Goal: Transaction & Acquisition: Purchase product/service

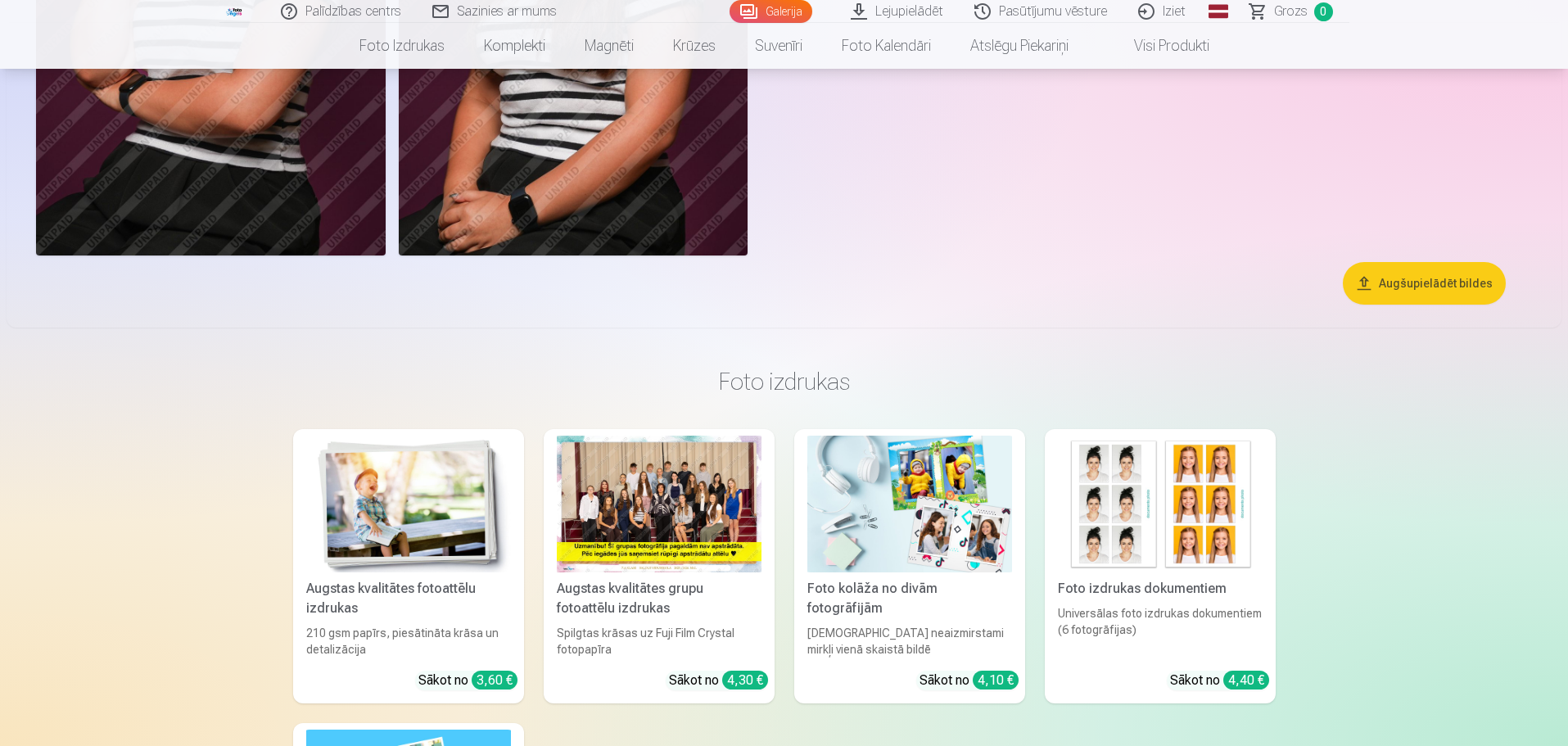
scroll to position [5157, 0]
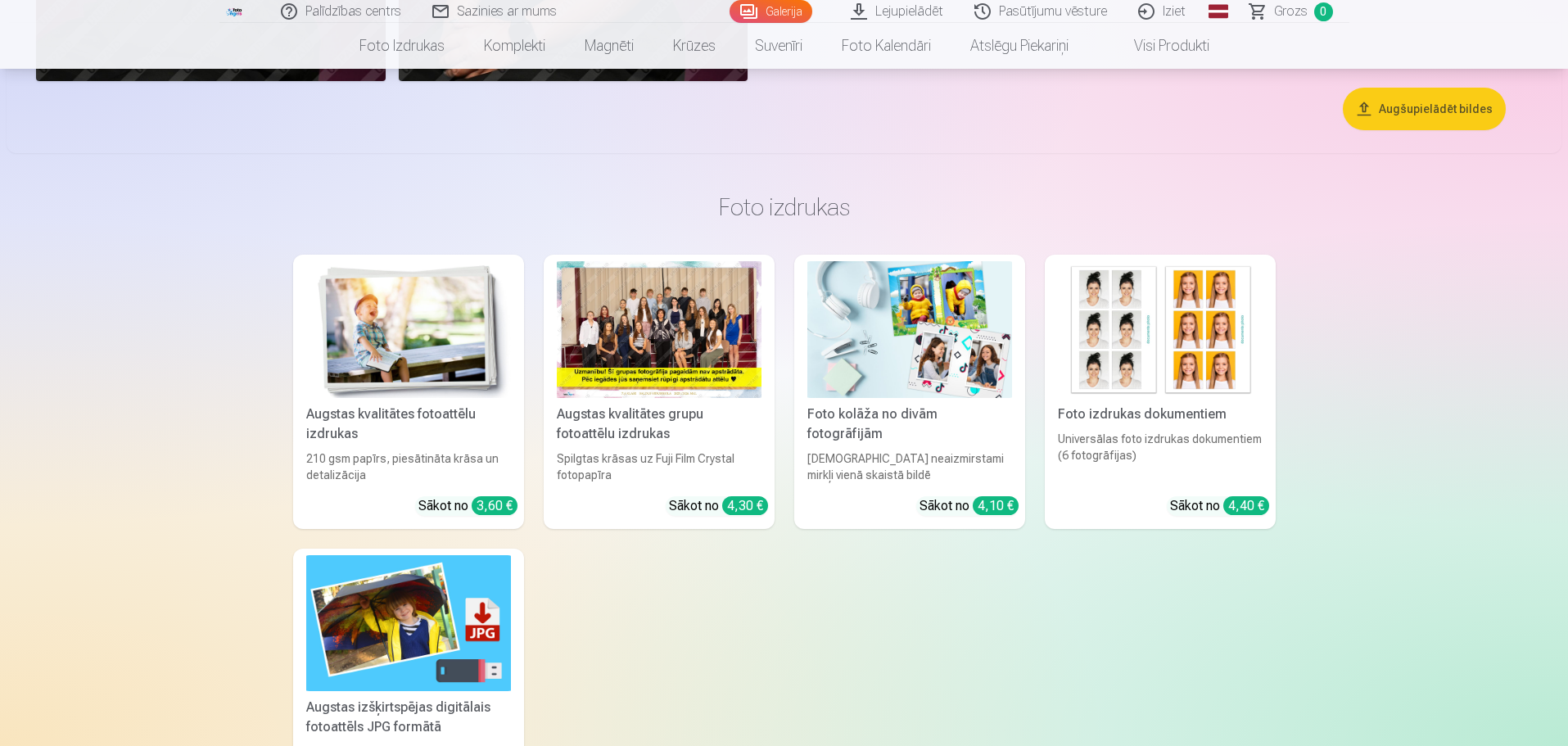
click at [1208, 423] on div "Foto izdrukas dokumentiem" at bounding box center [1161, 413] width 218 height 19
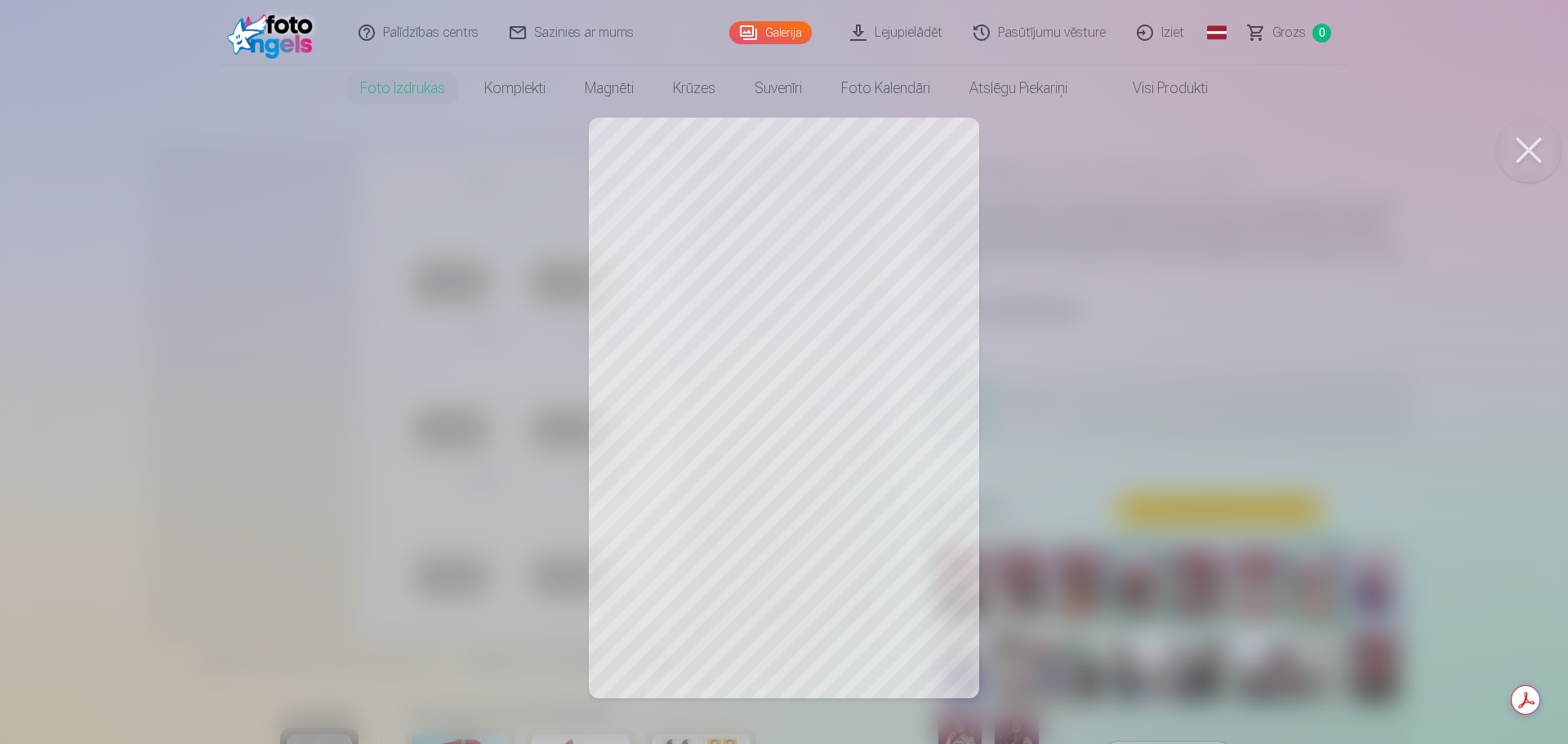
click at [1537, 159] on button at bounding box center [1528, 150] width 65 height 65
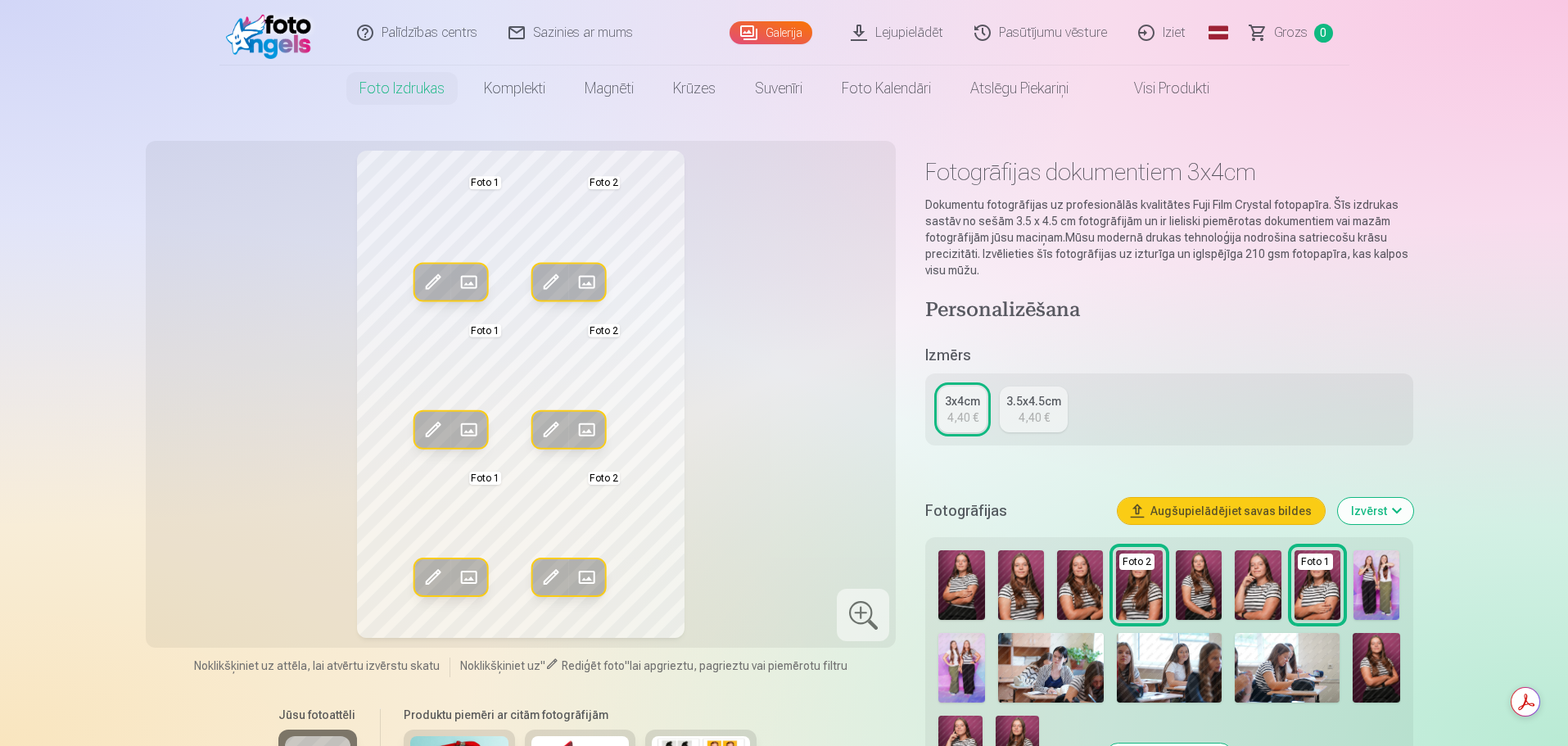
click at [1260, 513] on button "Augšupielādējiet savas bildes" at bounding box center [1221, 510] width 207 height 27
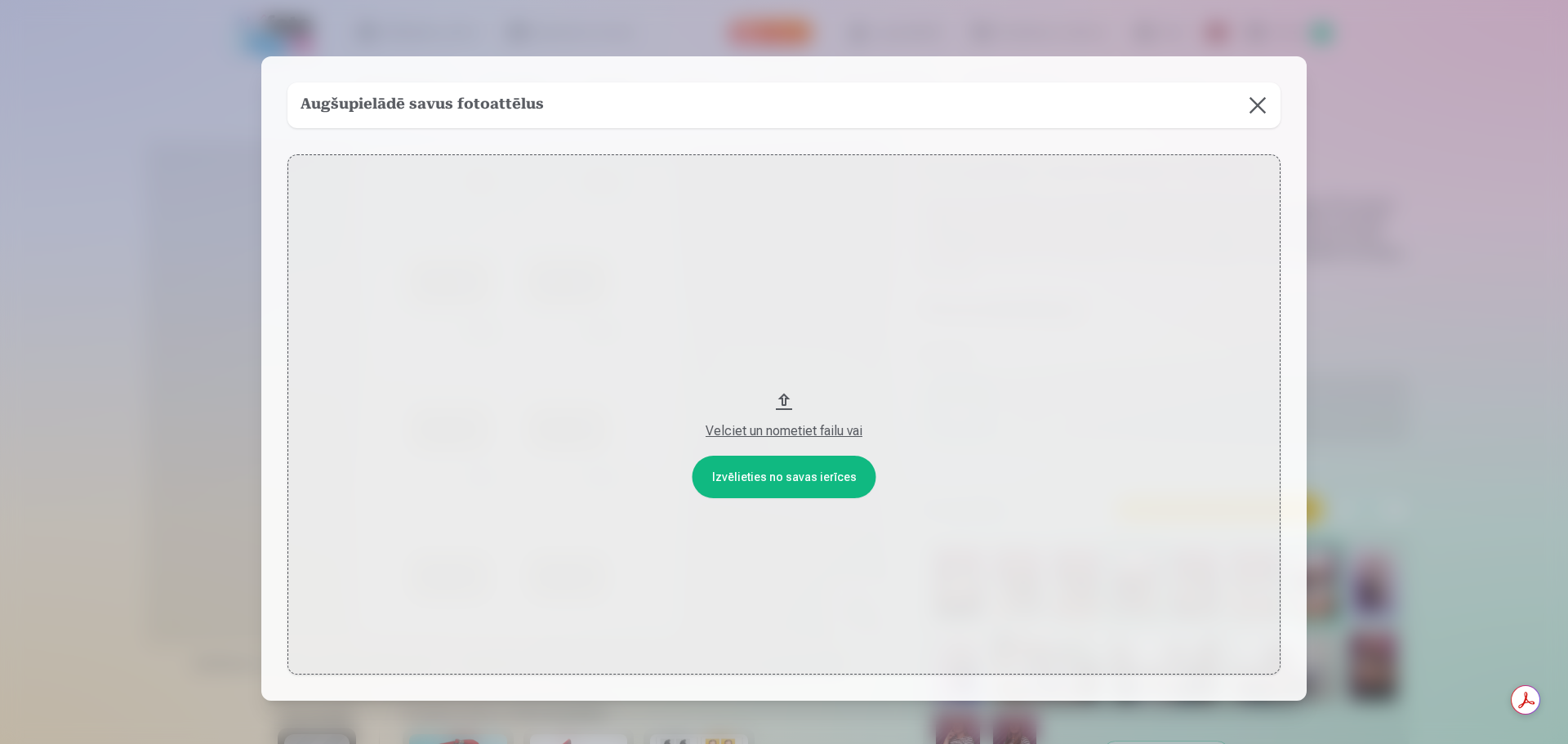
click at [815, 436] on div "Velciet un nometiet failu vai" at bounding box center [784, 430] width 960 height 19
click at [1265, 108] on button at bounding box center [1257, 105] width 46 height 46
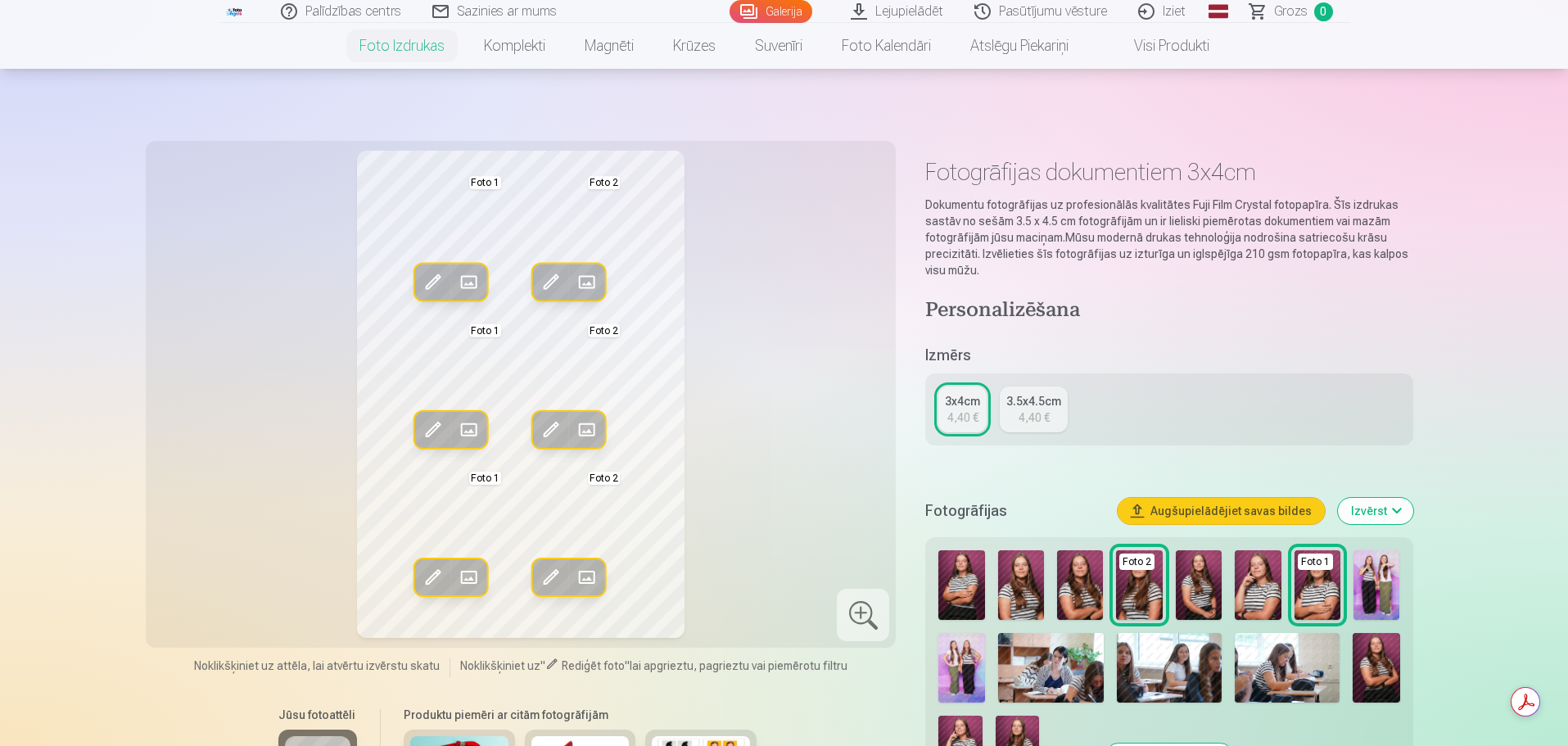
scroll to position [327, 0]
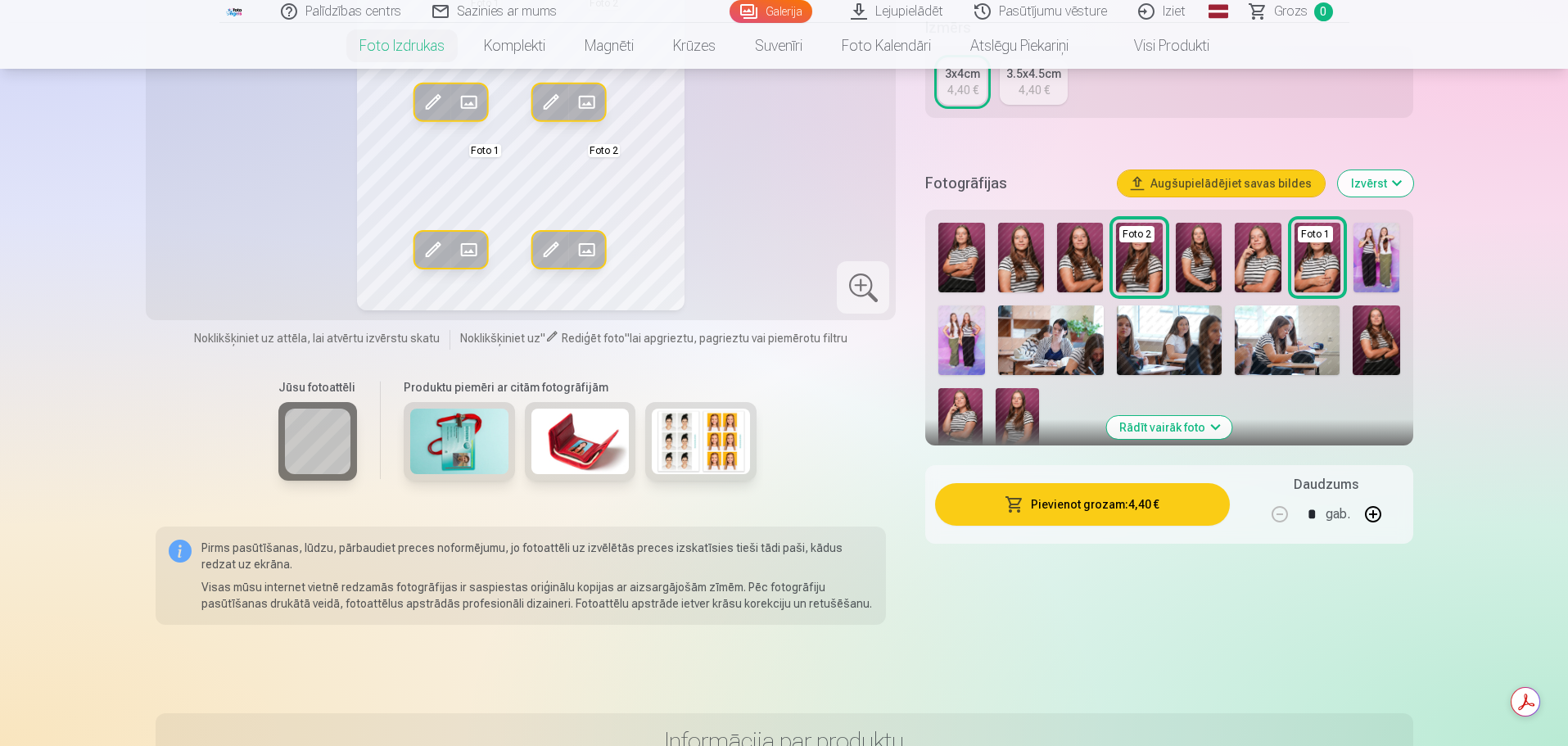
click at [1131, 270] on img at bounding box center [1139, 258] width 46 height 70
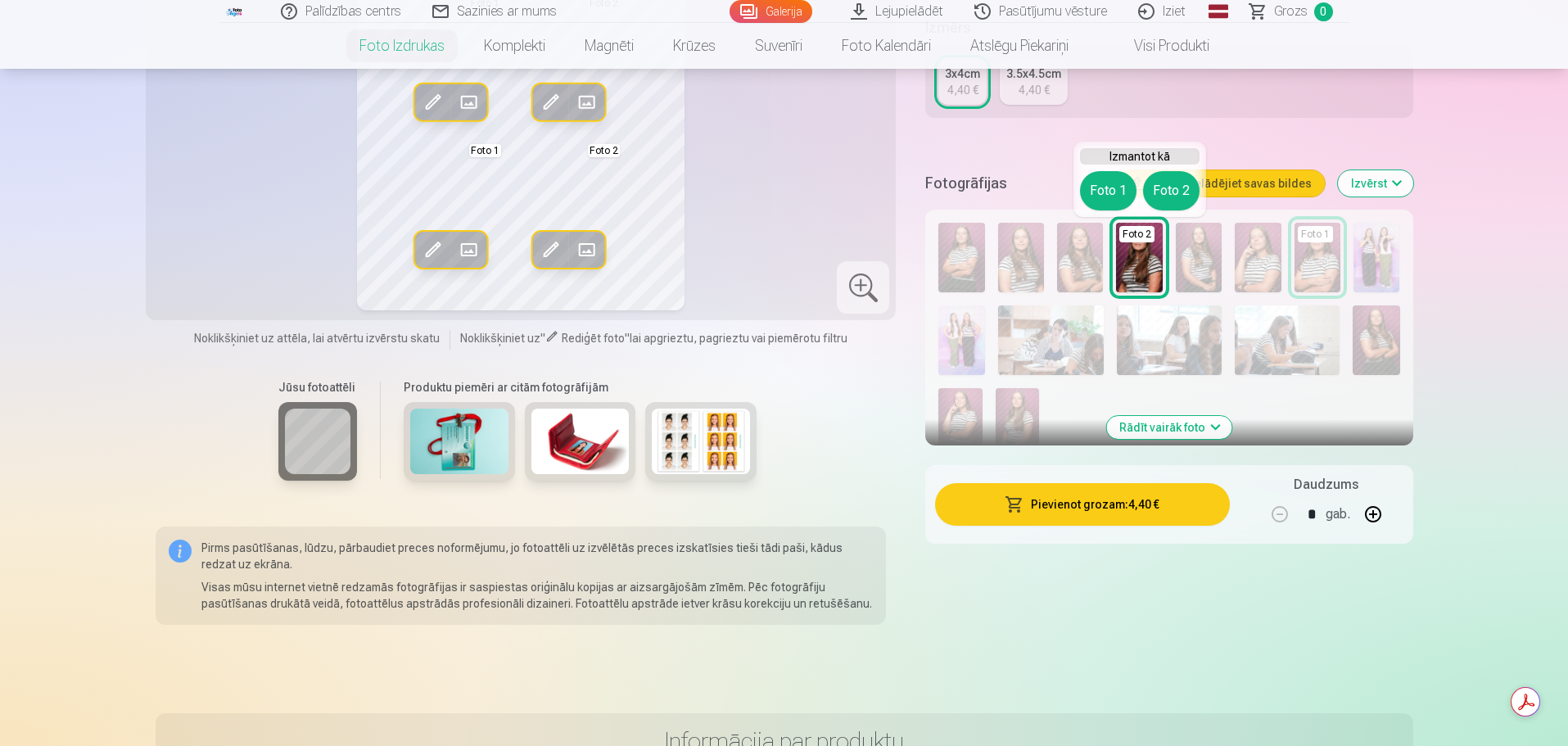
click at [1165, 187] on button "Foto 2" at bounding box center [1172, 191] width 57 height 39
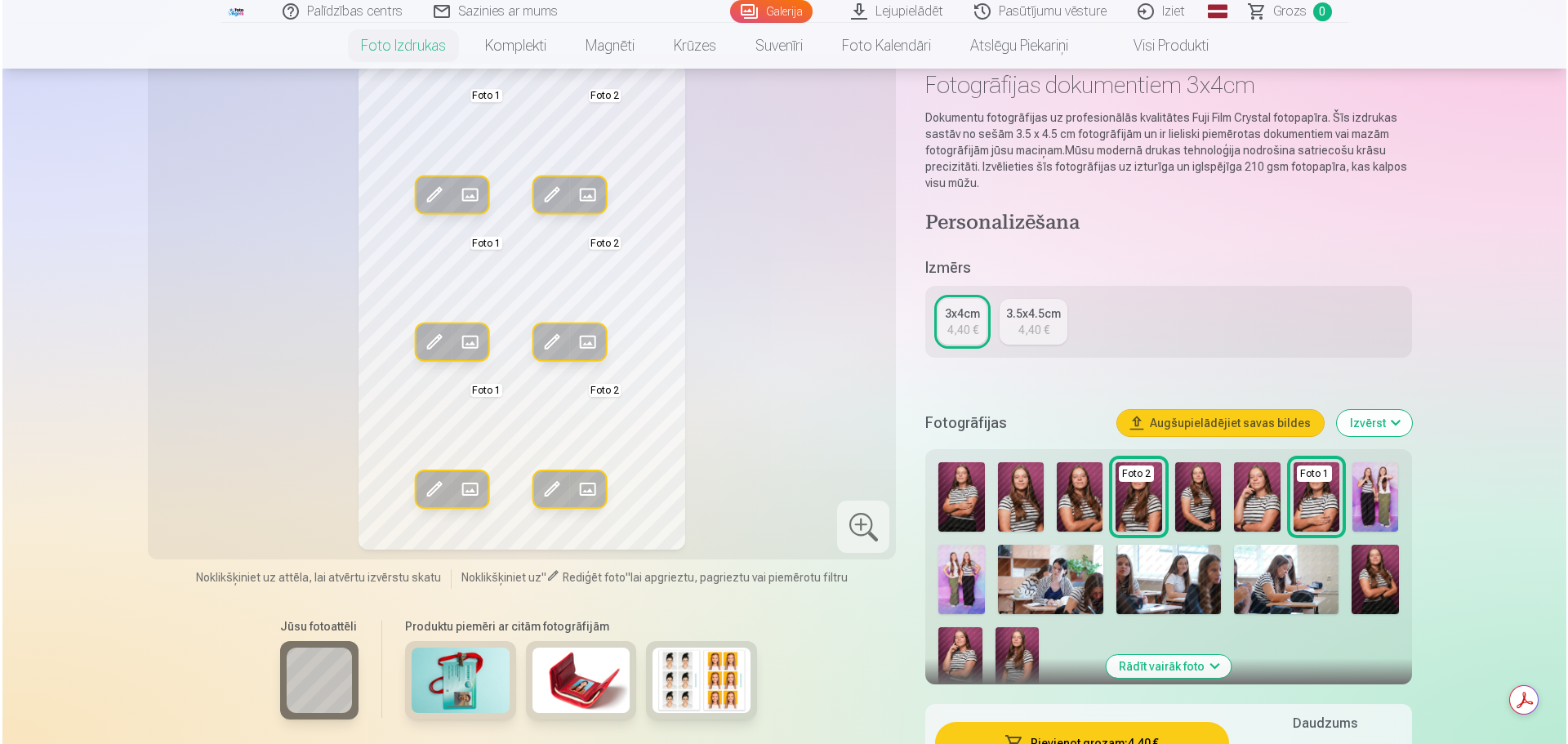
scroll to position [245, 0]
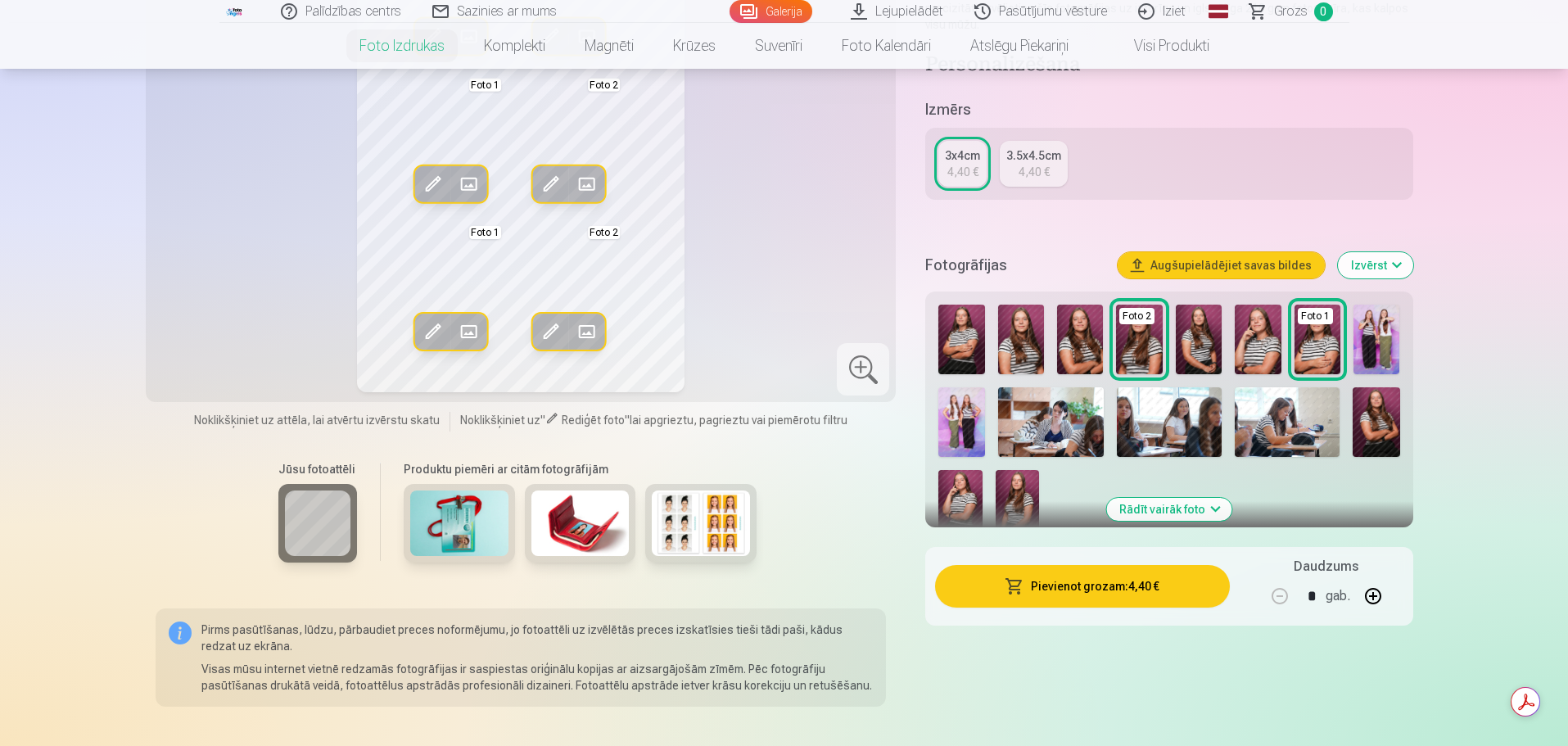
click at [1087, 588] on button "Pievienot grozam : 4,40 €" at bounding box center [1082, 586] width 294 height 42
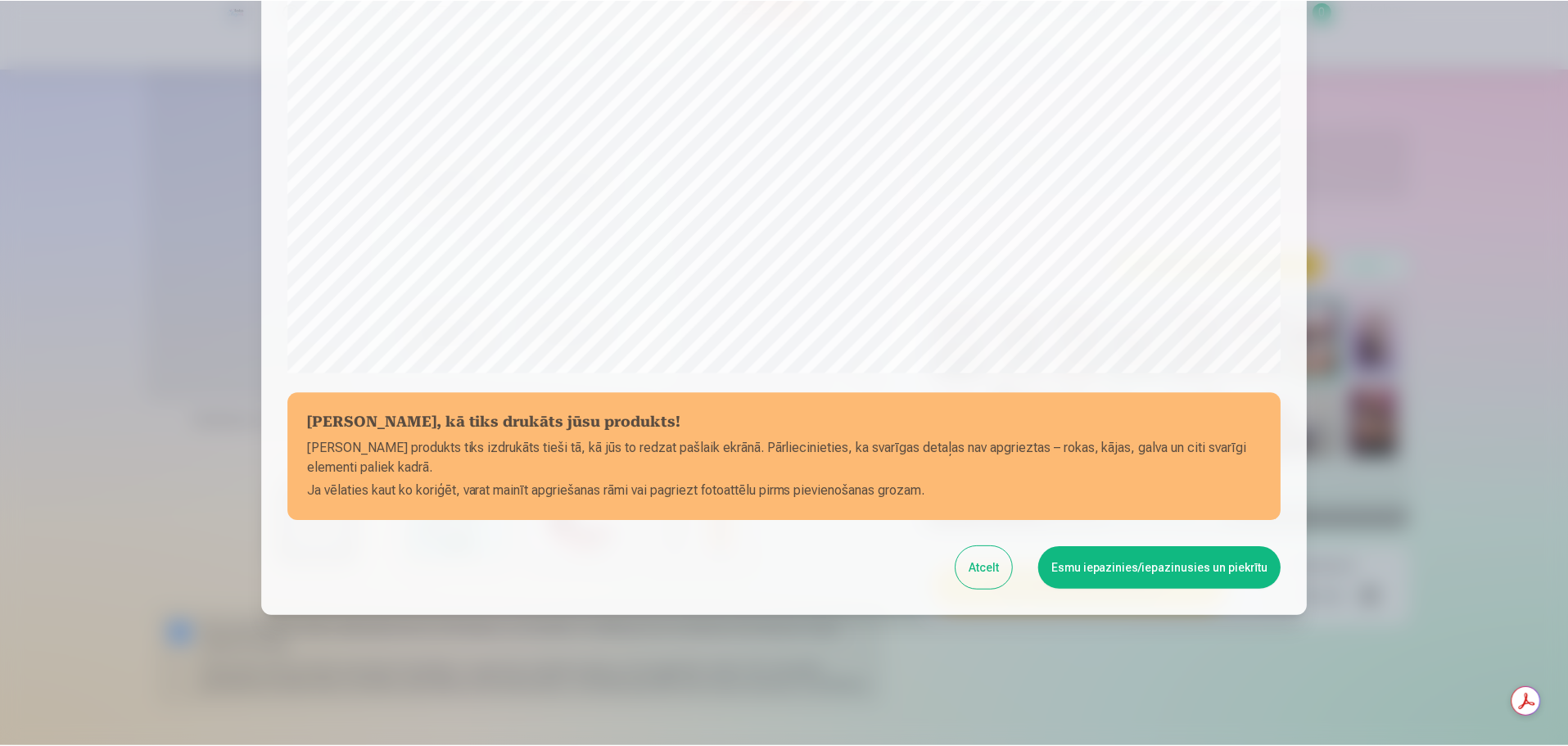
scroll to position [433, 0]
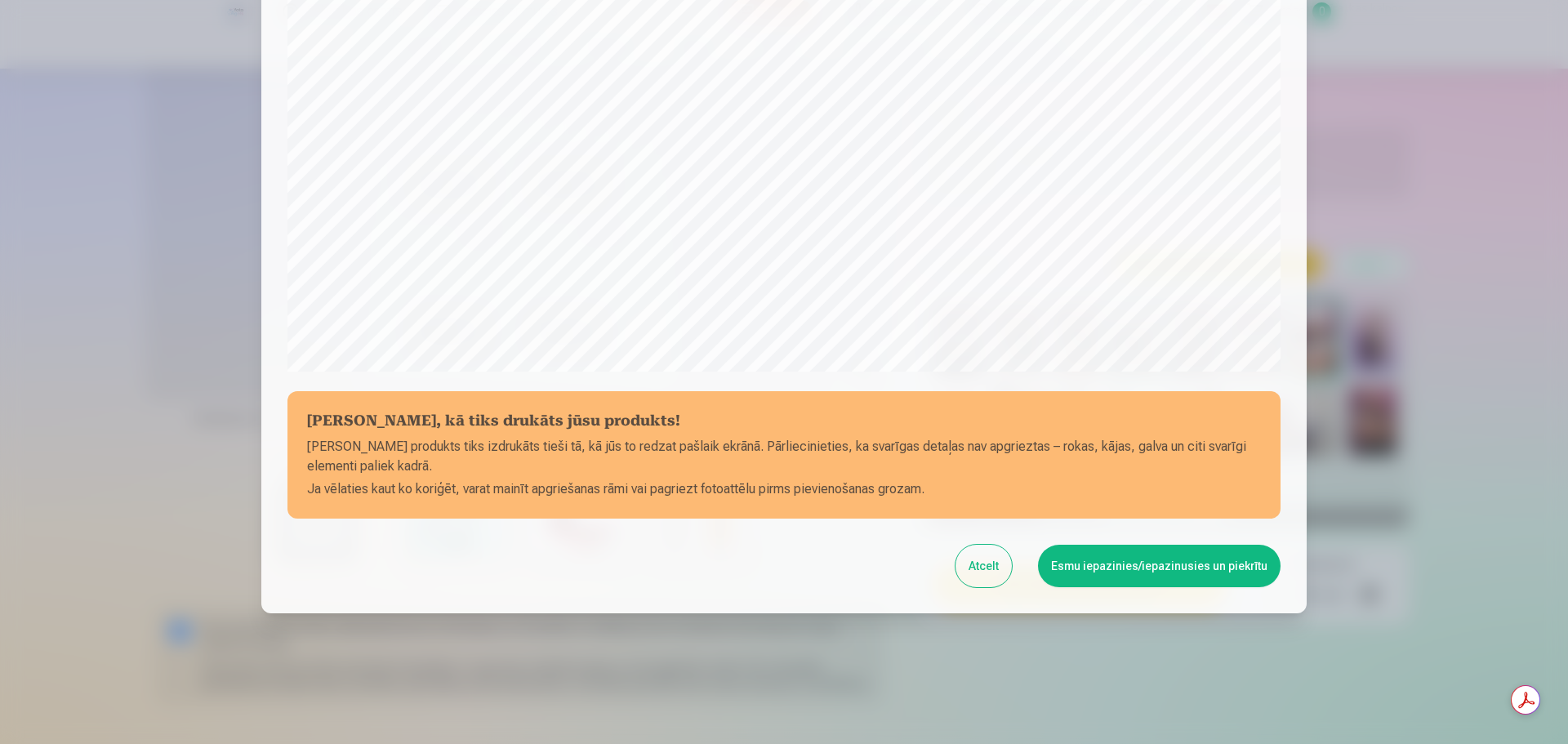
click at [1120, 568] on button "Esmu iepazinies/iepazinusies un piekrītu" at bounding box center [1158, 566] width 242 height 42
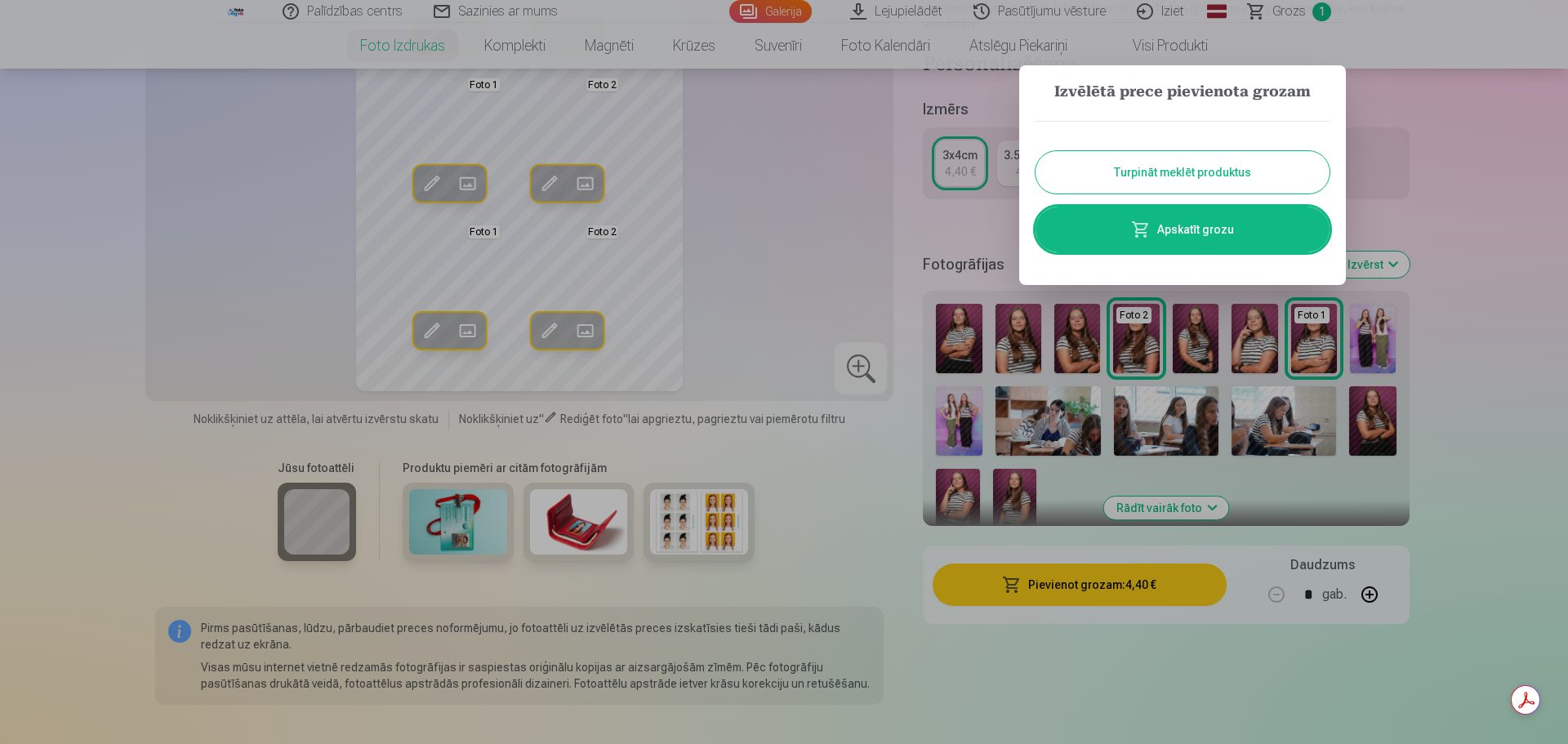
click at [1204, 179] on button "Turpināt meklēt produktus" at bounding box center [1183, 172] width 294 height 42
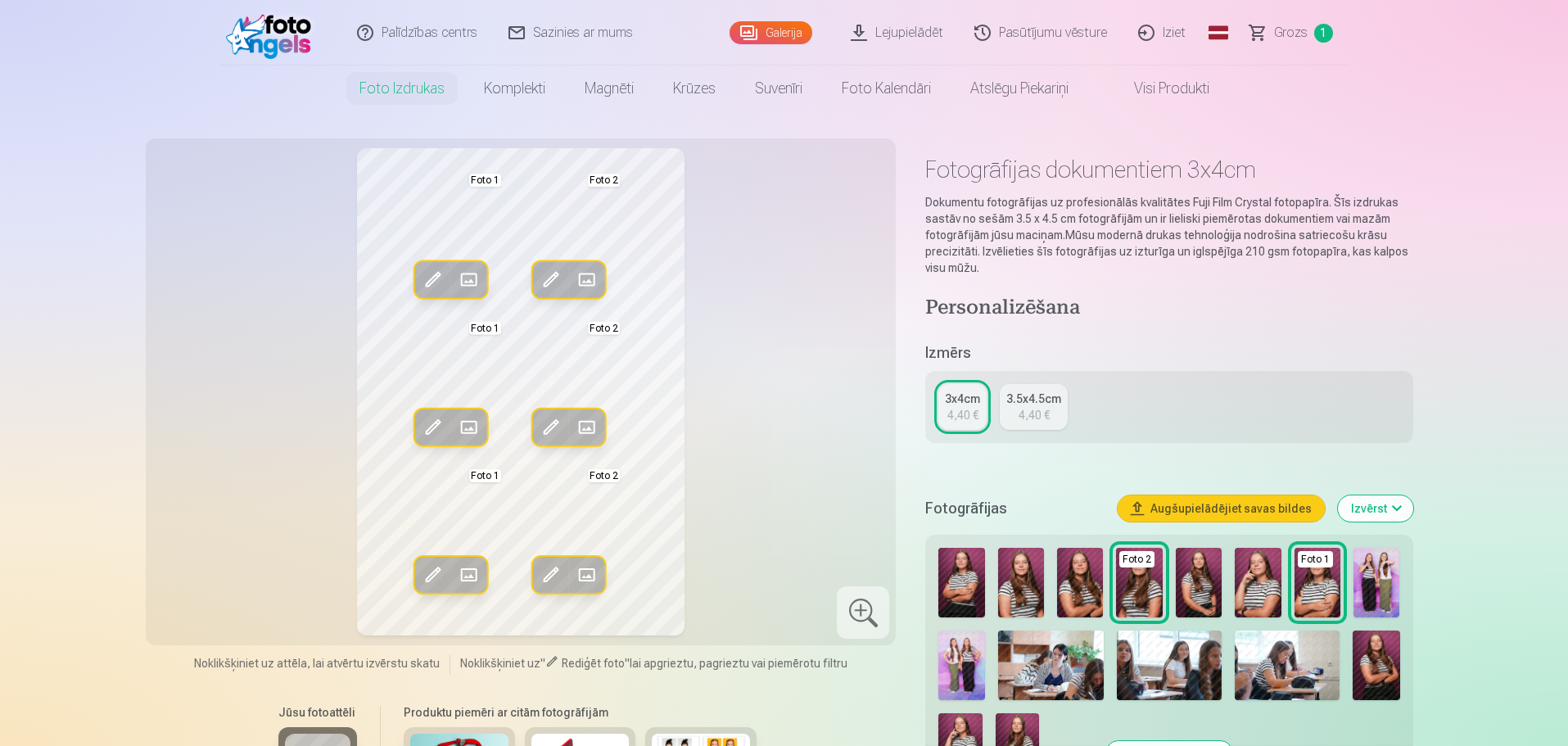
scroll to position [0, 0]
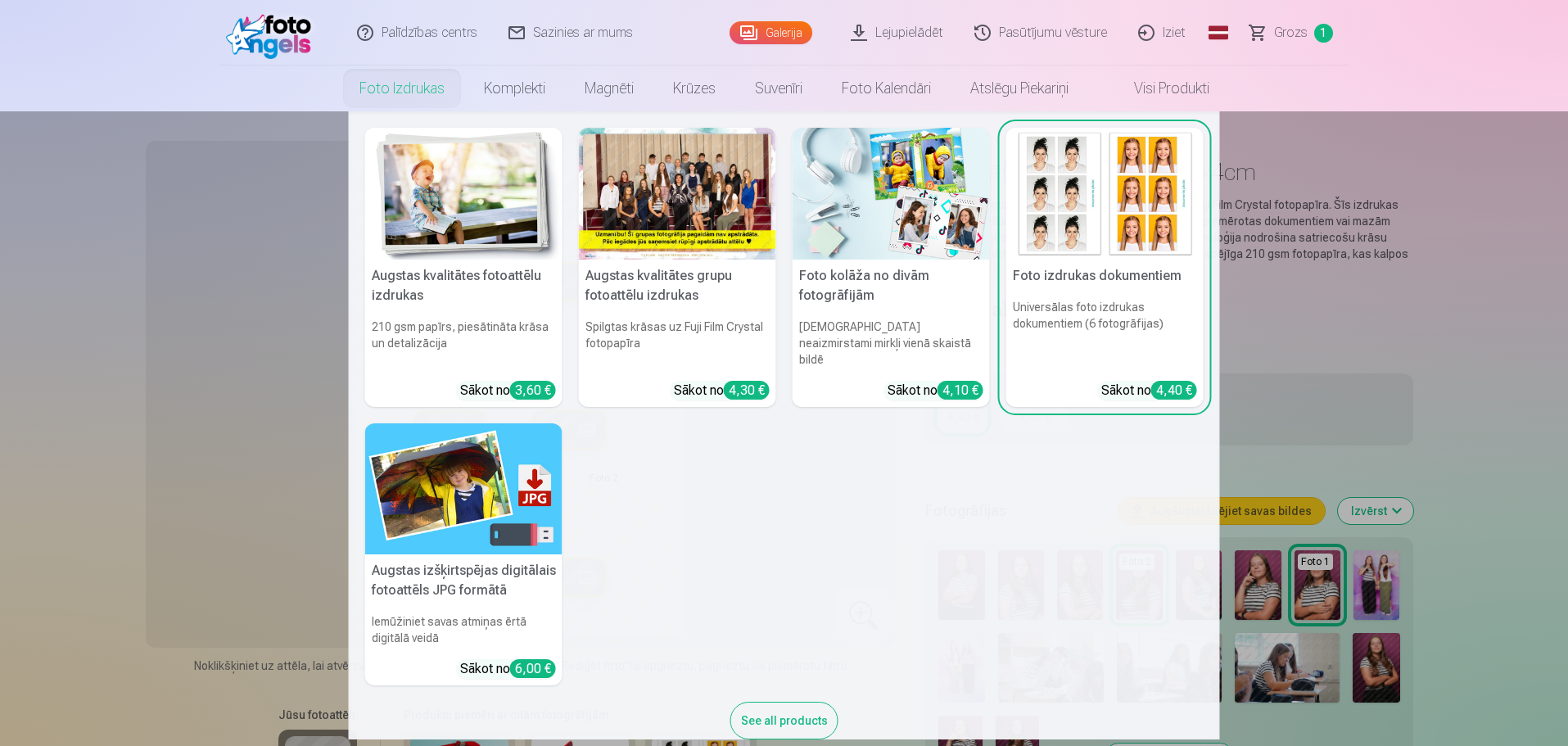
click at [400, 87] on link "Foto izdrukas" at bounding box center [403, 88] width 125 height 46
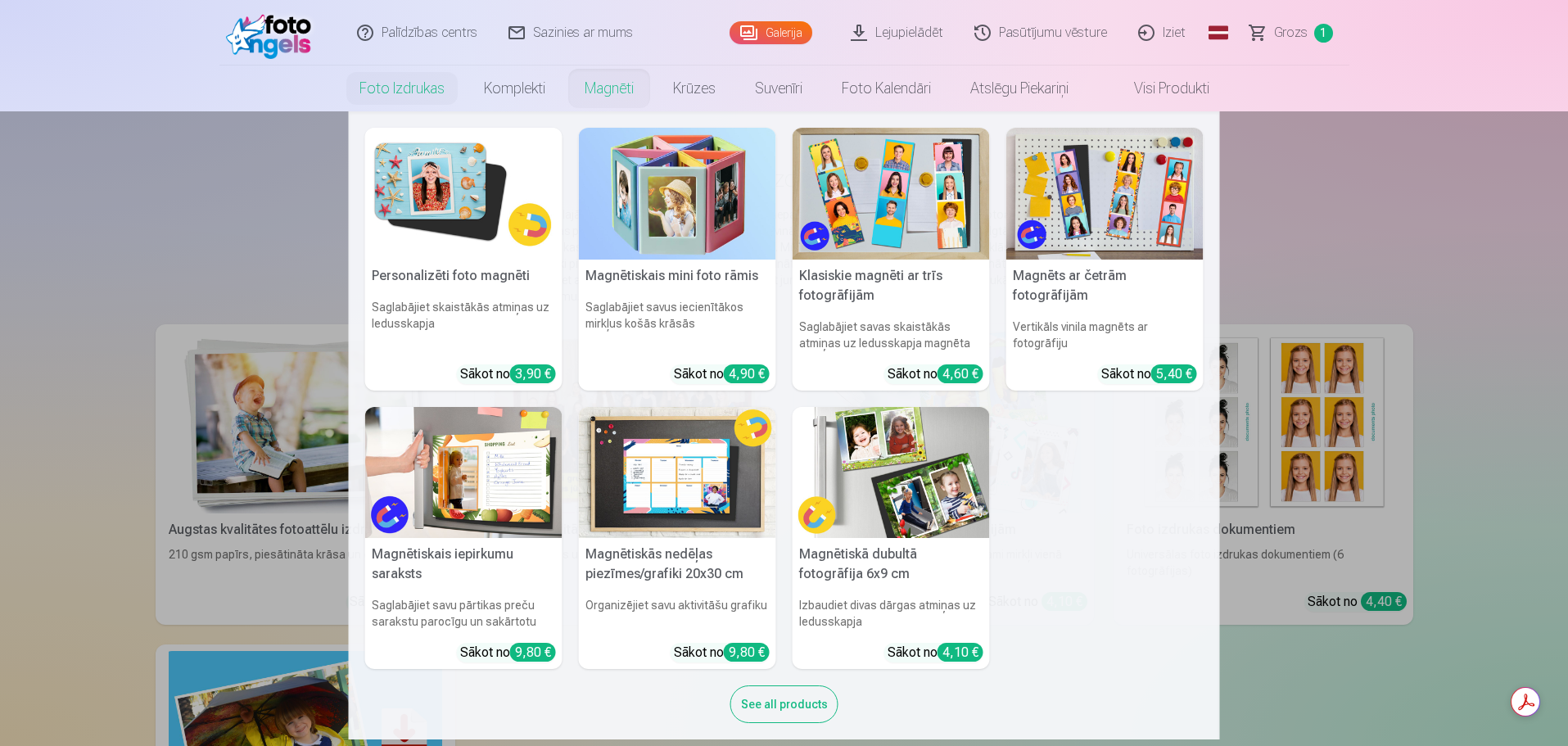
click at [621, 94] on link "Magnēti" at bounding box center [609, 88] width 88 height 46
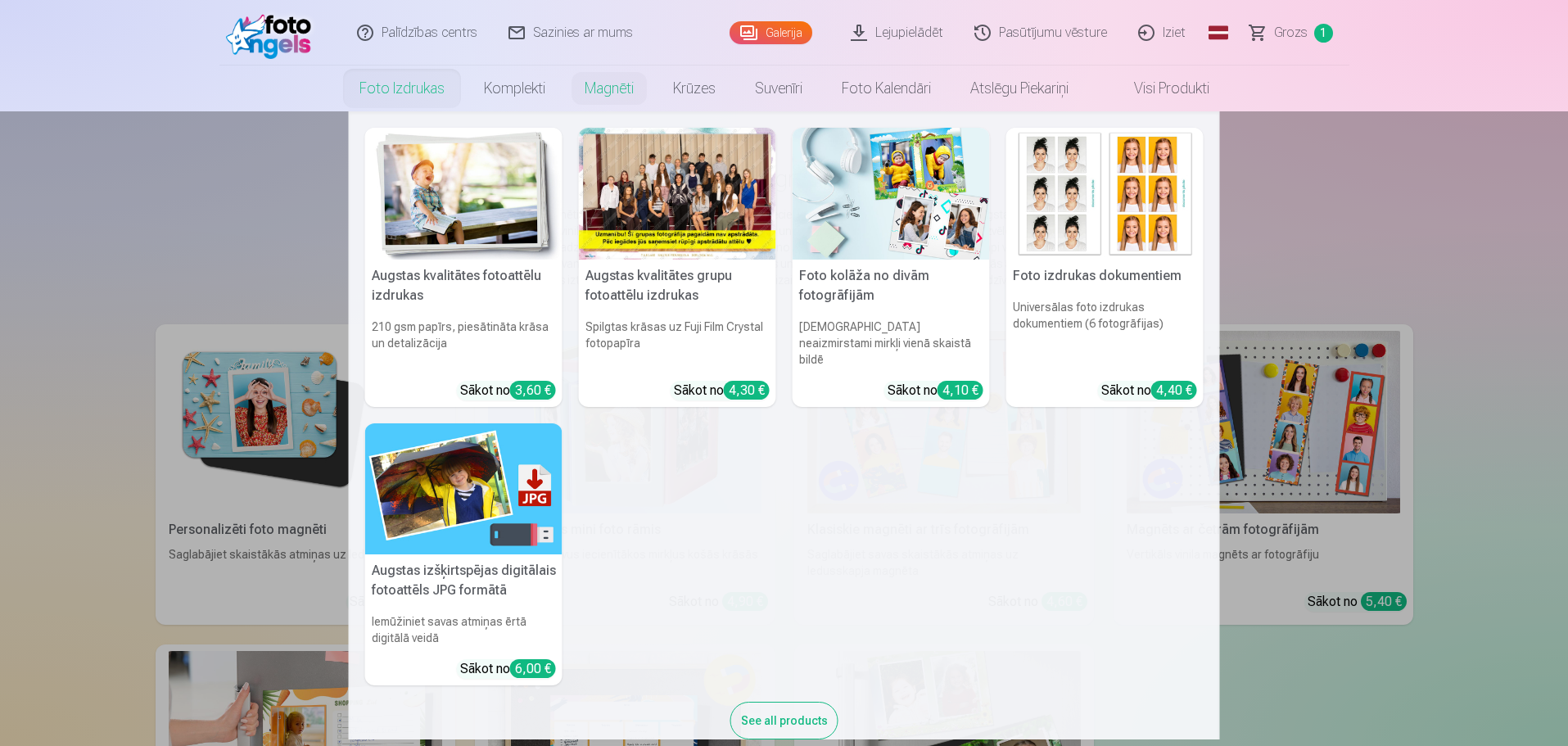
click at [391, 95] on link "Foto izdrukas" at bounding box center [403, 88] width 125 height 46
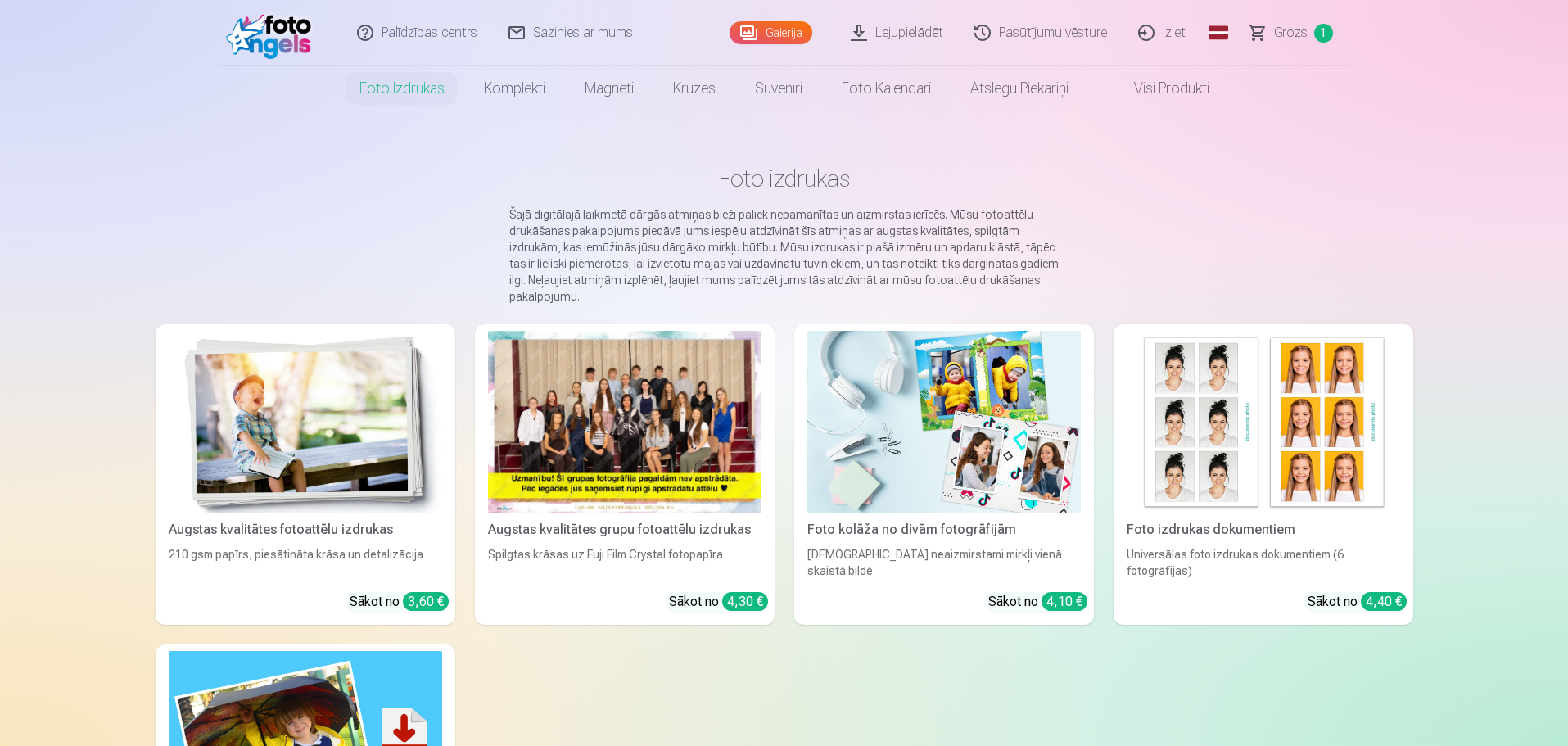
click at [650, 540] on link "Augstas kvalitātes grupu fotoattēlu izdrukas Spilgtas krāsas uz Fuji Film Cryst…" at bounding box center [624, 475] width 300 height 301
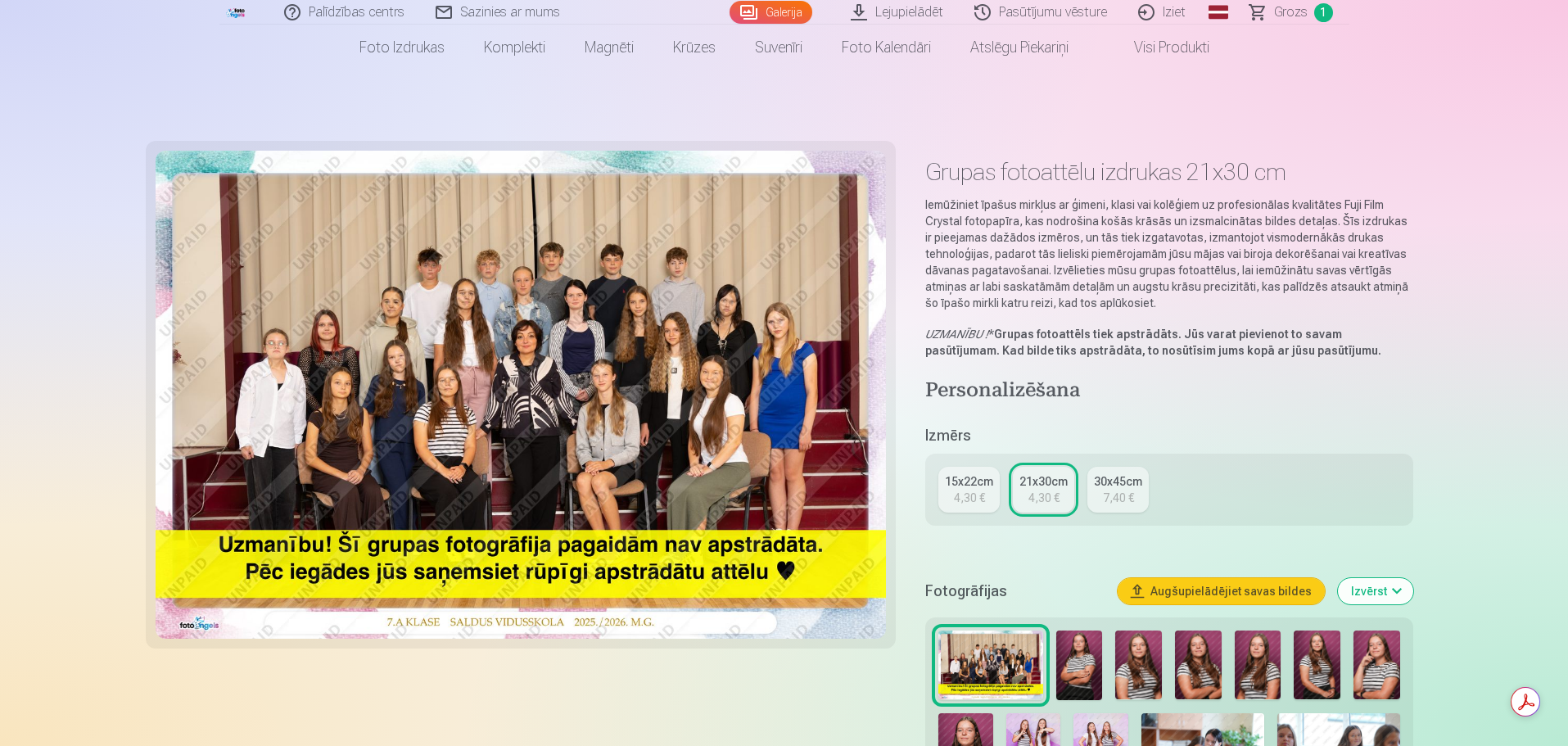
scroll to position [327, 0]
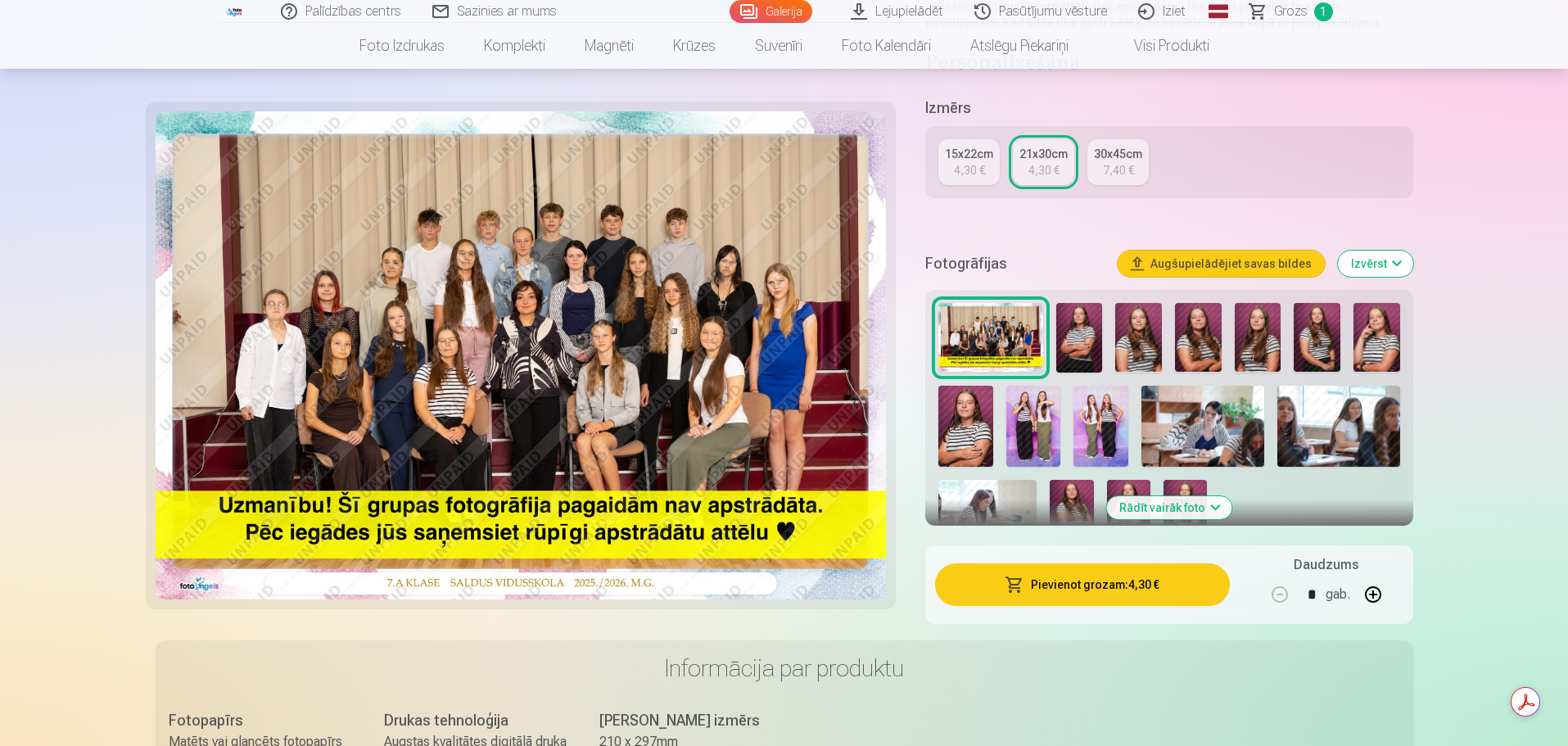
click at [1014, 585] on span "button" at bounding box center [1014, 585] width 19 height 16
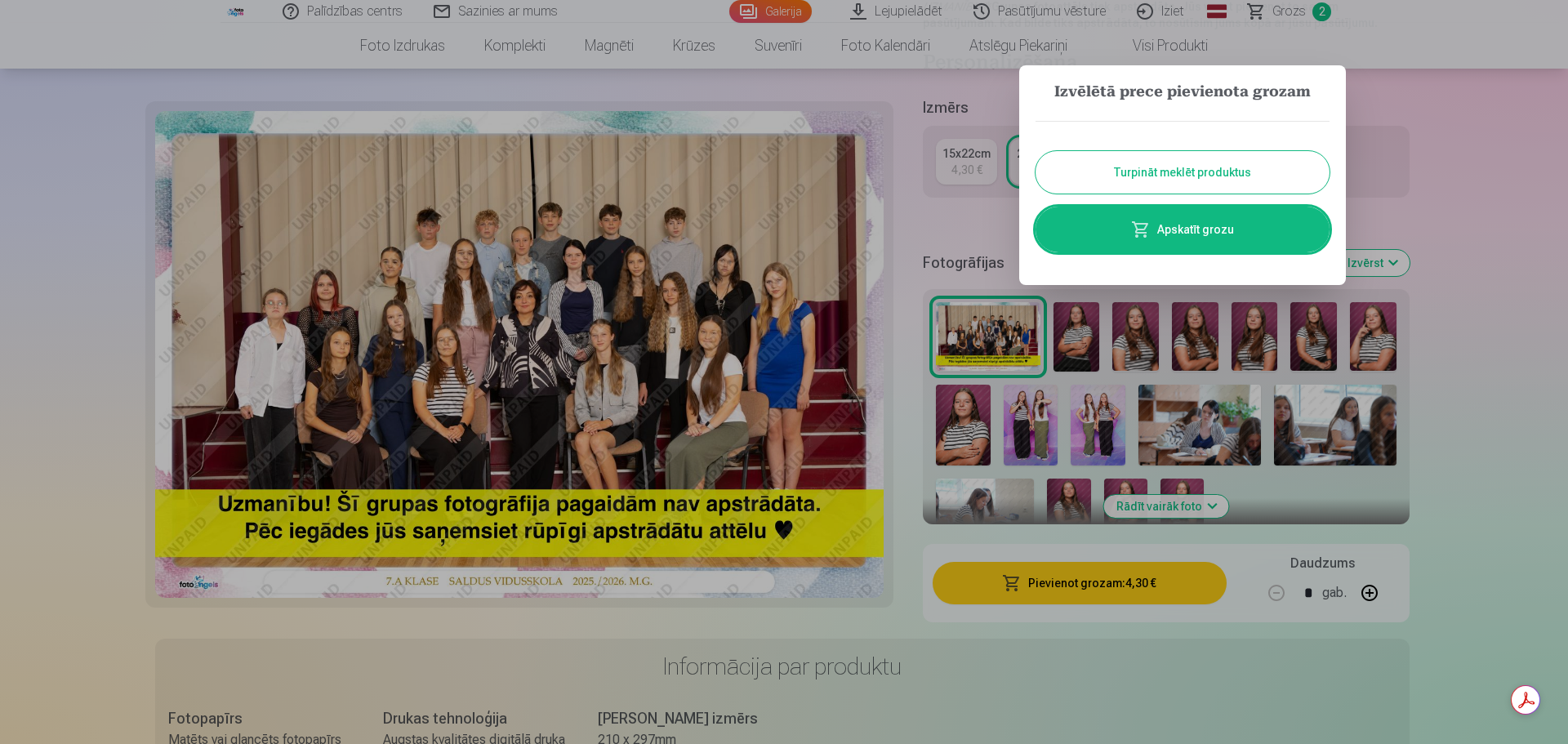
click at [1183, 172] on button "Turpināt meklēt produktus" at bounding box center [1183, 172] width 294 height 42
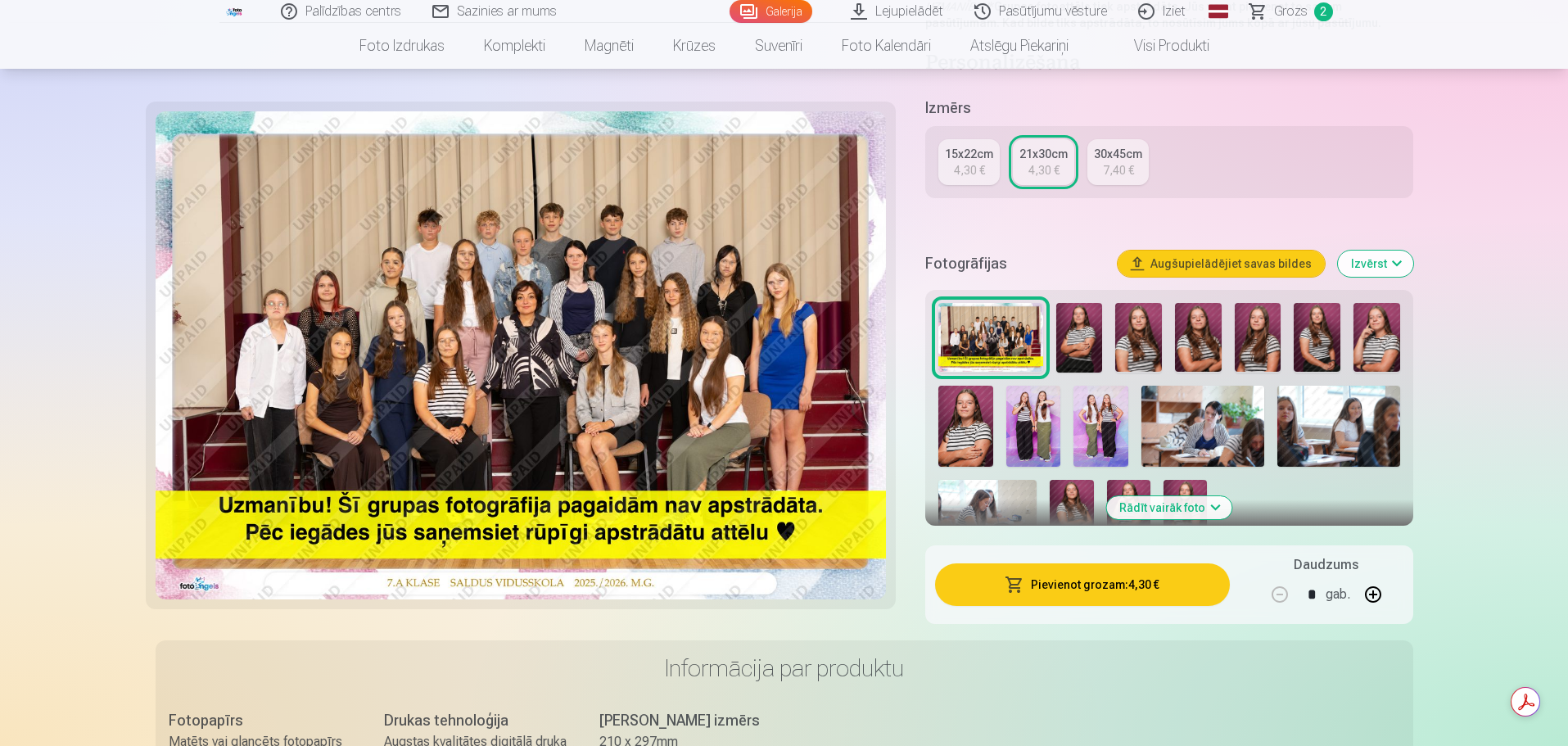
click at [1253, 358] on img at bounding box center [1258, 337] width 47 height 70
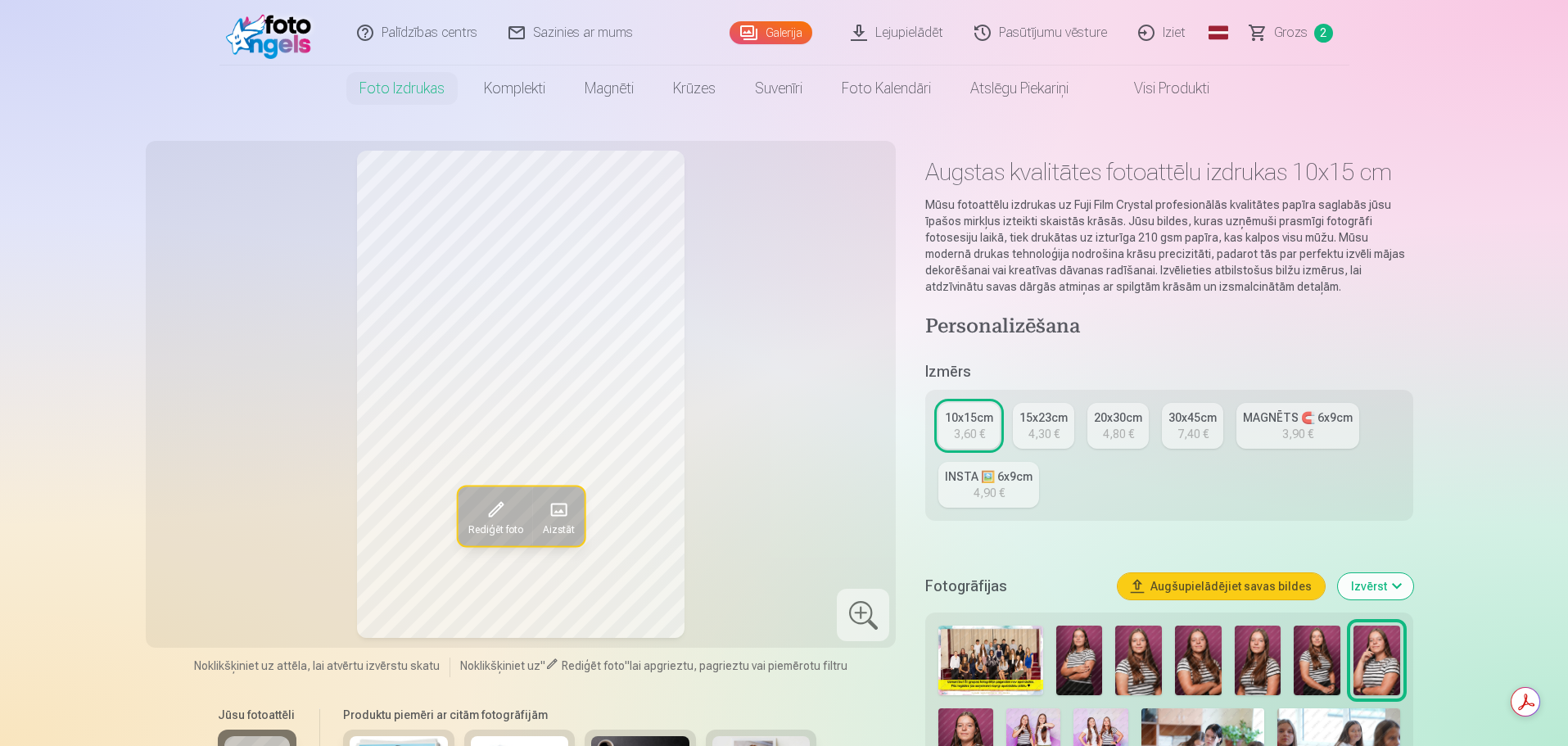
click at [1260, 683] on img at bounding box center [1258, 660] width 47 height 70
click at [1317, 425] on link "MAGNĒTS 🧲 6x9cm 3,90 €" at bounding box center [1298, 425] width 123 height 46
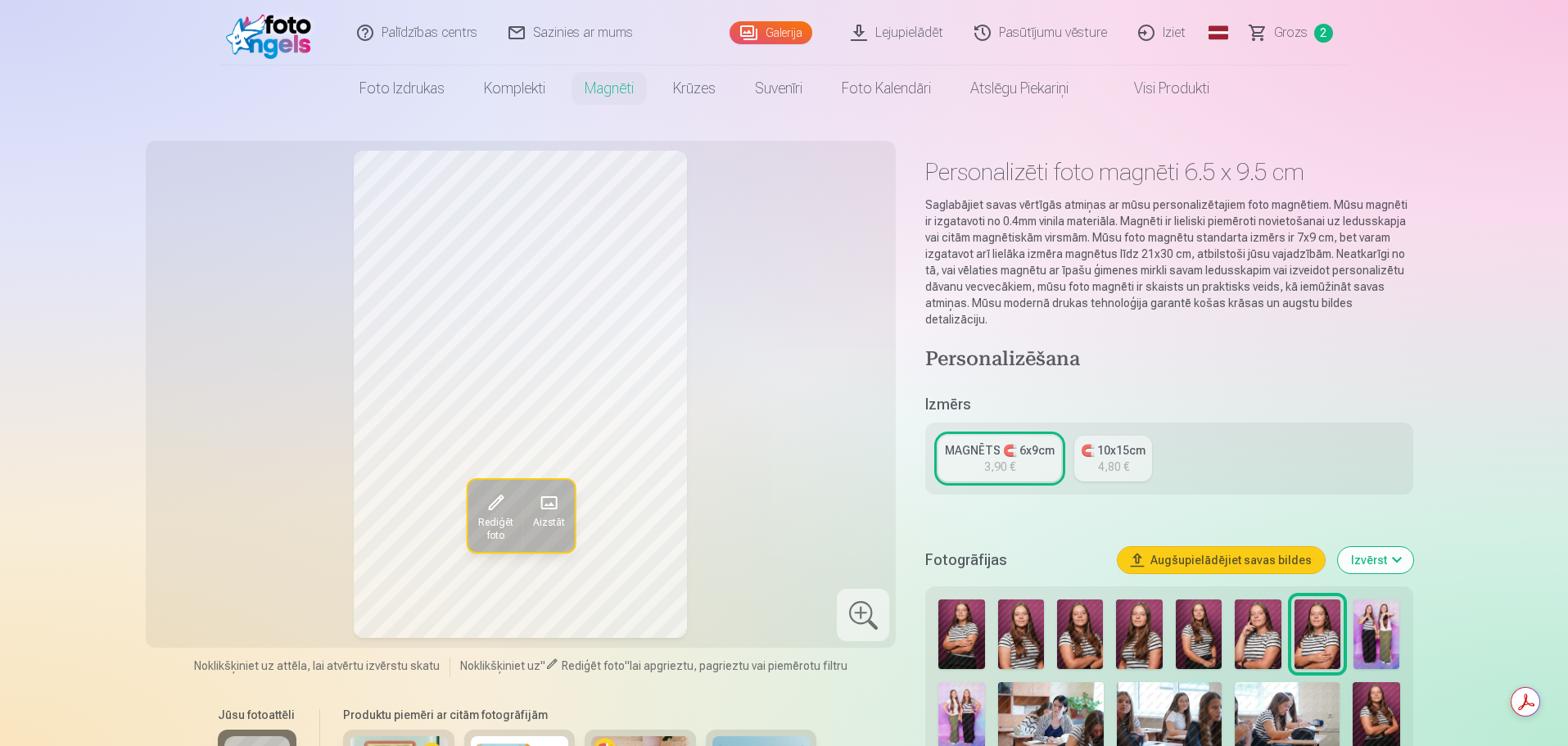
click at [1143, 635] on img at bounding box center [1139, 634] width 46 height 70
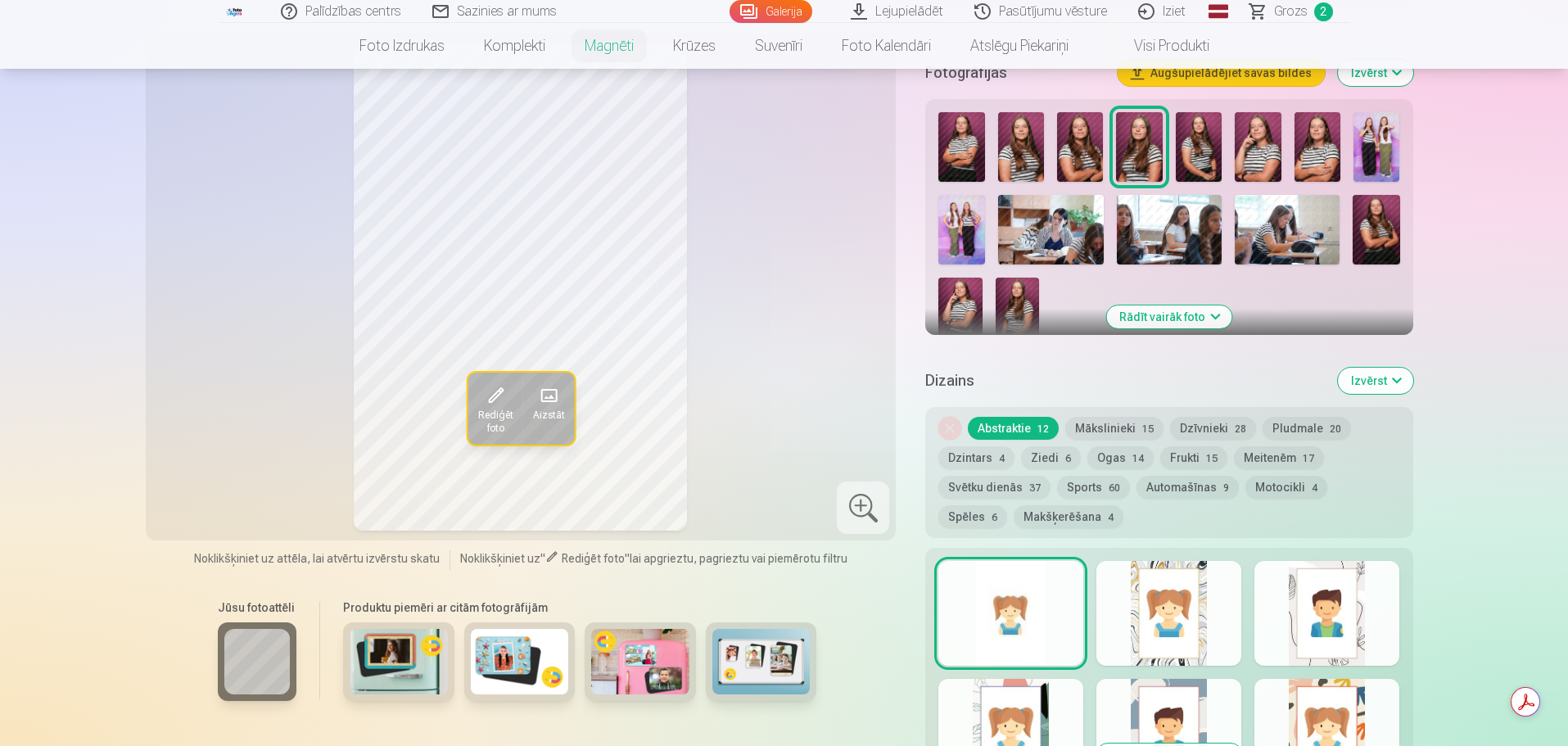
scroll to position [573, 0]
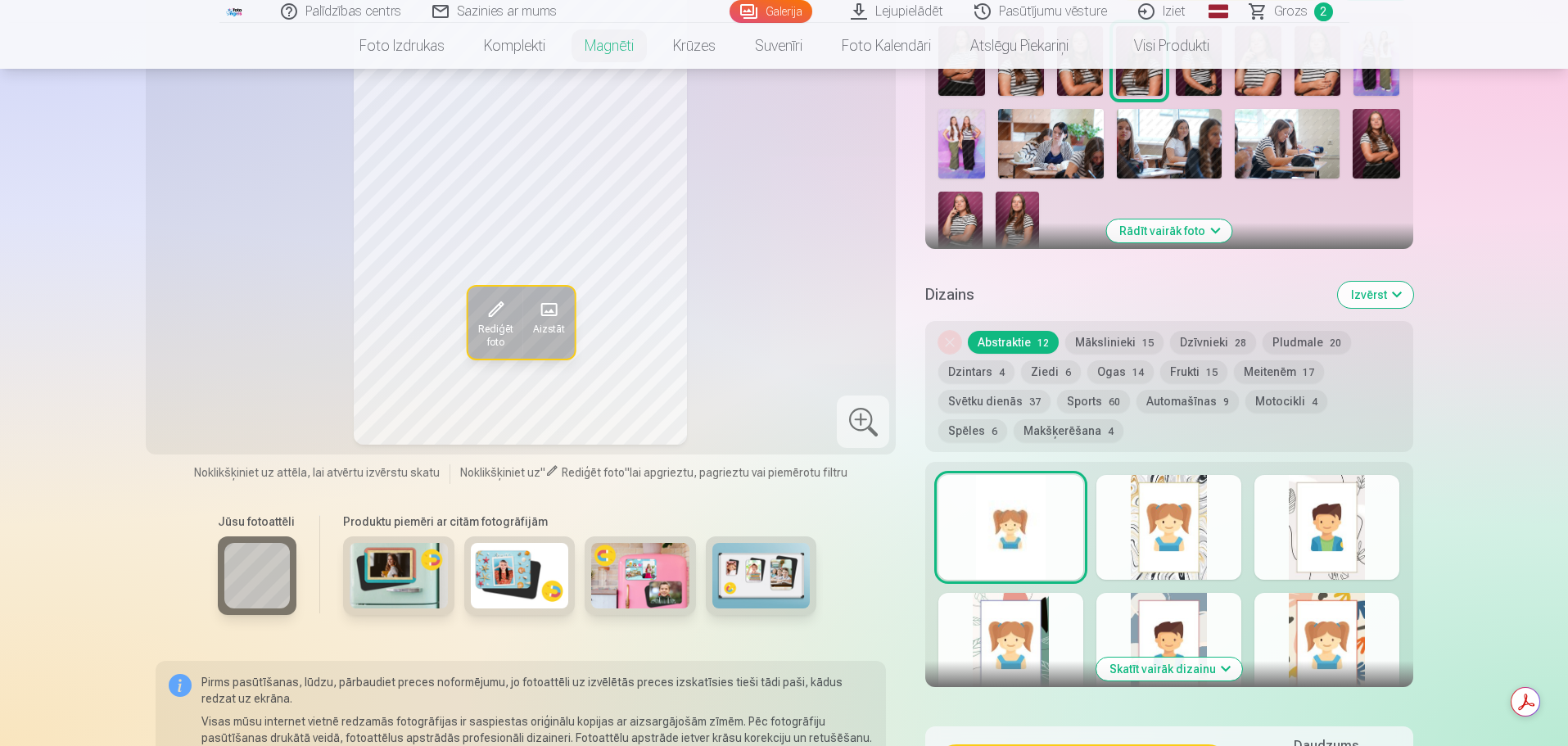
click at [1149, 658] on button "Skatīt vairāk dizainu" at bounding box center [1169, 668] width 146 height 23
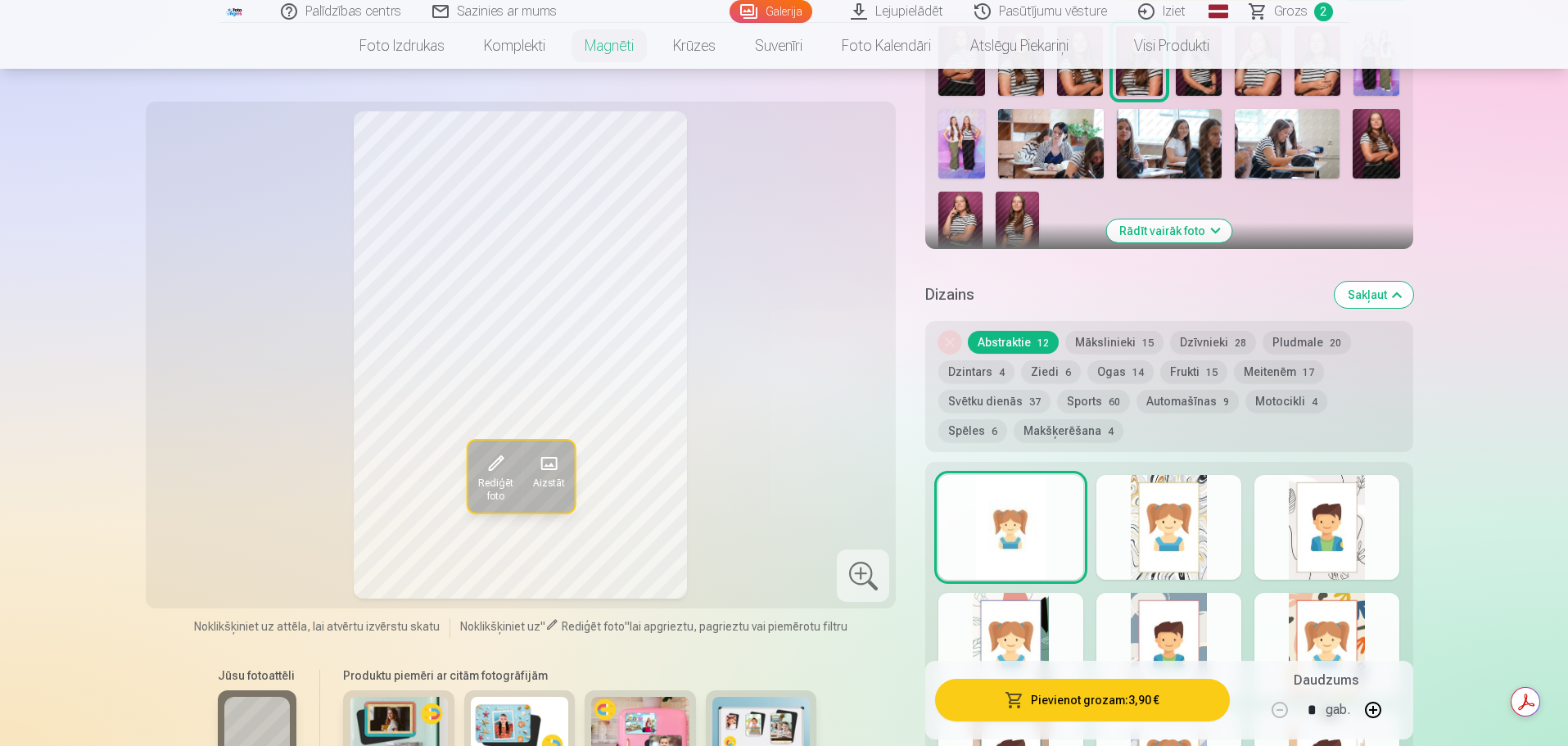
click at [1190, 512] on div at bounding box center [1169, 527] width 145 height 104
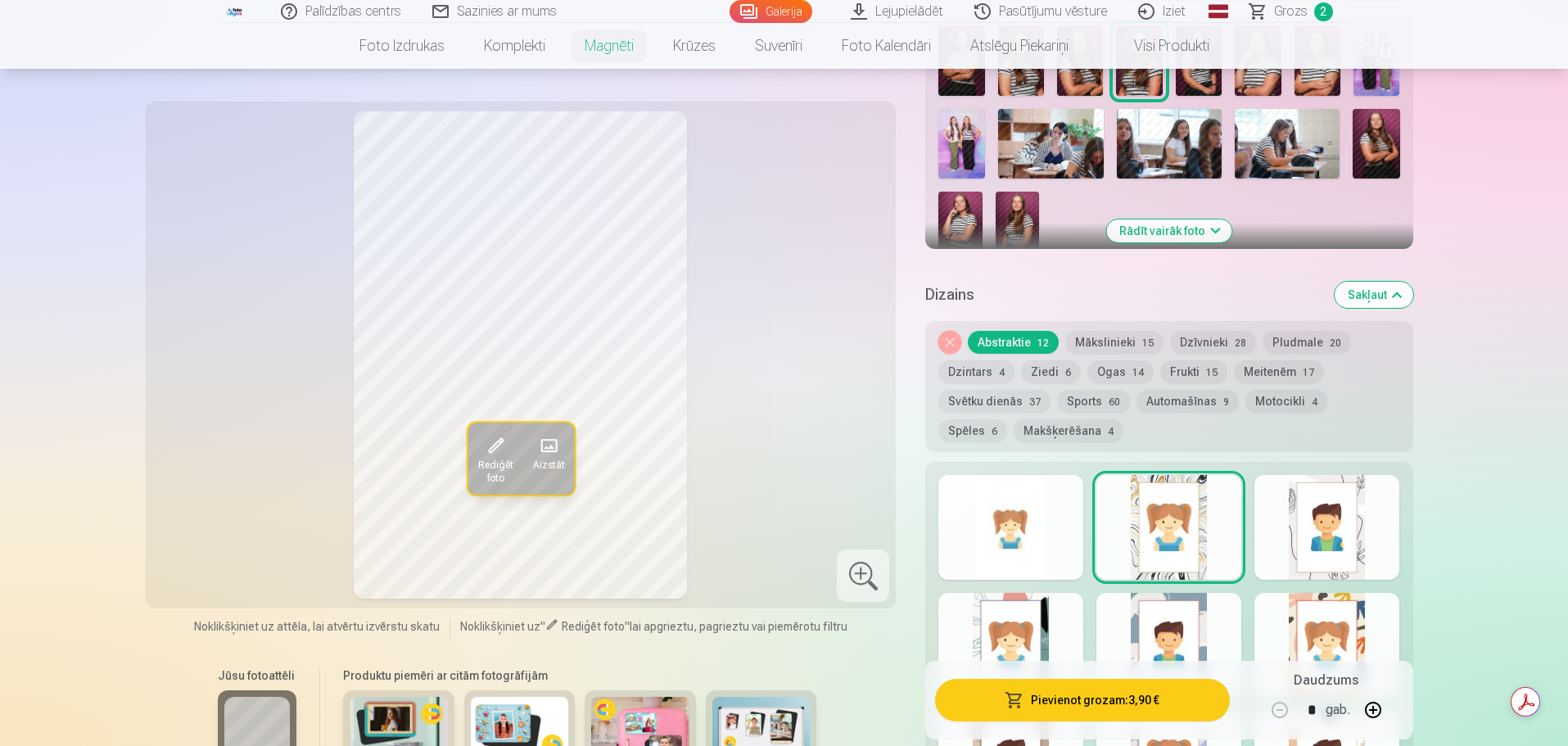
click at [1300, 510] on div at bounding box center [1327, 527] width 145 height 104
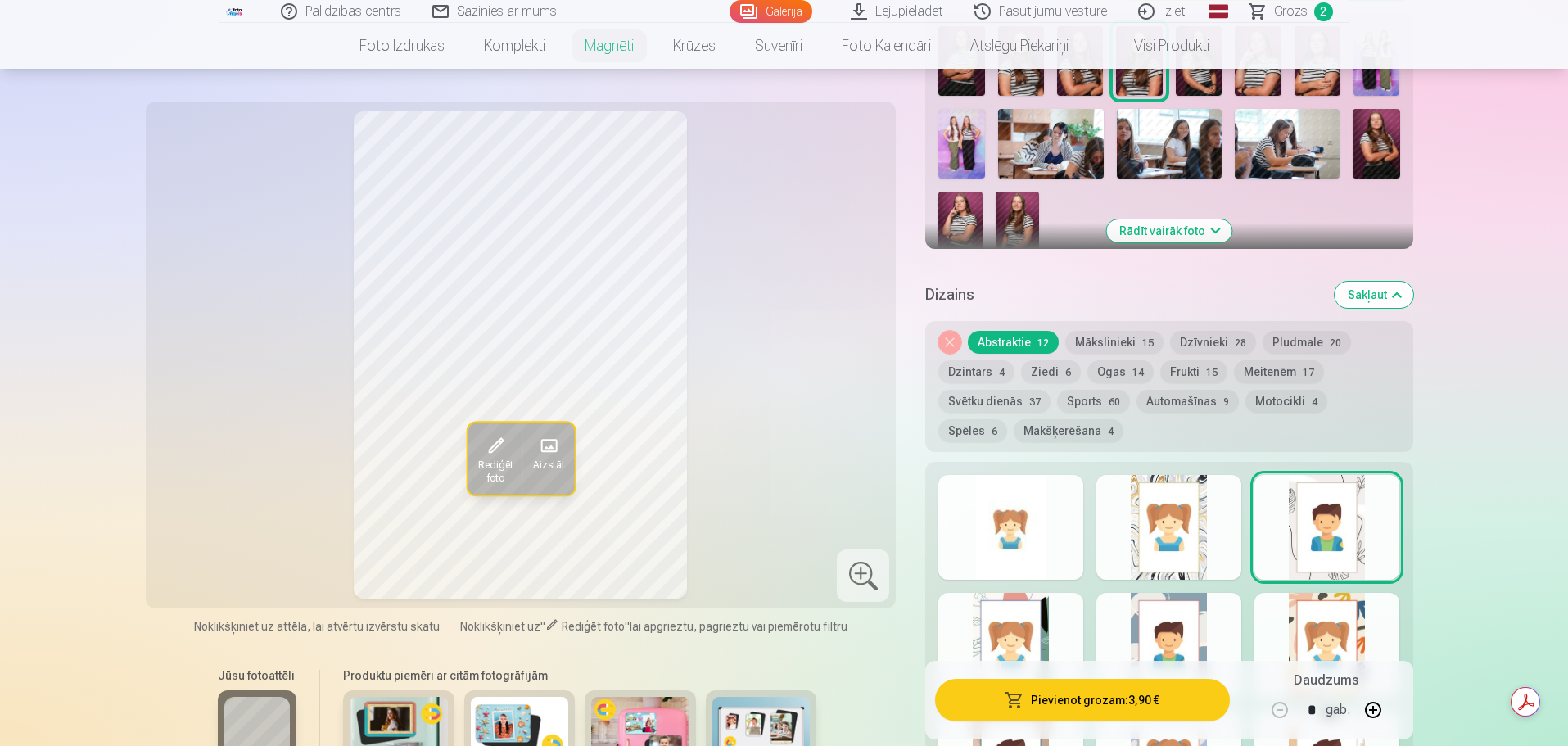
click at [1033, 618] on div at bounding box center [1011, 645] width 145 height 104
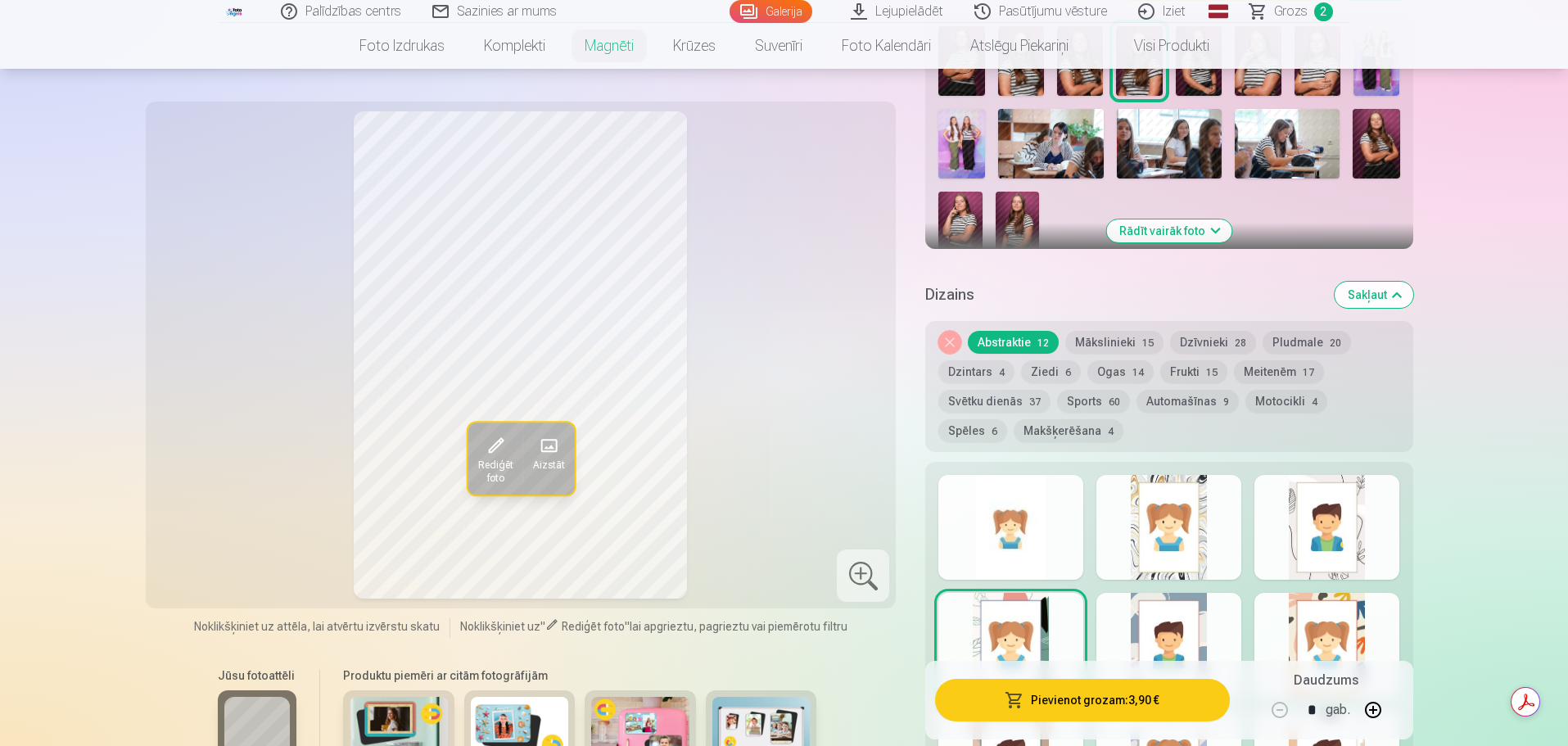
click at [1194, 639] on div at bounding box center [1169, 645] width 145 height 104
click at [1346, 620] on div at bounding box center [1327, 645] width 145 height 104
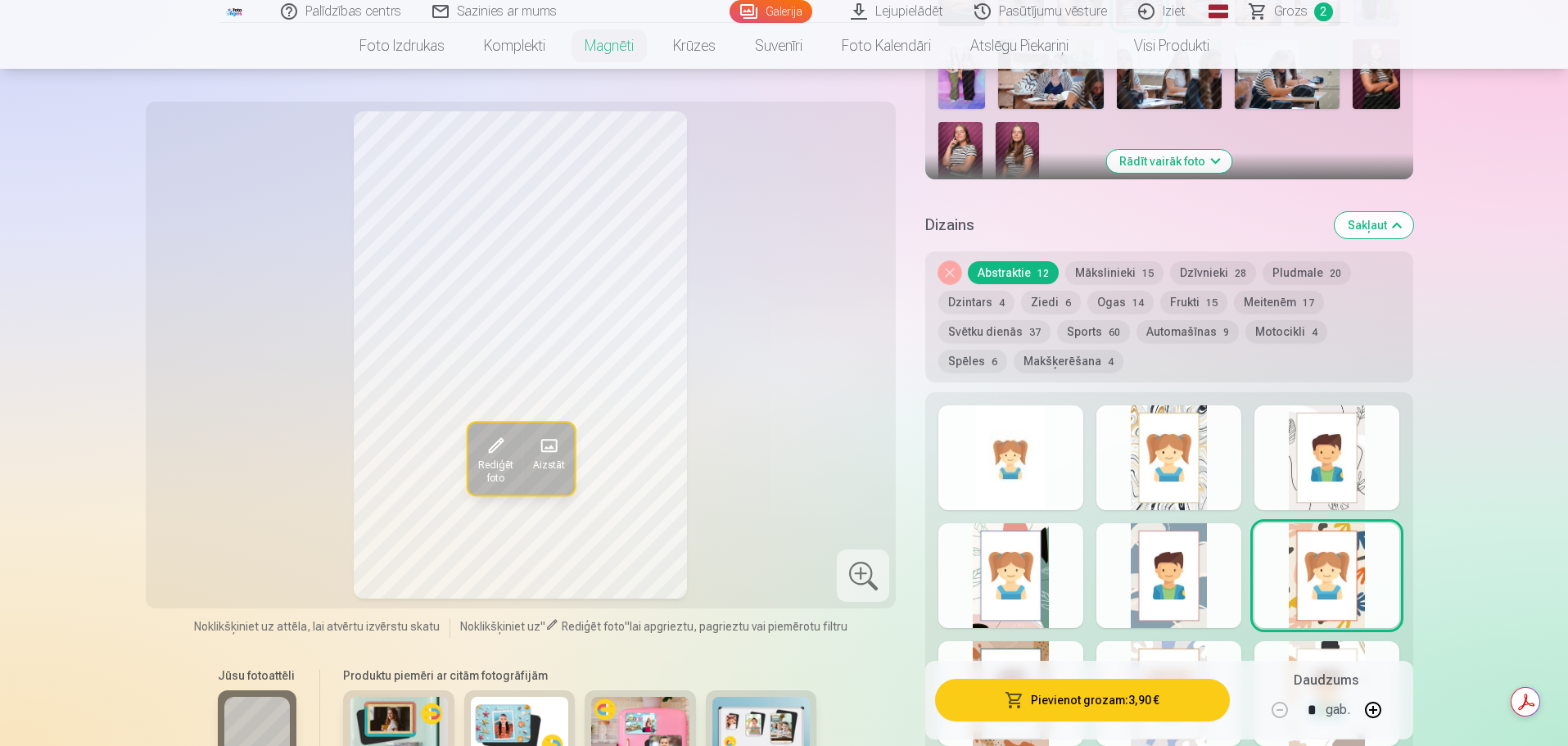
scroll to position [737, 0]
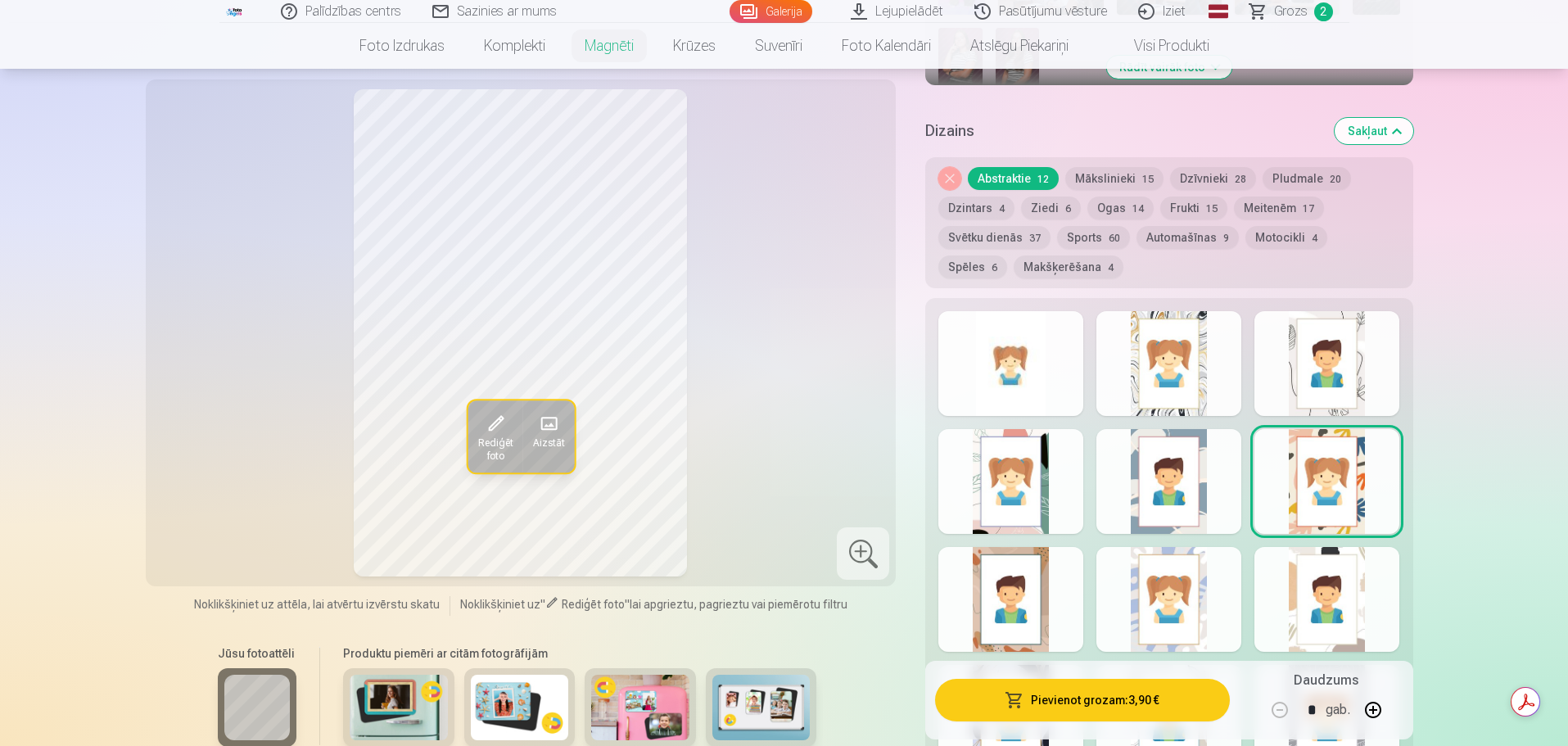
click at [1055, 587] on div at bounding box center [1011, 599] width 145 height 104
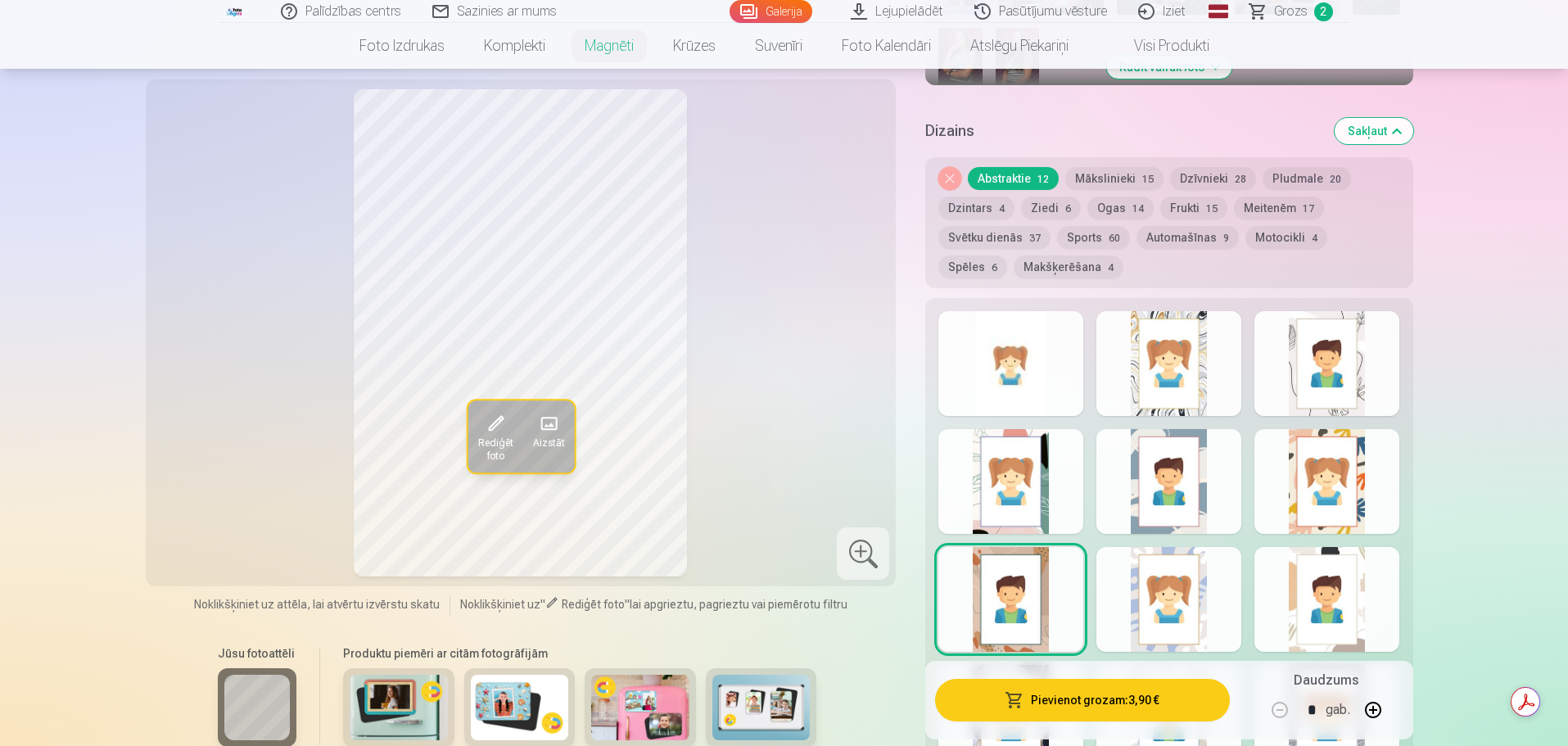
click at [1163, 592] on div at bounding box center [1169, 599] width 145 height 104
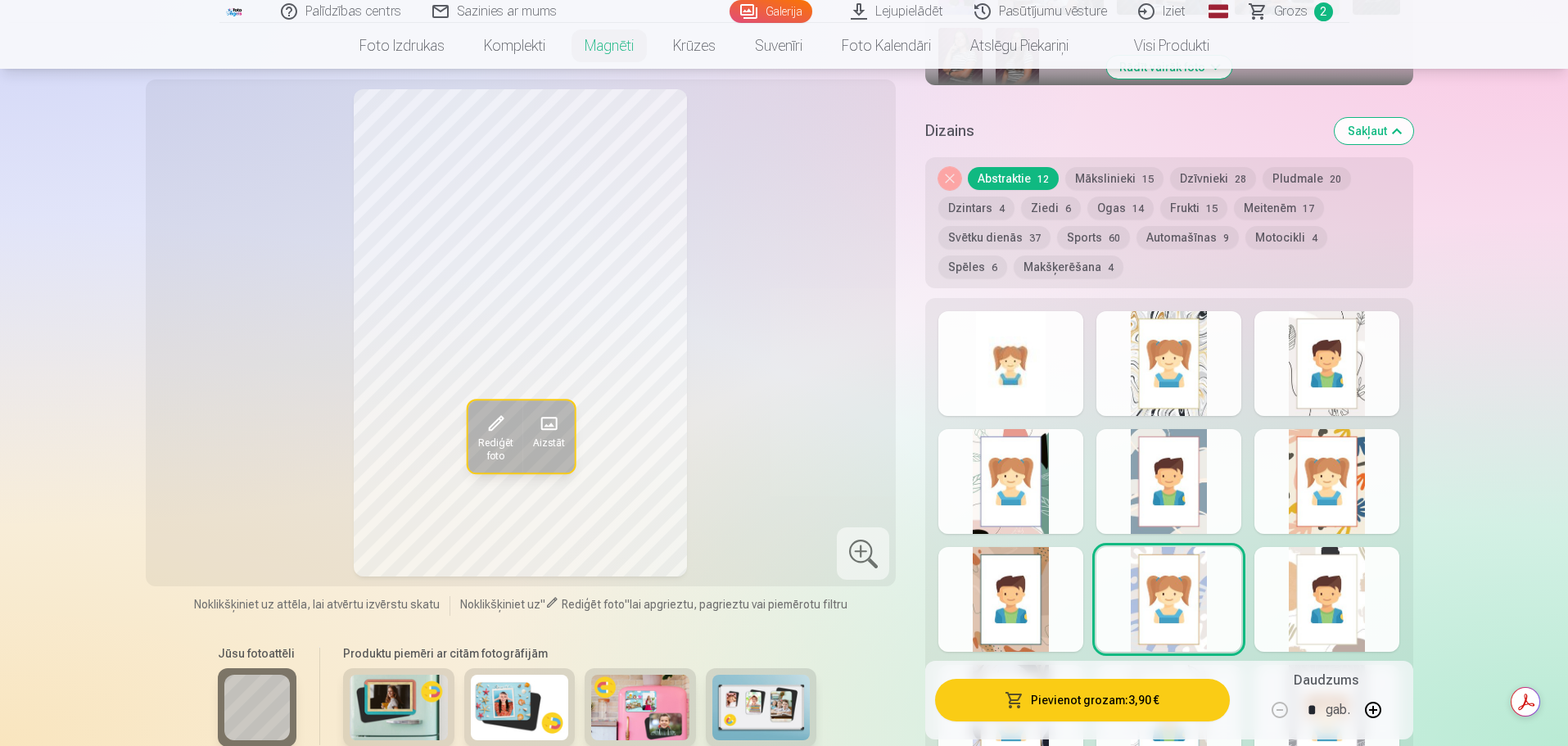
click at [1333, 601] on div at bounding box center [1327, 599] width 145 height 104
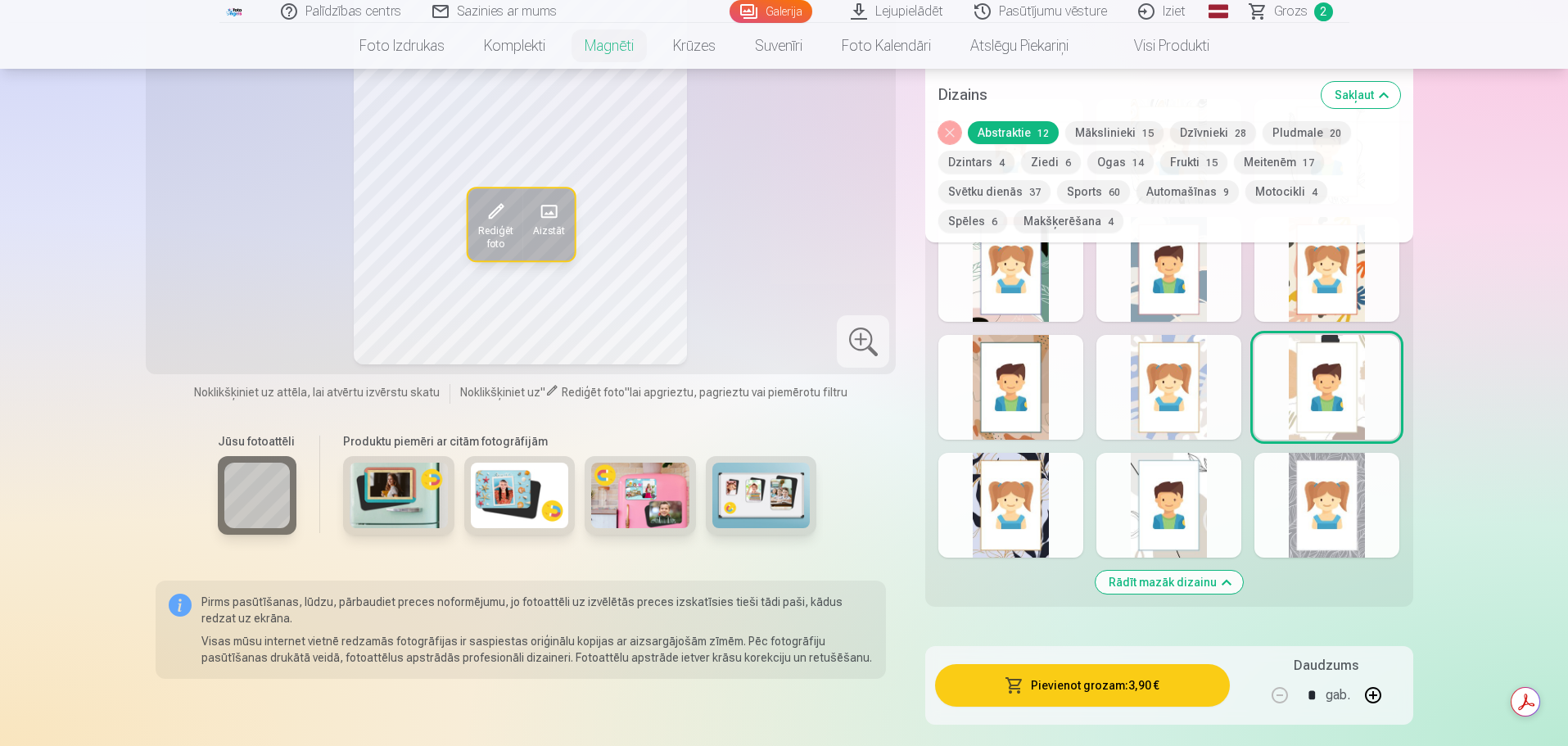
scroll to position [982, 0]
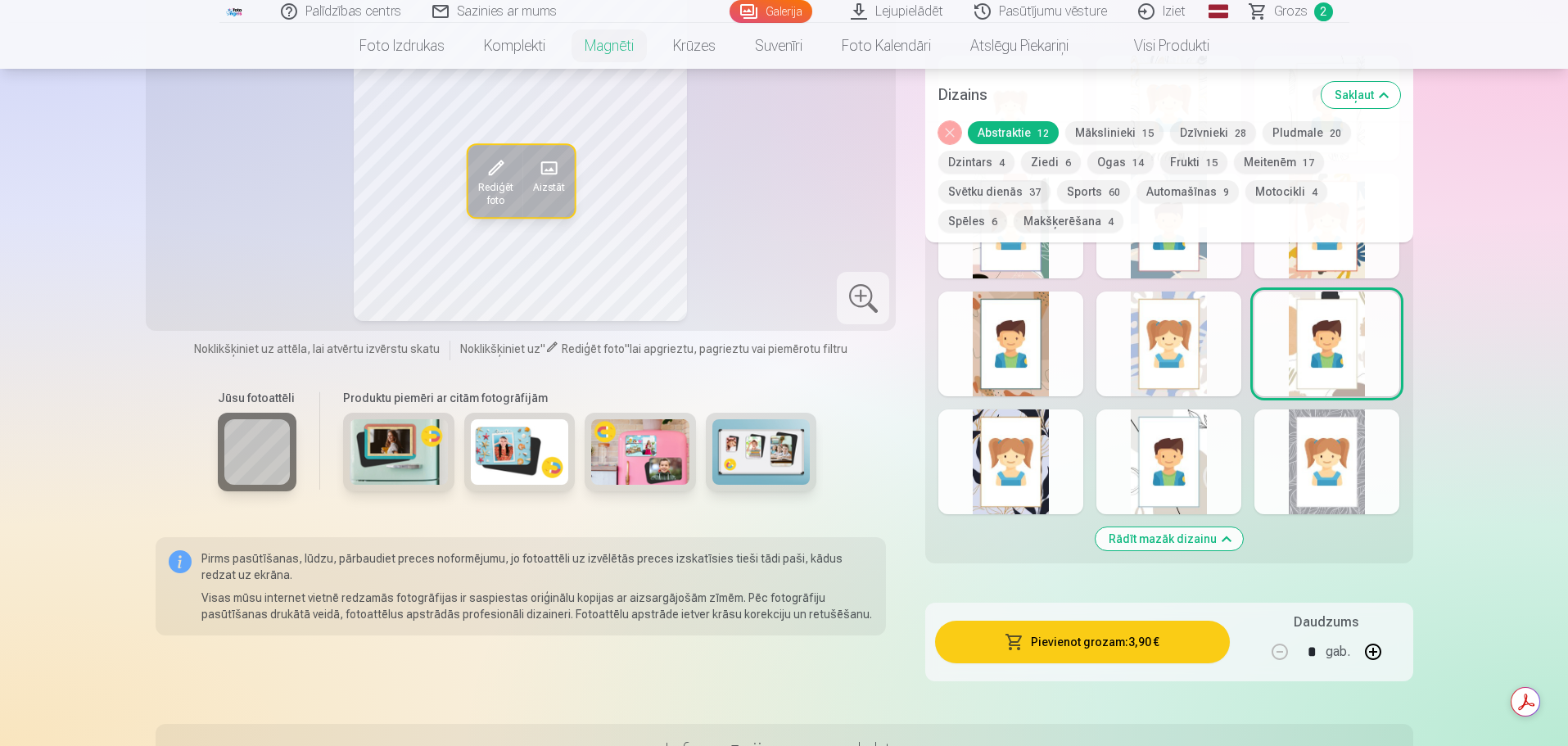
click at [1364, 461] on div at bounding box center [1327, 462] width 145 height 104
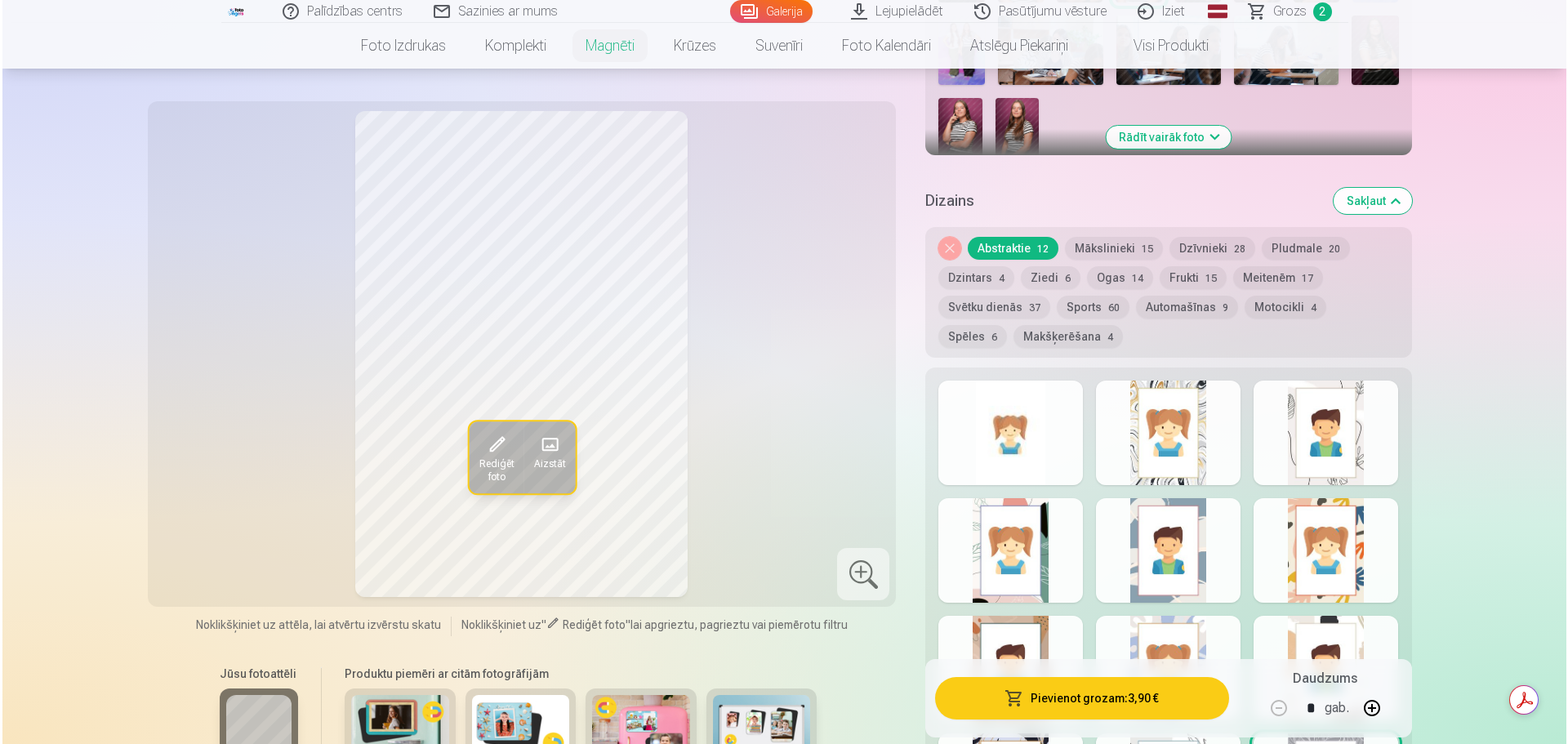
scroll to position [654, 0]
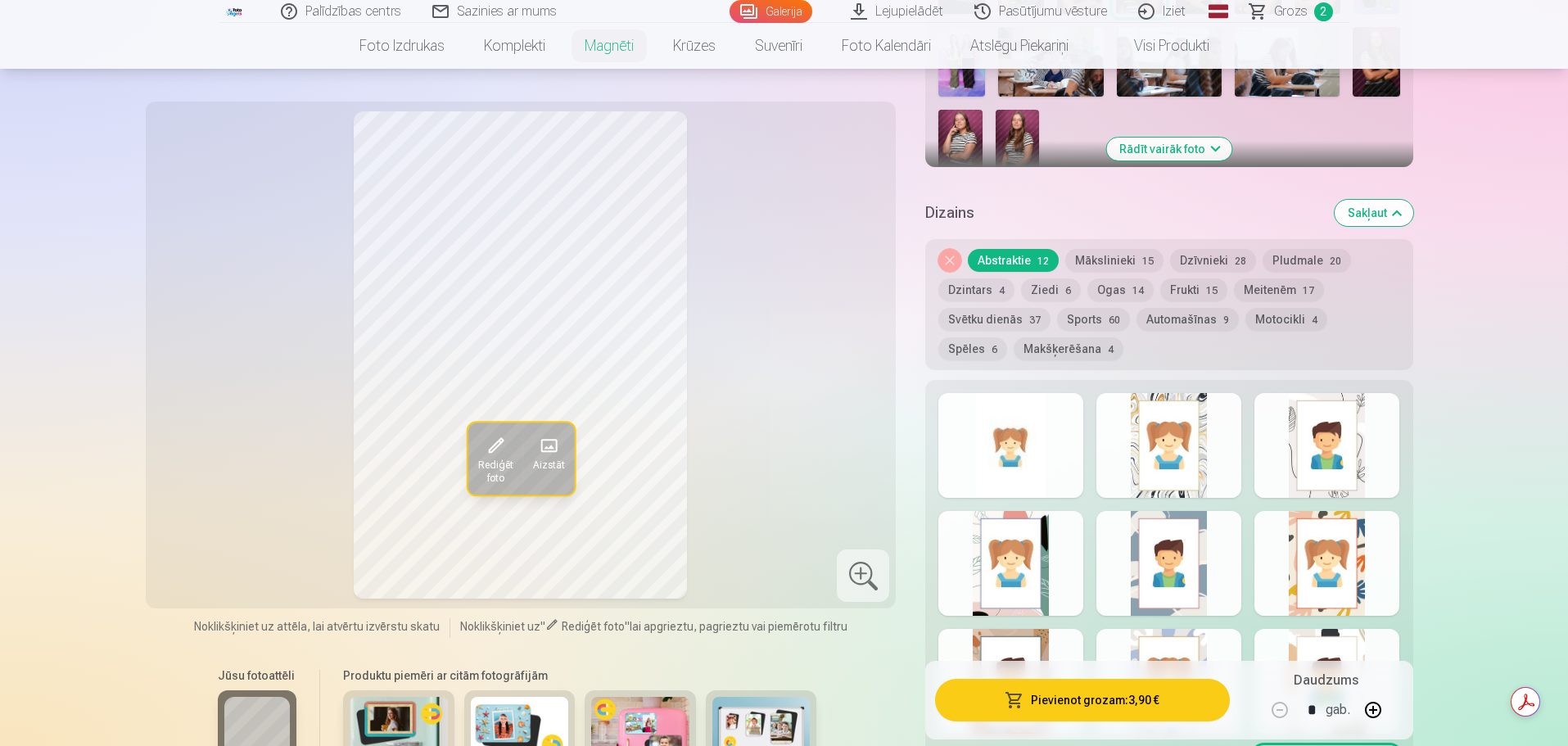
click at [1029, 449] on div at bounding box center [1011, 445] width 145 height 104
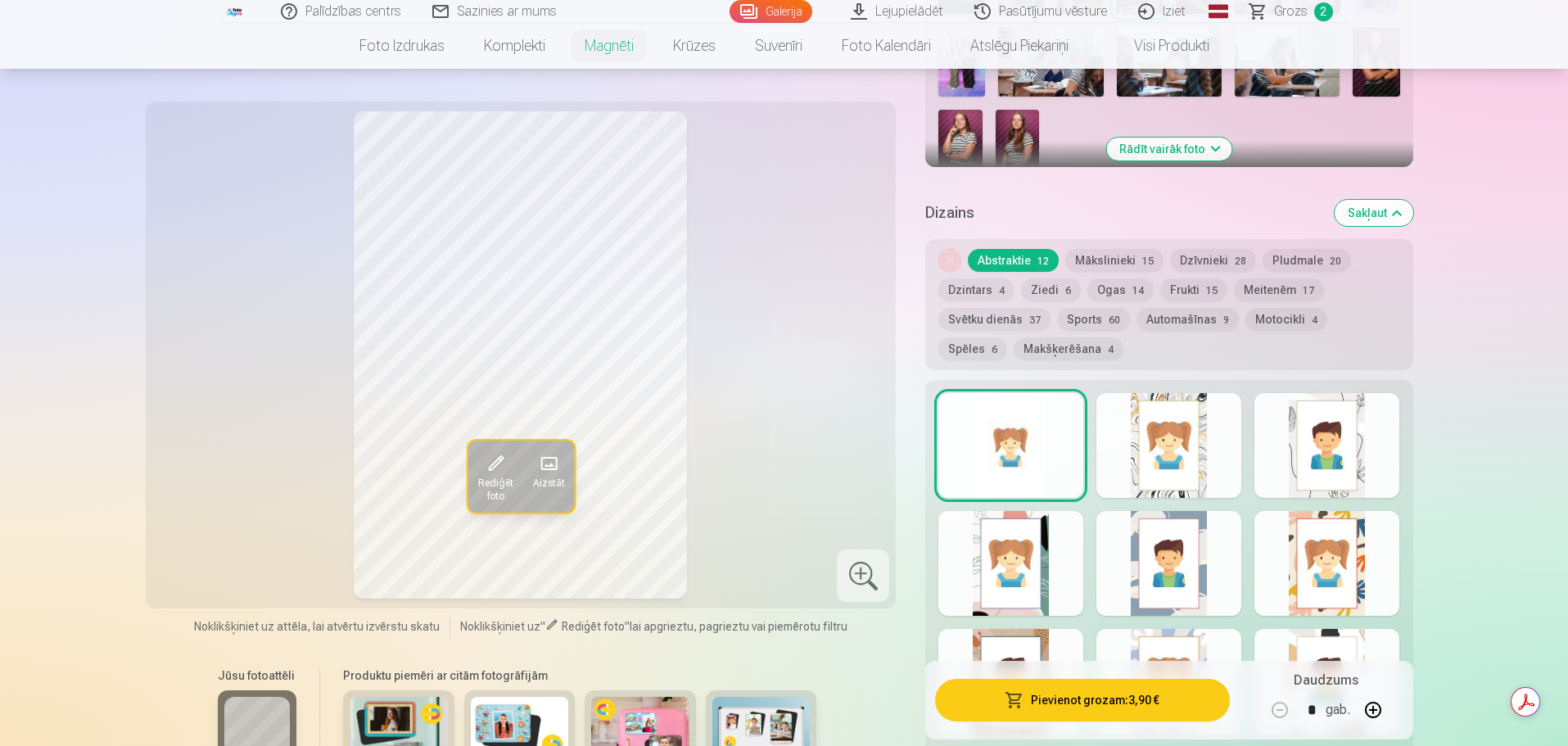
click at [1061, 703] on button "Pievienot grozam : 3,90 €" at bounding box center [1082, 699] width 294 height 42
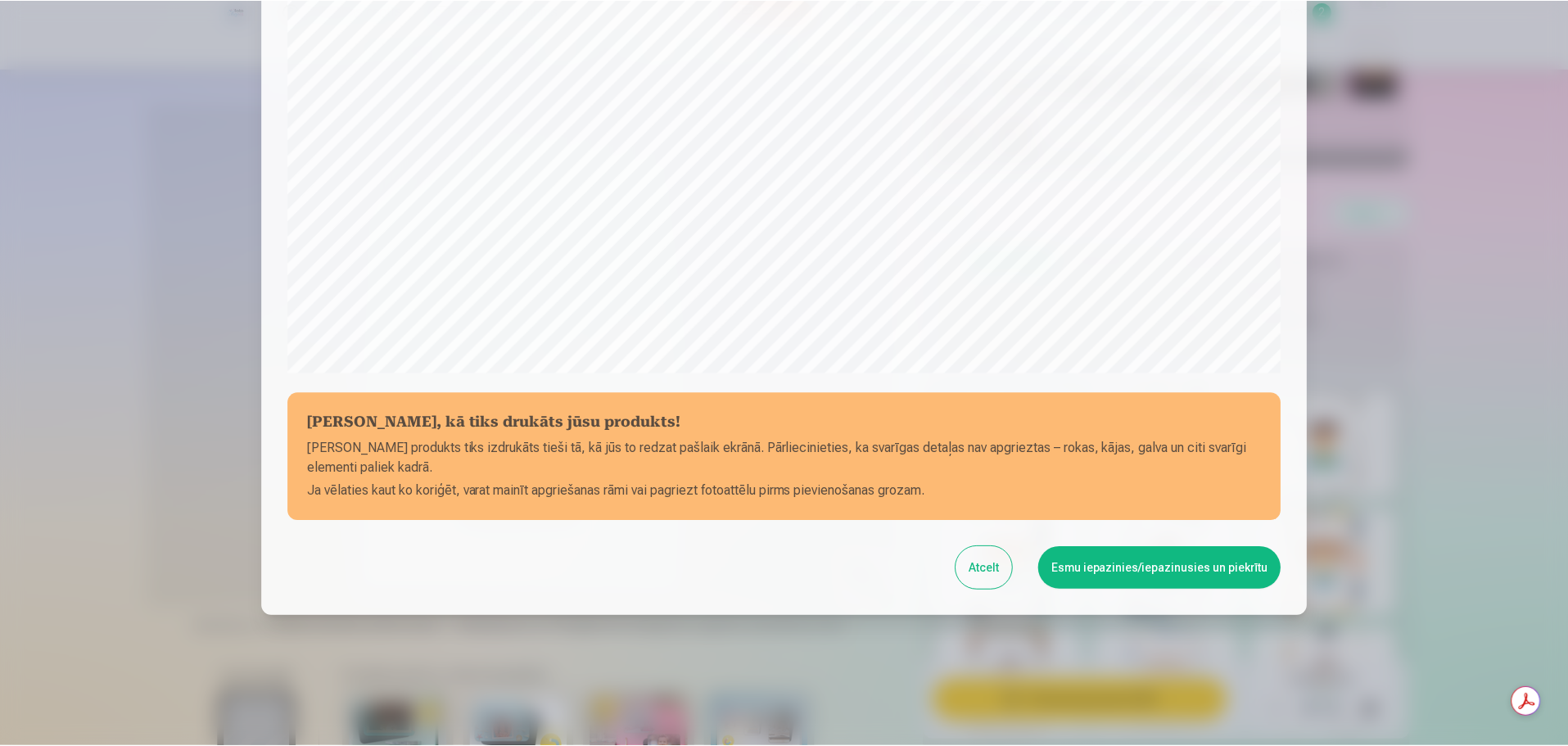
scroll to position [433, 0]
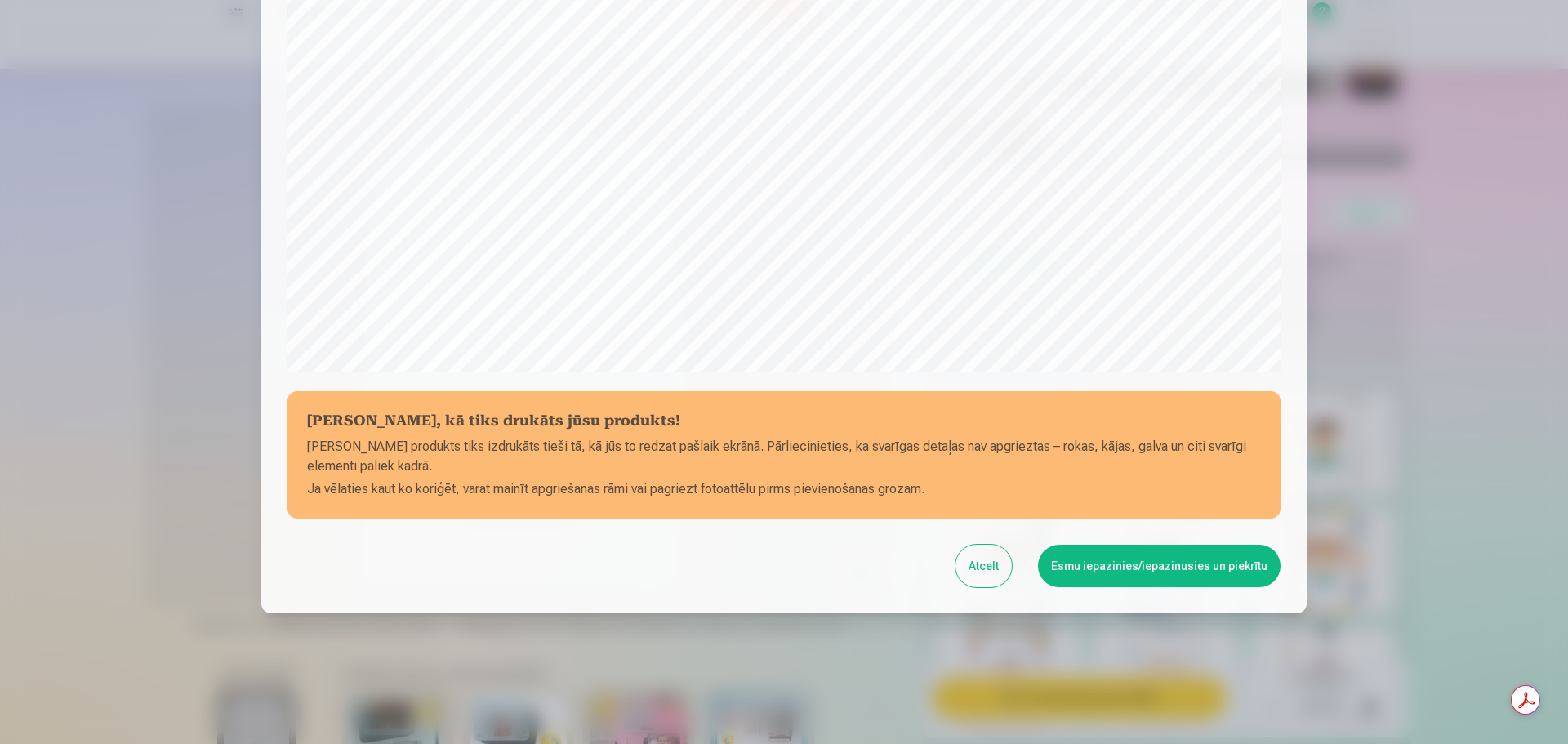
click at [1120, 560] on button "Esmu iepazinies/iepazinusies un piekrītu" at bounding box center [1158, 566] width 242 height 42
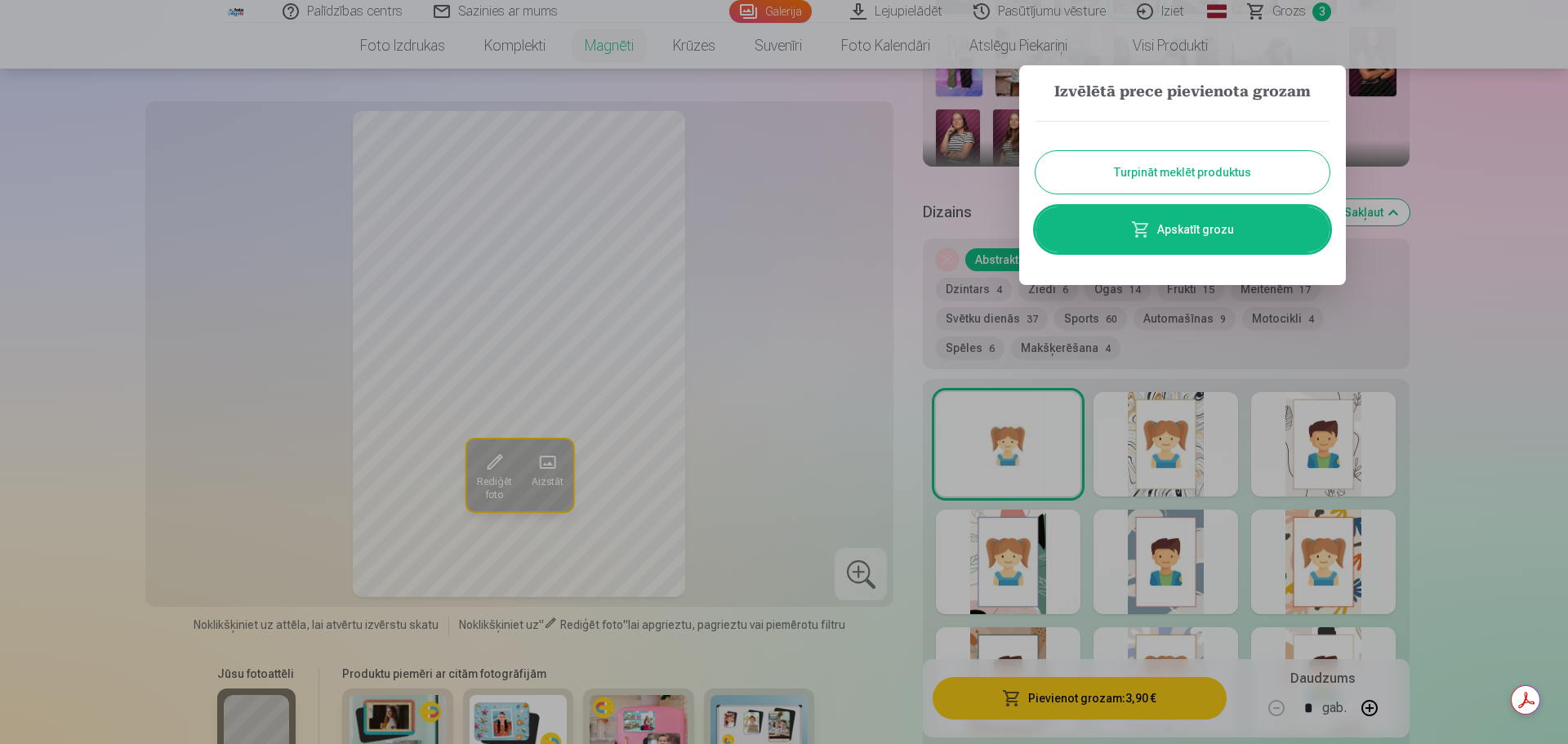
click at [1185, 174] on button "Turpināt meklēt produktus" at bounding box center [1183, 172] width 294 height 42
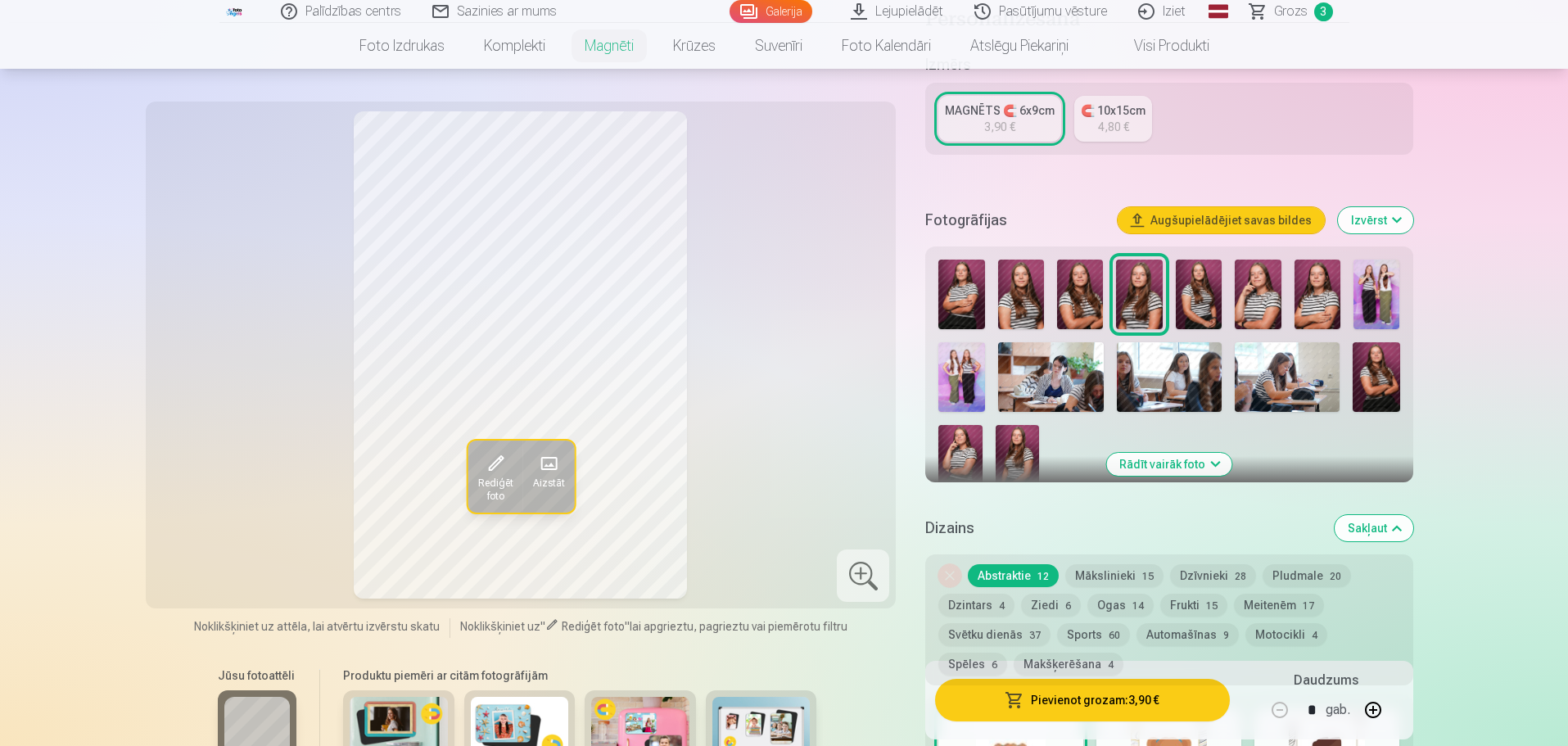
scroll to position [327, 0]
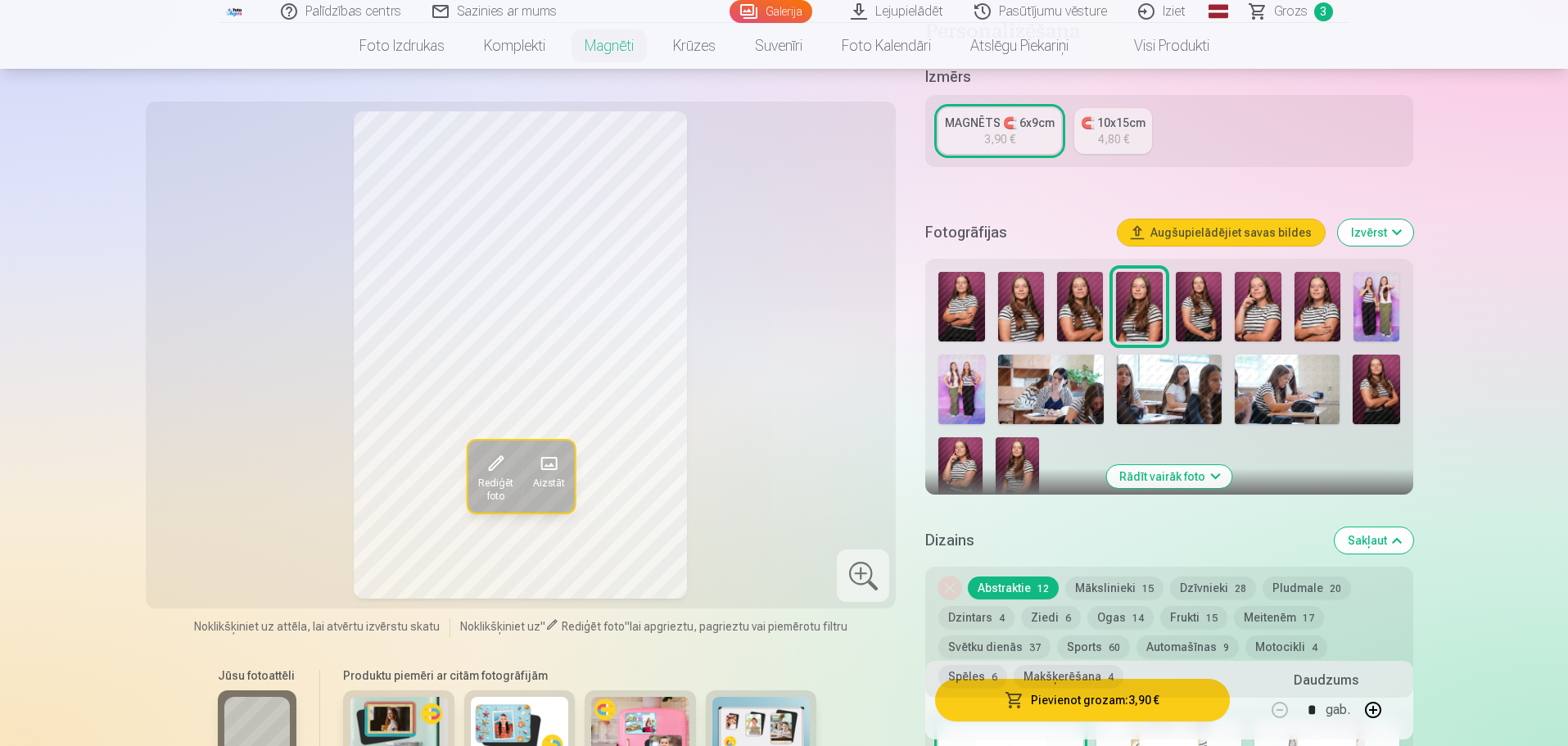
click at [1077, 287] on img at bounding box center [1080, 307] width 46 height 70
click at [957, 294] on img at bounding box center [962, 307] width 46 height 70
click at [1034, 290] on img at bounding box center [1021, 307] width 46 height 70
click at [973, 445] on img at bounding box center [960, 469] width 43 height 65
click at [1006, 460] on img at bounding box center [1017, 469] width 43 height 65
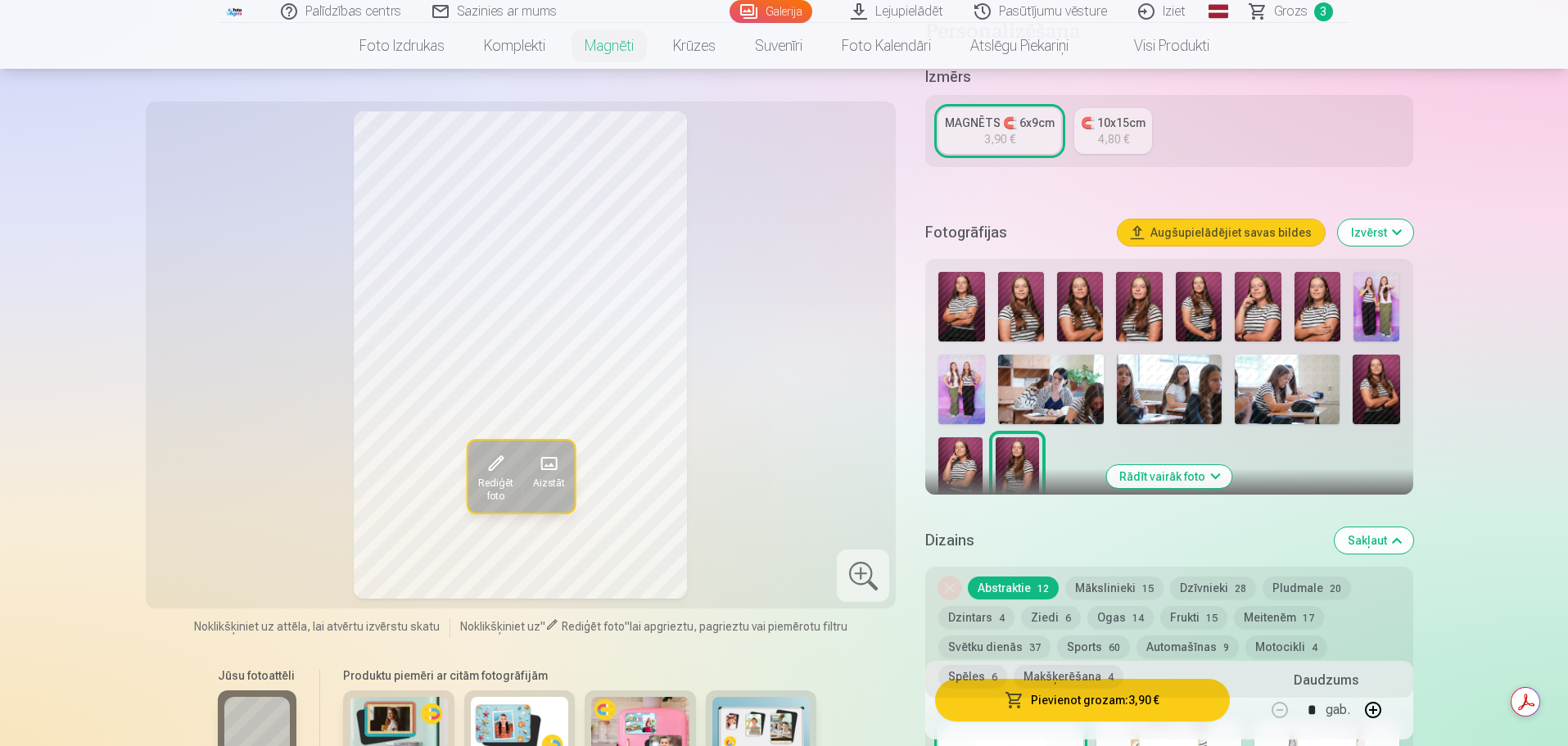
click at [1201, 291] on img at bounding box center [1199, 307] width 46 height 70
click at [1010, 455] on img at bounding box center [1017, 469] width 43 height 65
click at [1149, 313] on img at bounding box center [1139, 307] width 46 height 70
click at [1370, 298] on img at bounding box center [1376, 307] width 46 height 70
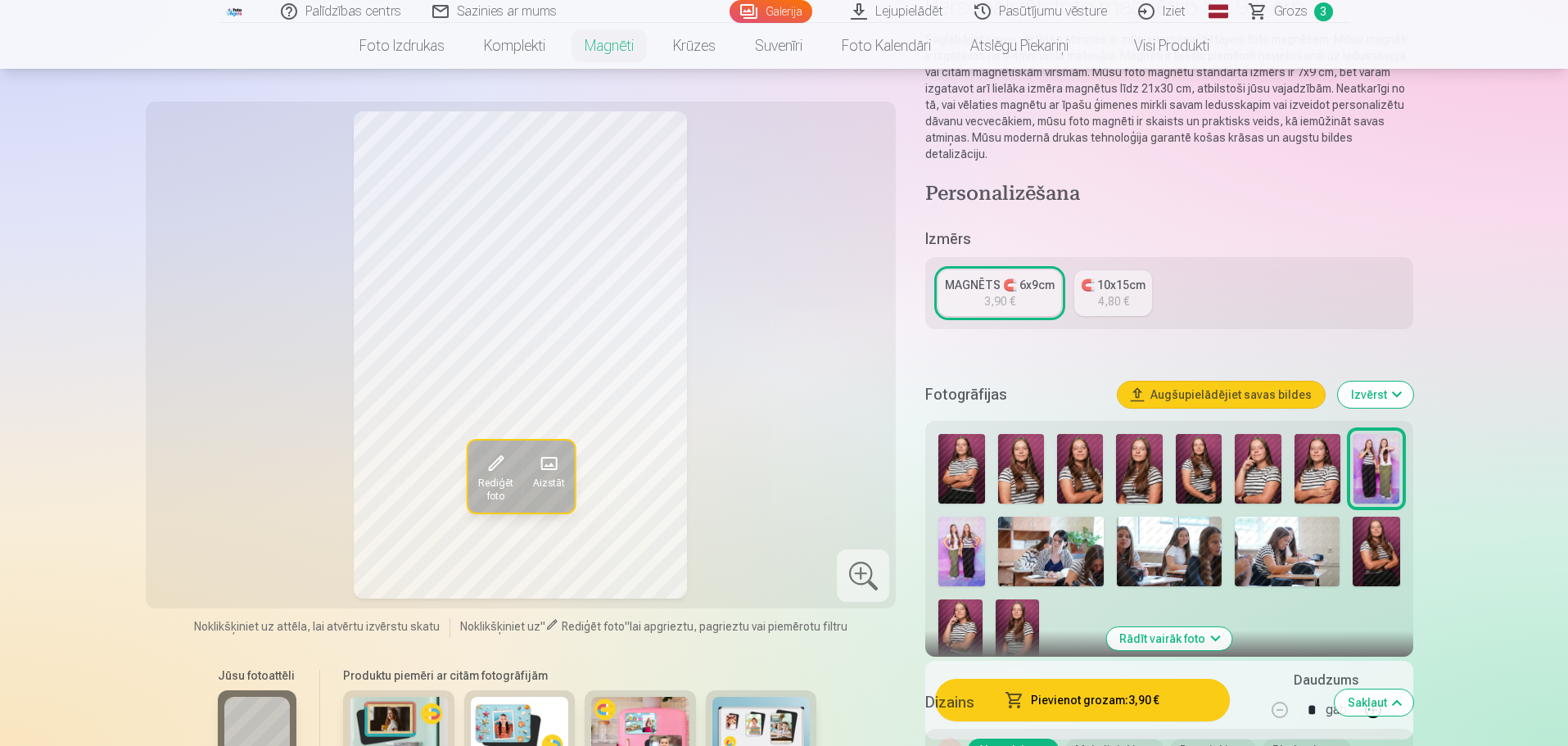
scroll to position [164, 0]
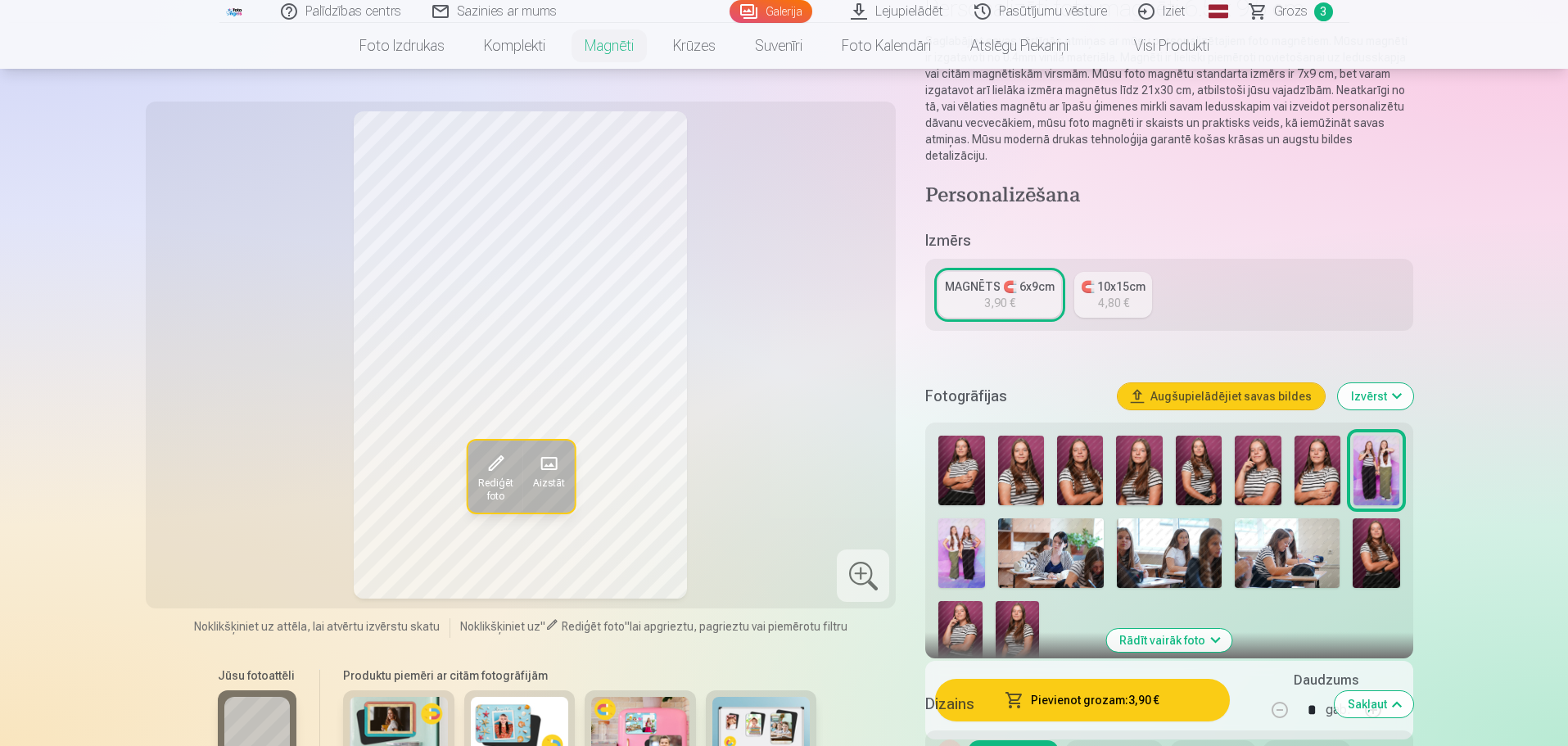
click at [1118, 279] on div "🧲 10x15cm" at bounding box center [1113, 287] width 65 height 16
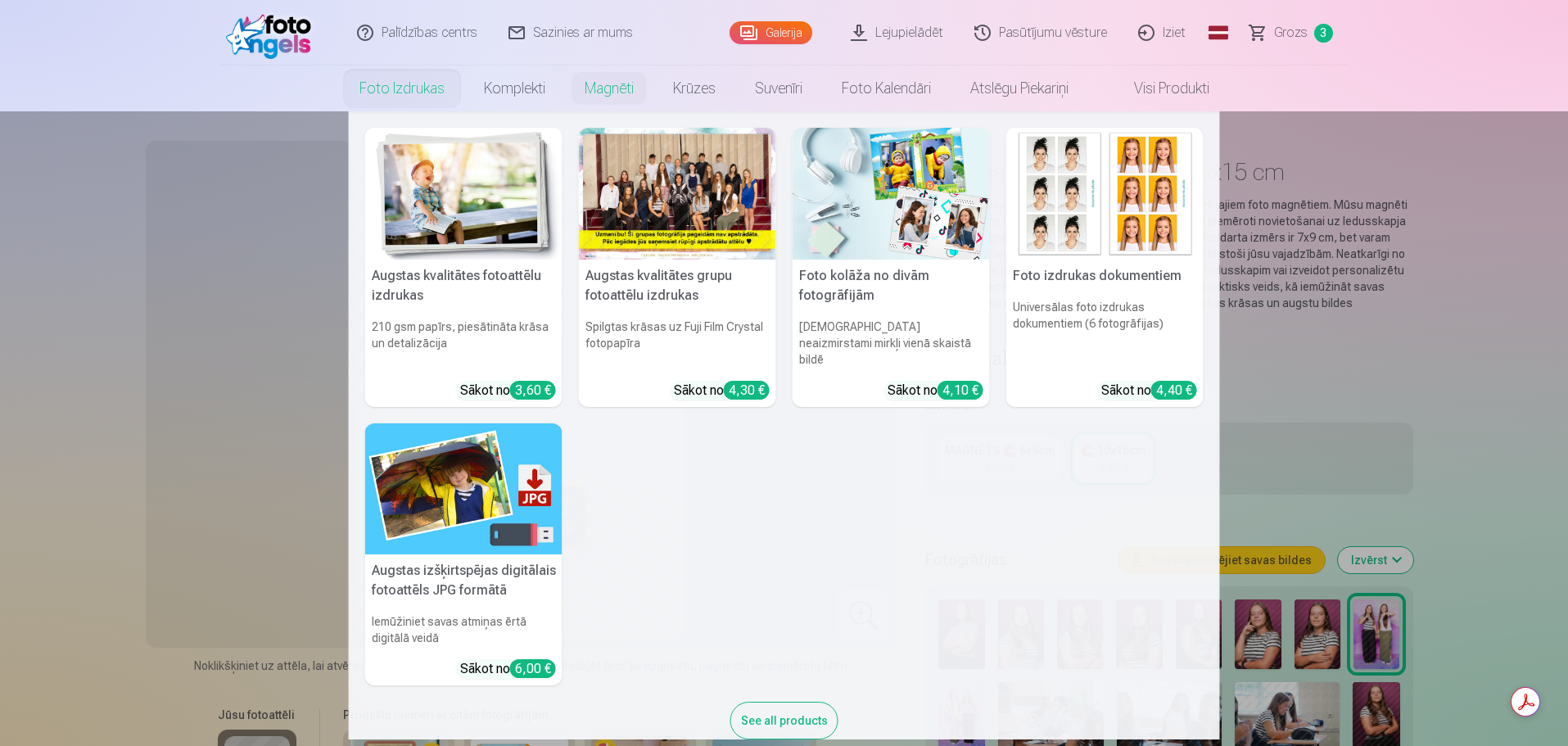
click at [385, 90] on link "Foto izdrukas" at bounding box center [403, 88] width 125 height 46
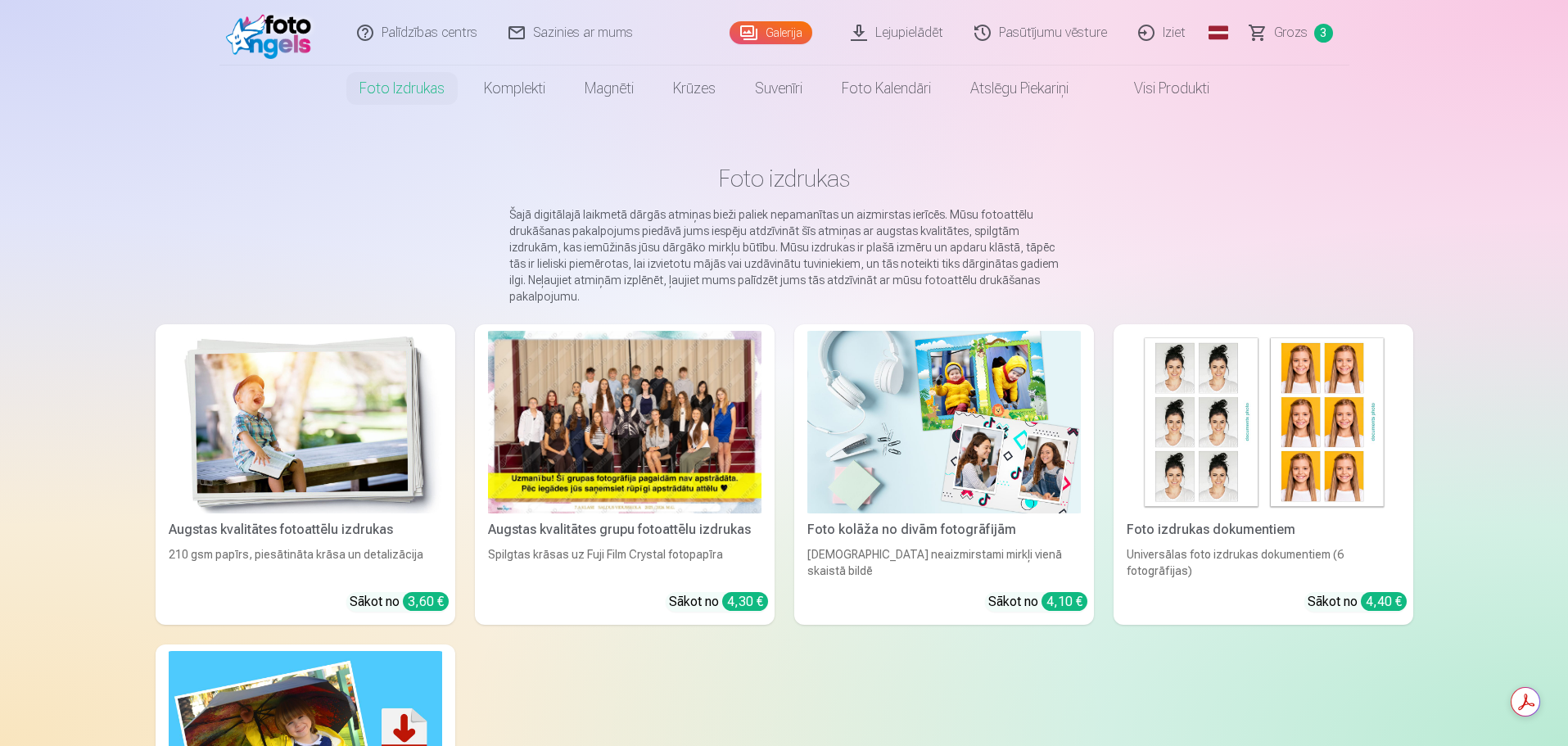
click at [605, 478] on div at bounding box center [624, 422] width 273 height 182
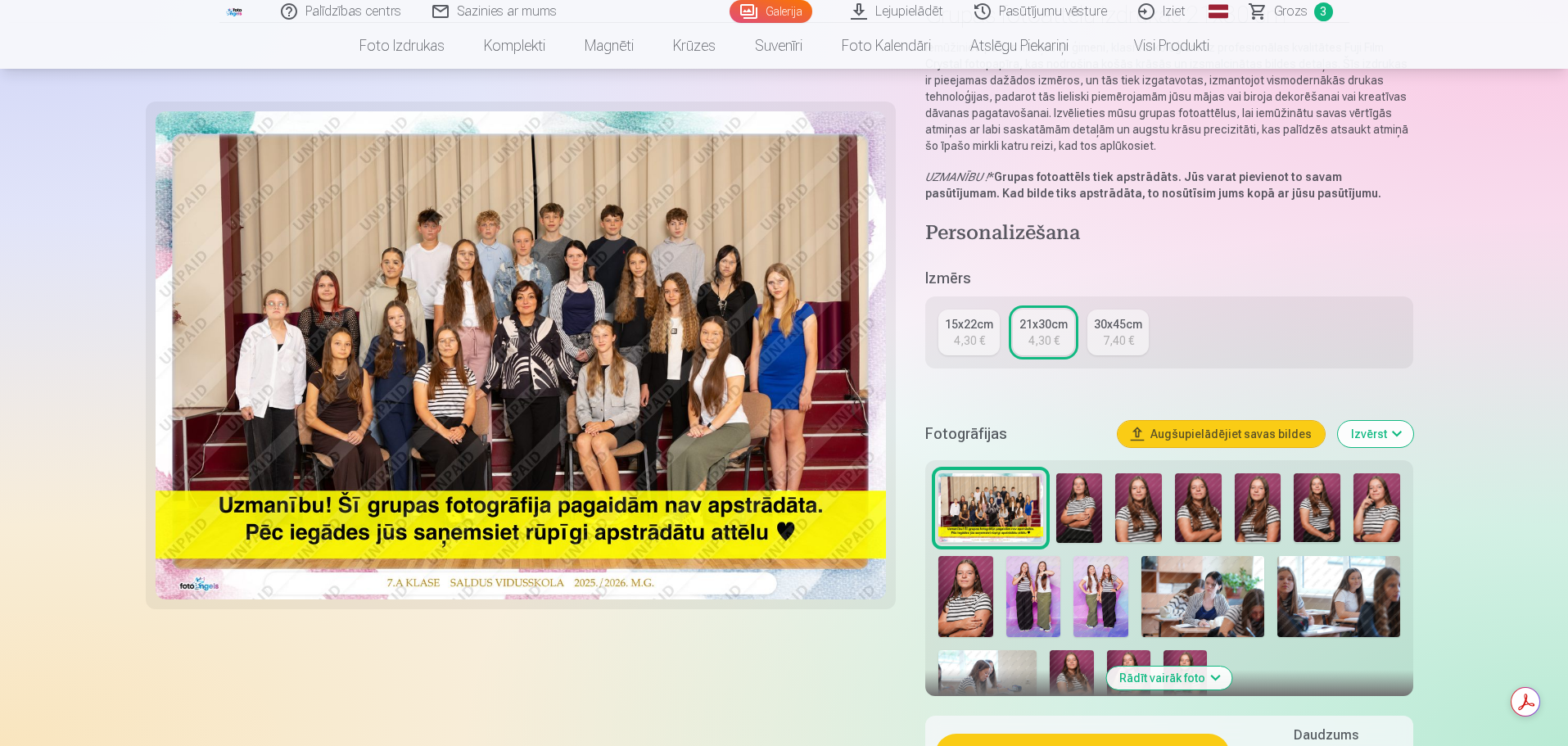
scroll to position [164, 0]
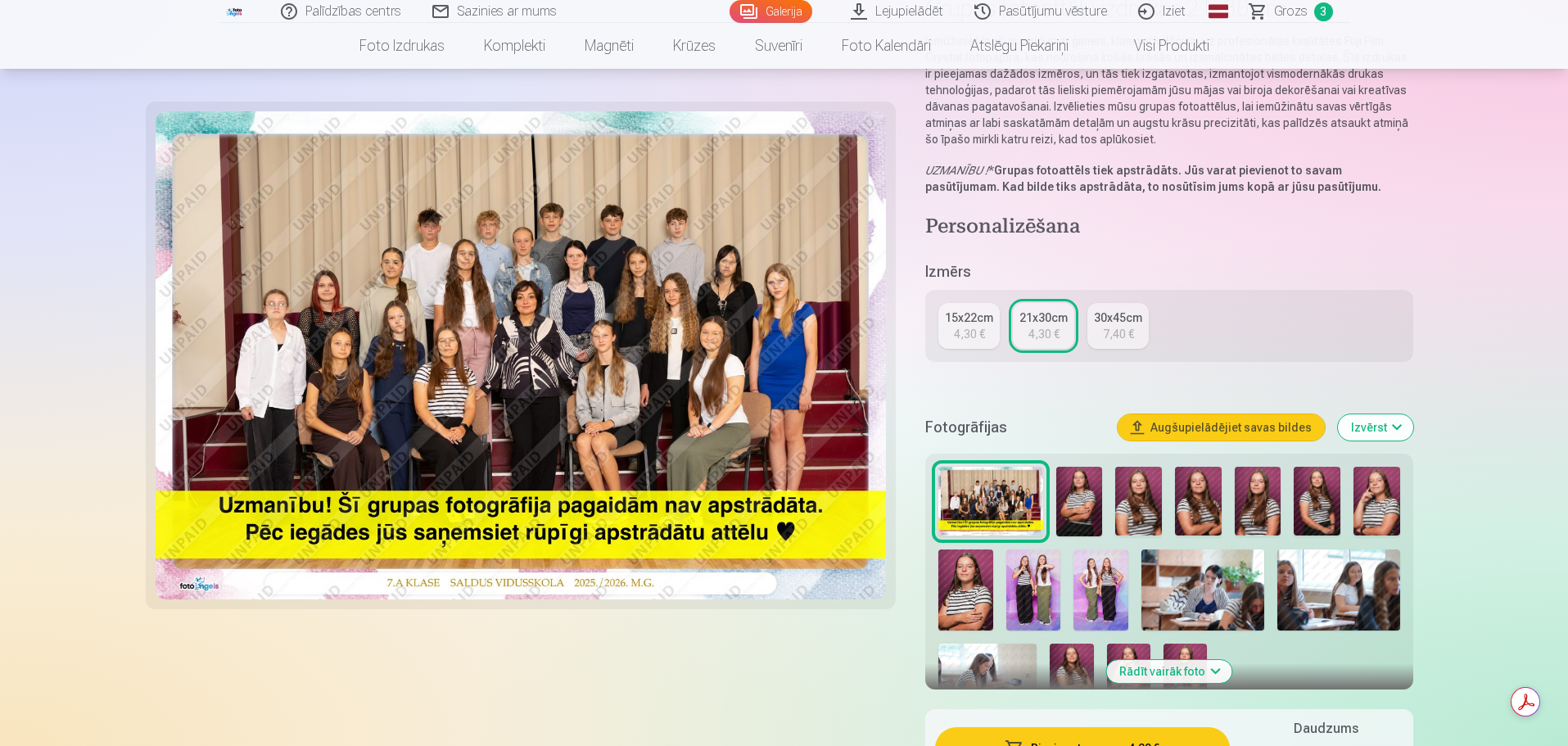
click at [1039, 590] on img at bounding box center [1034, 589] width 55 height 82
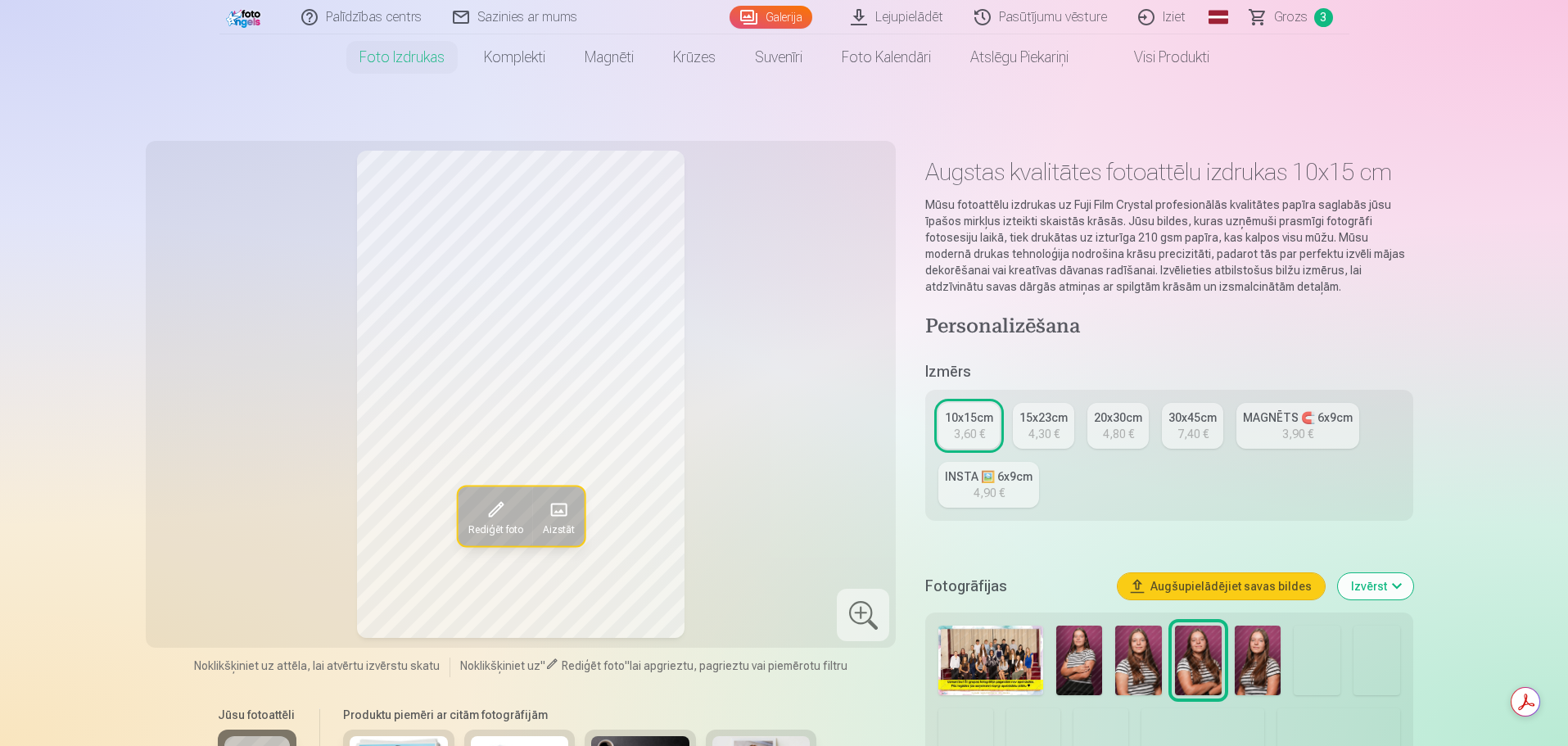
scroll to position [164, 0]
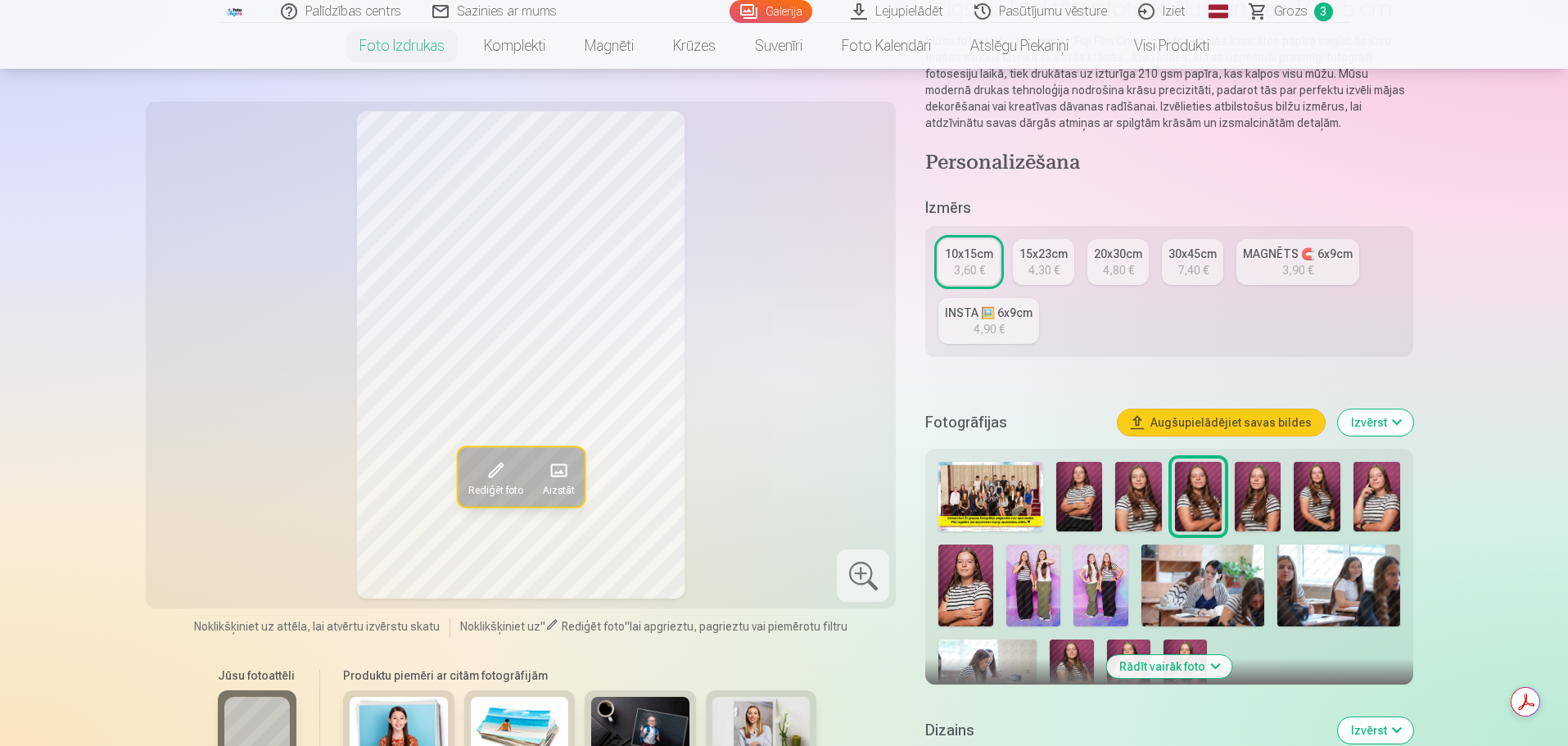
click at [1033, 589] on img at bounding box center [1034, 585] width 55 height 82
click at [972, 265] on div "3,60 €" at bounding box center [970, 270] width 31 height 16
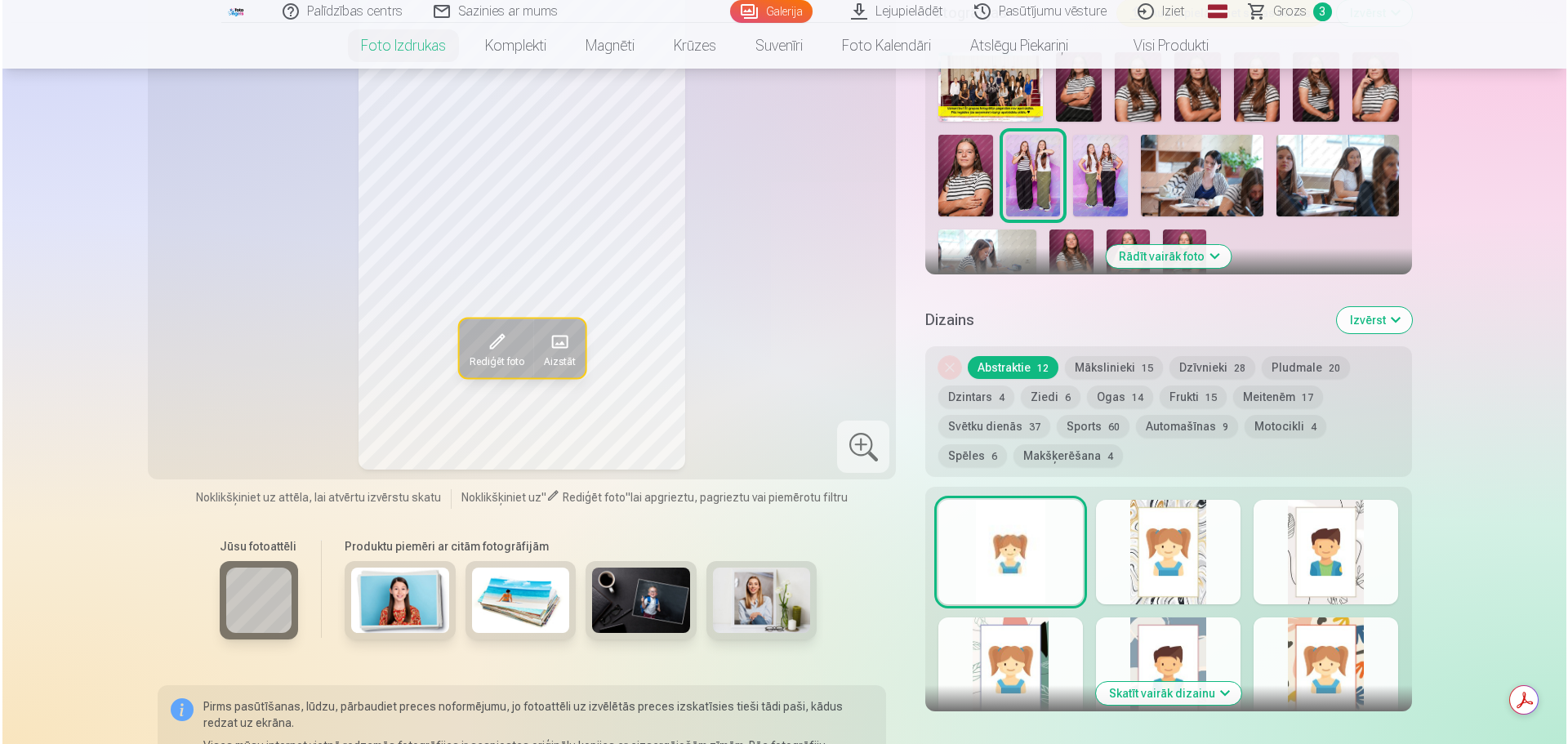
scroll to position [735, 0]
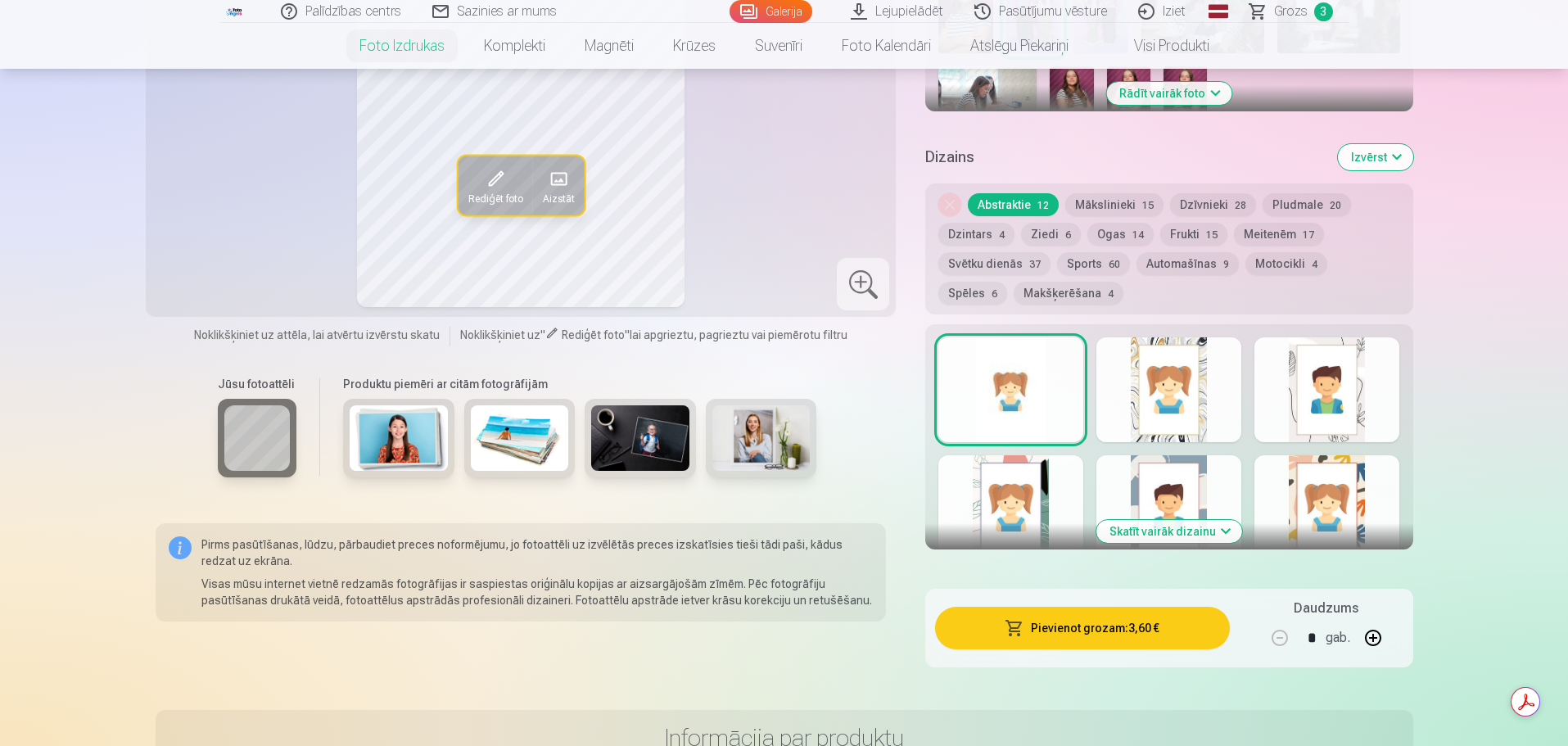
click at [1034, 624] on button "Pievienot grozam : 3,60 €" at bounding box center [1082, 628] width 294 height 42
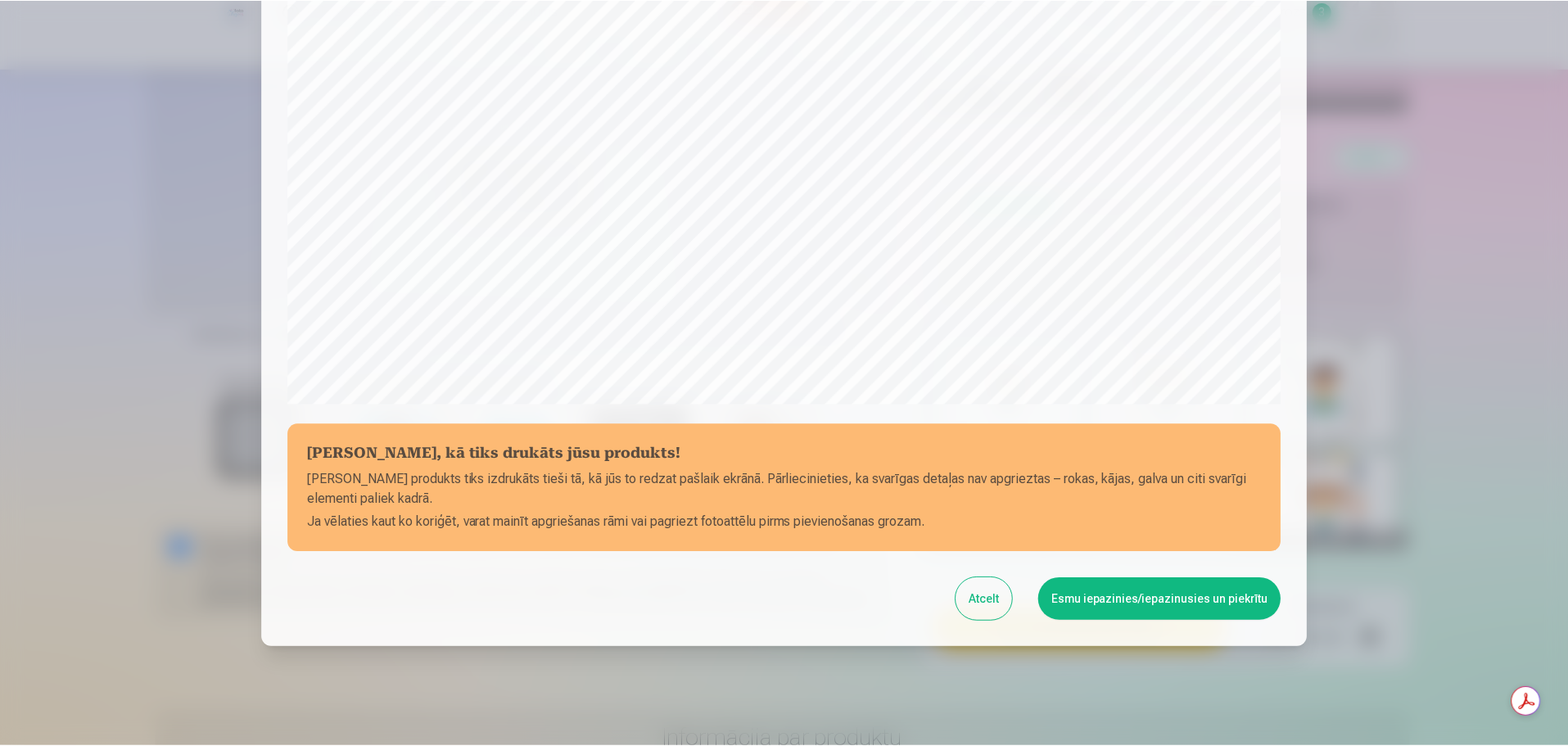
scroll to position [433, 0]
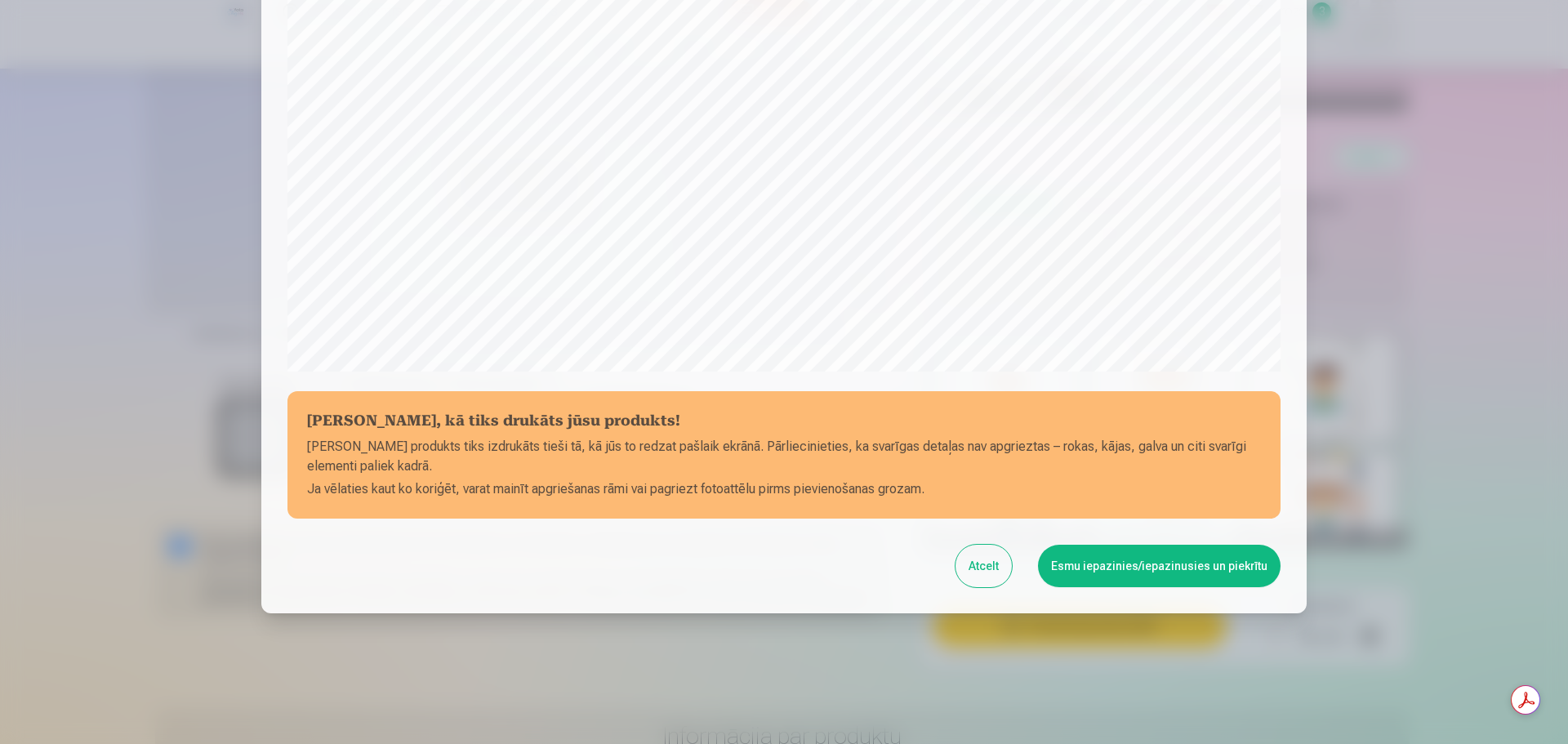
click at [1097, 569] on button "Esmu iepazinies/iepazinusies un piekrītu" at bounding box center [1158, 566] width 242 height 42
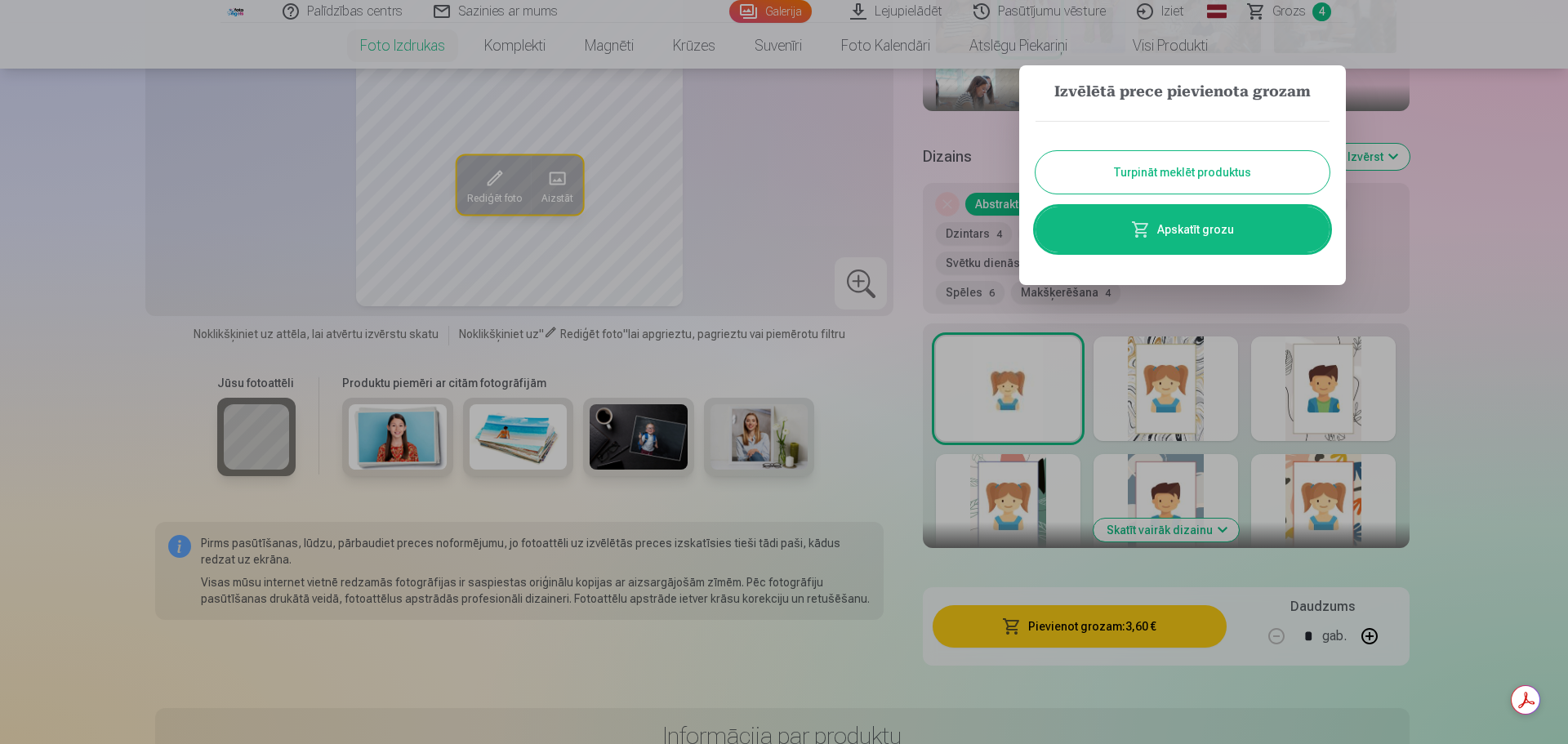
click at [1190, 178] on button "Turpināt meklēt produktus" at bounding box center [1183, 172] width 294 height 42
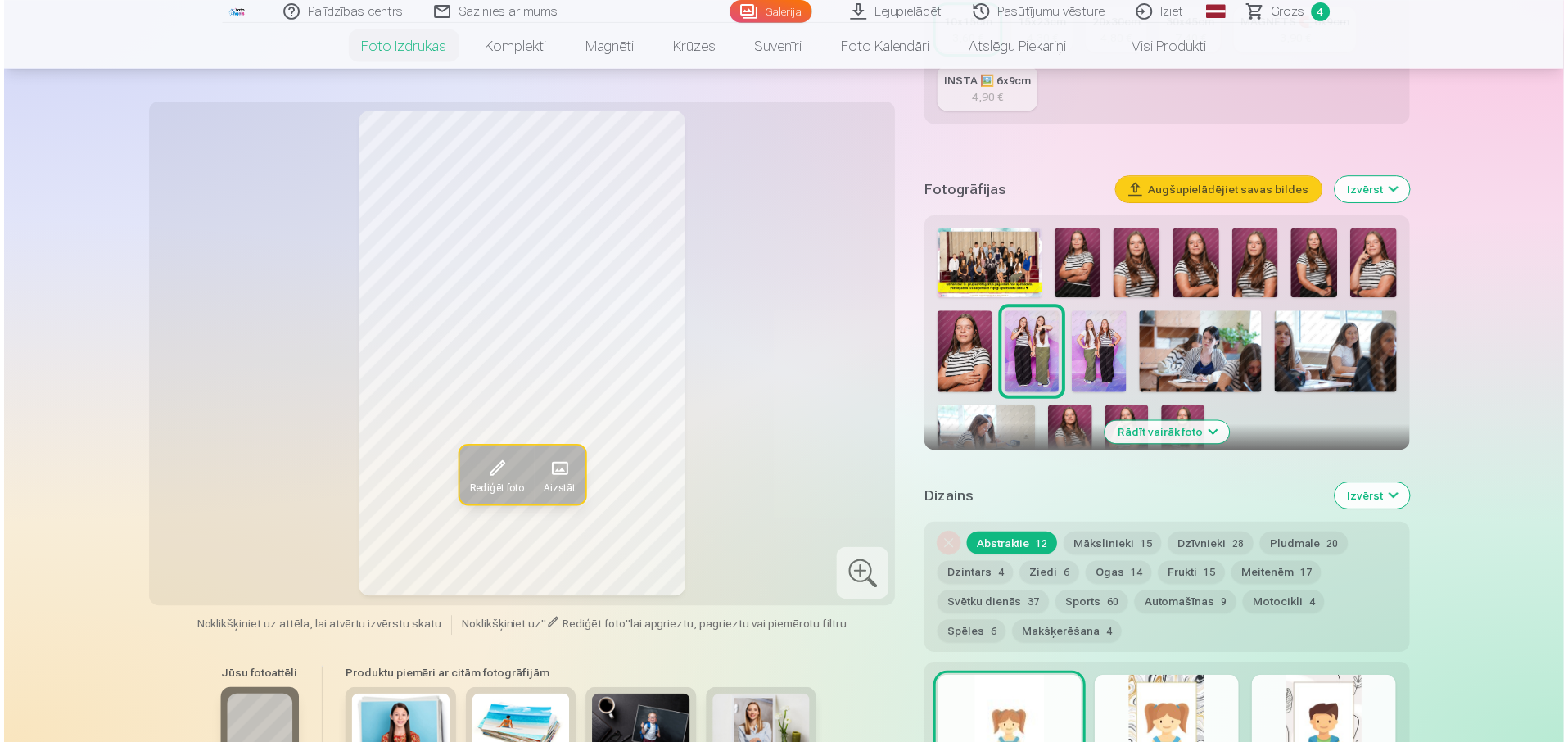
scroll to position [327, 0]
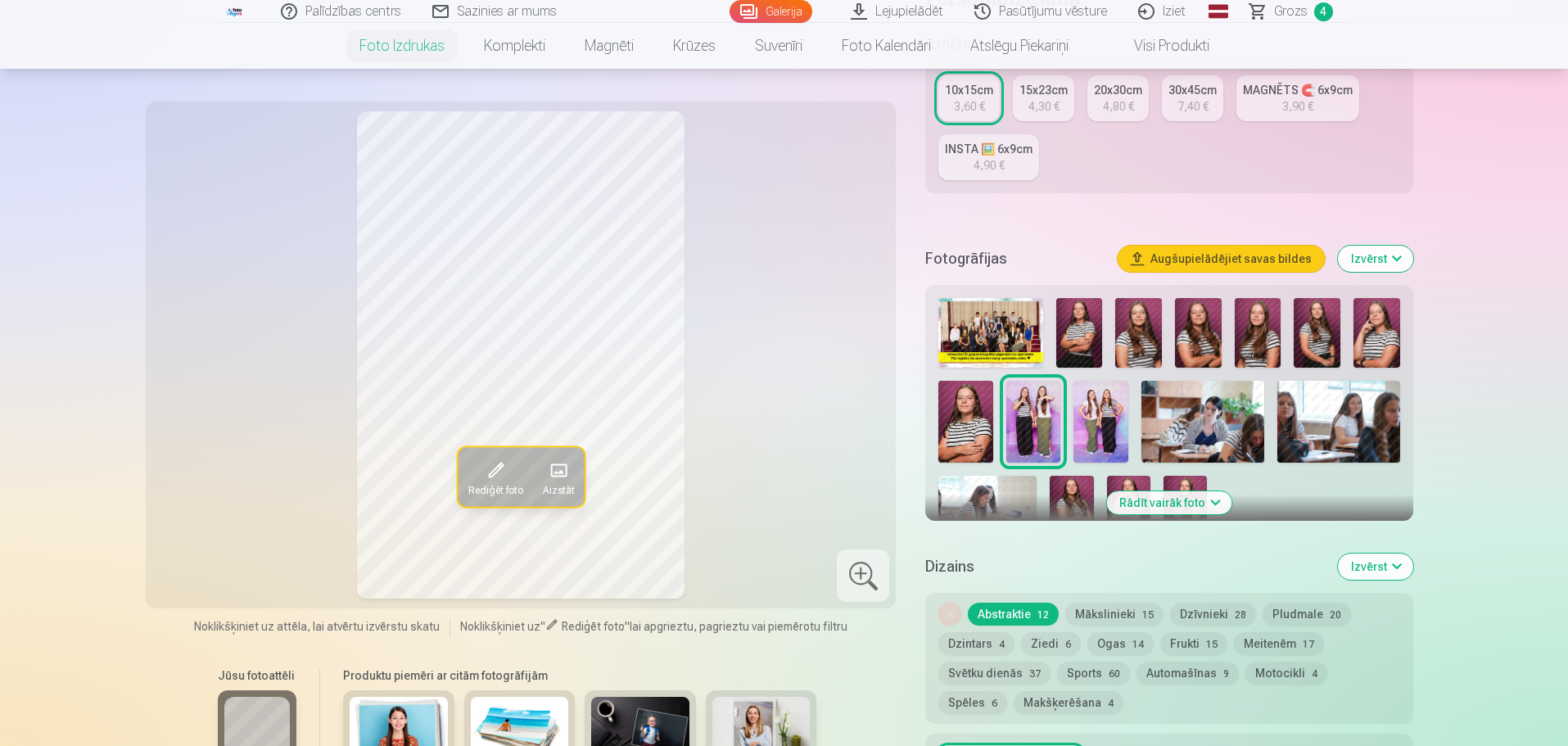
click at [1031, 347] on img at bounding box center [990, 333] width 104 height 70
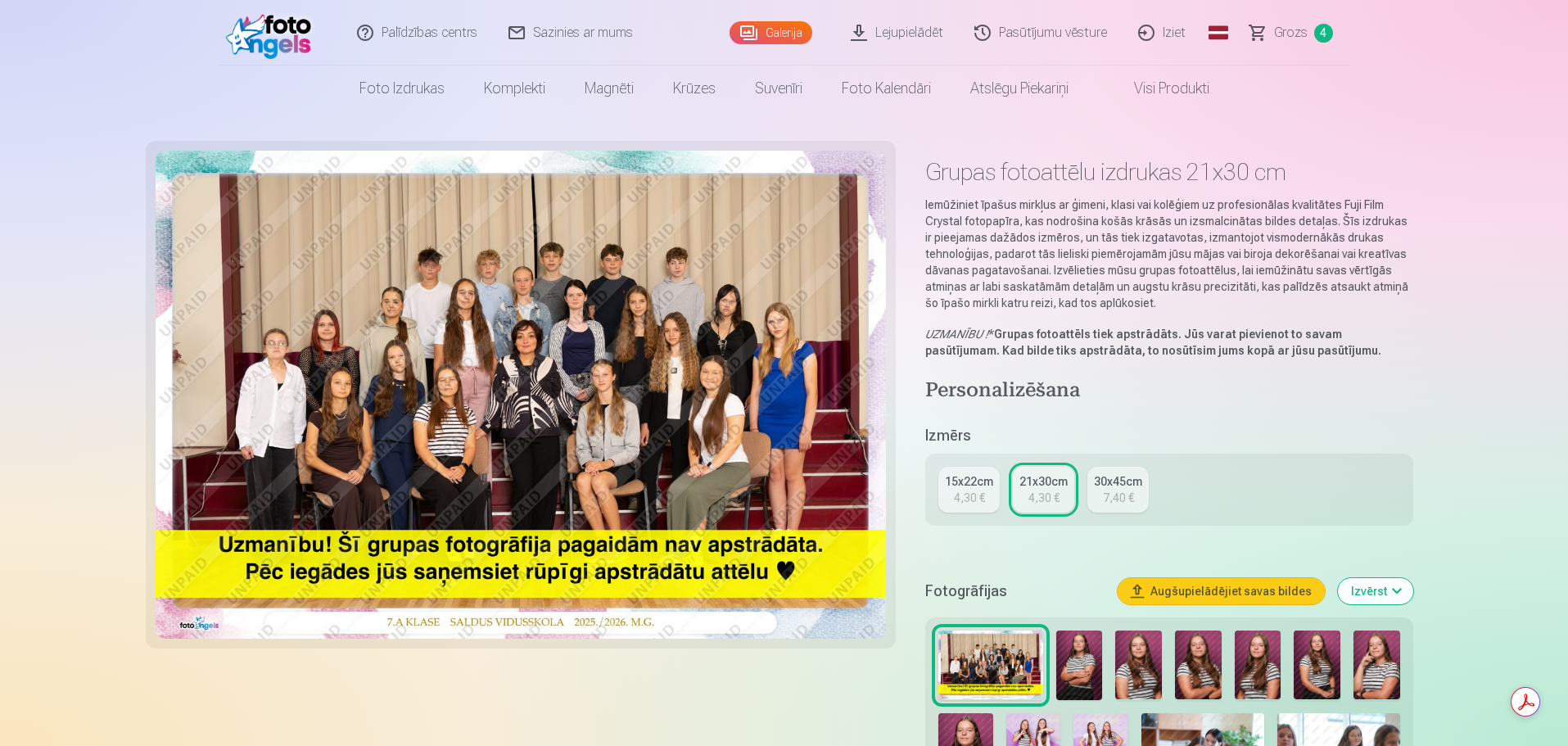
click at [965, 486] on div "15x22cm" at bounding box center [969, 481] width 49 height 16
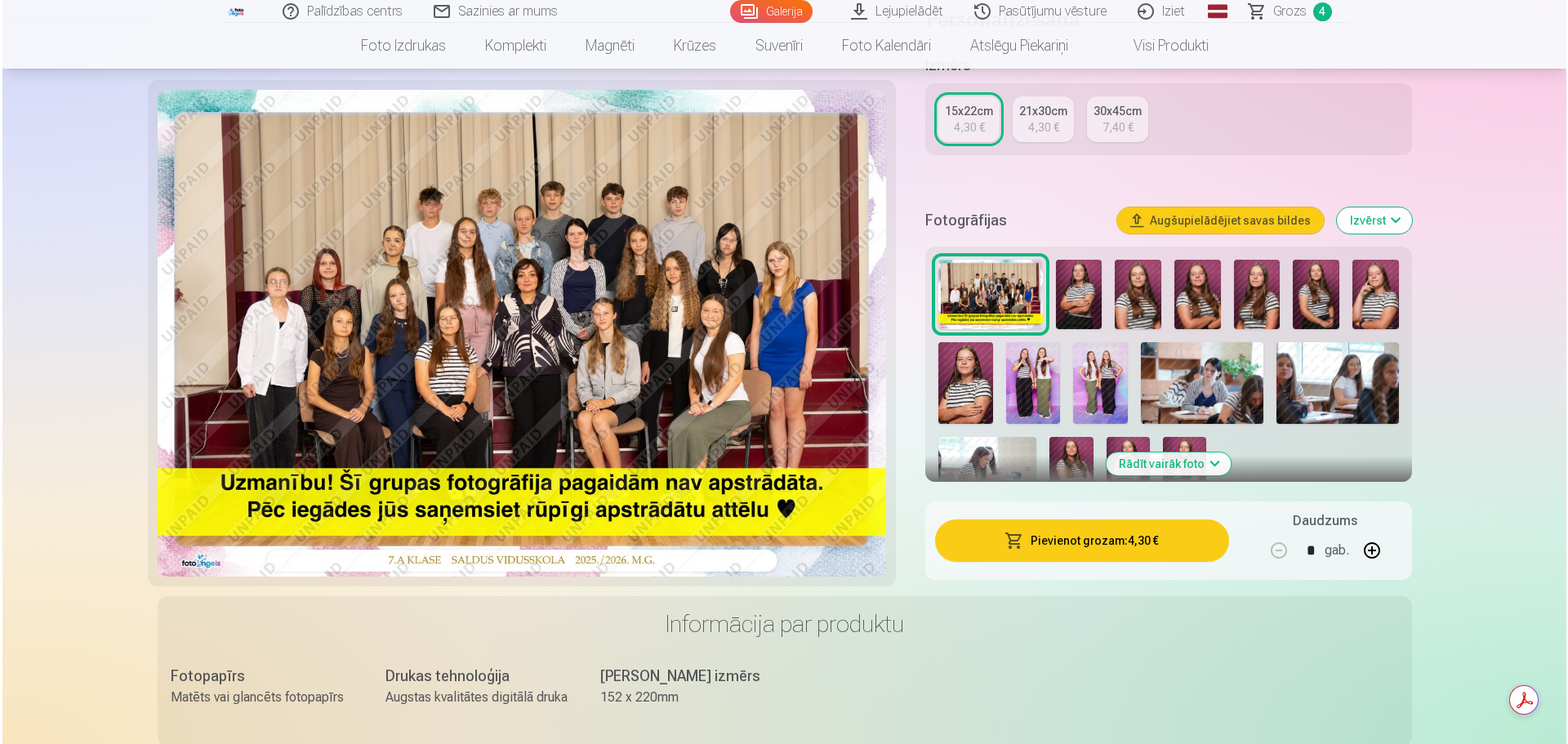
scroll to position [326, 0]
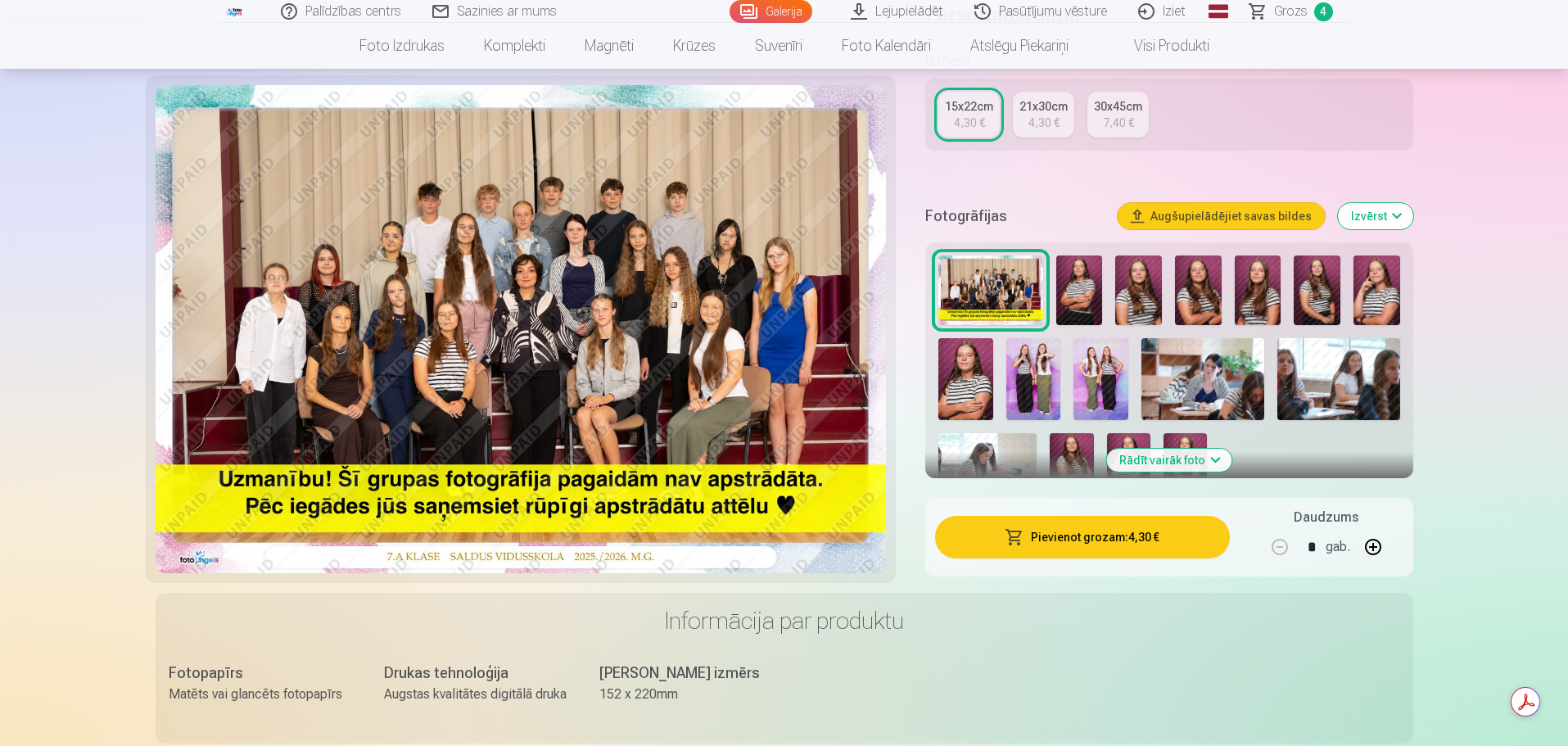
click at [1064, 539] on button "Pievienot grozam : 4,30 €" at bounding box center [1082, 537] width 294 height 42
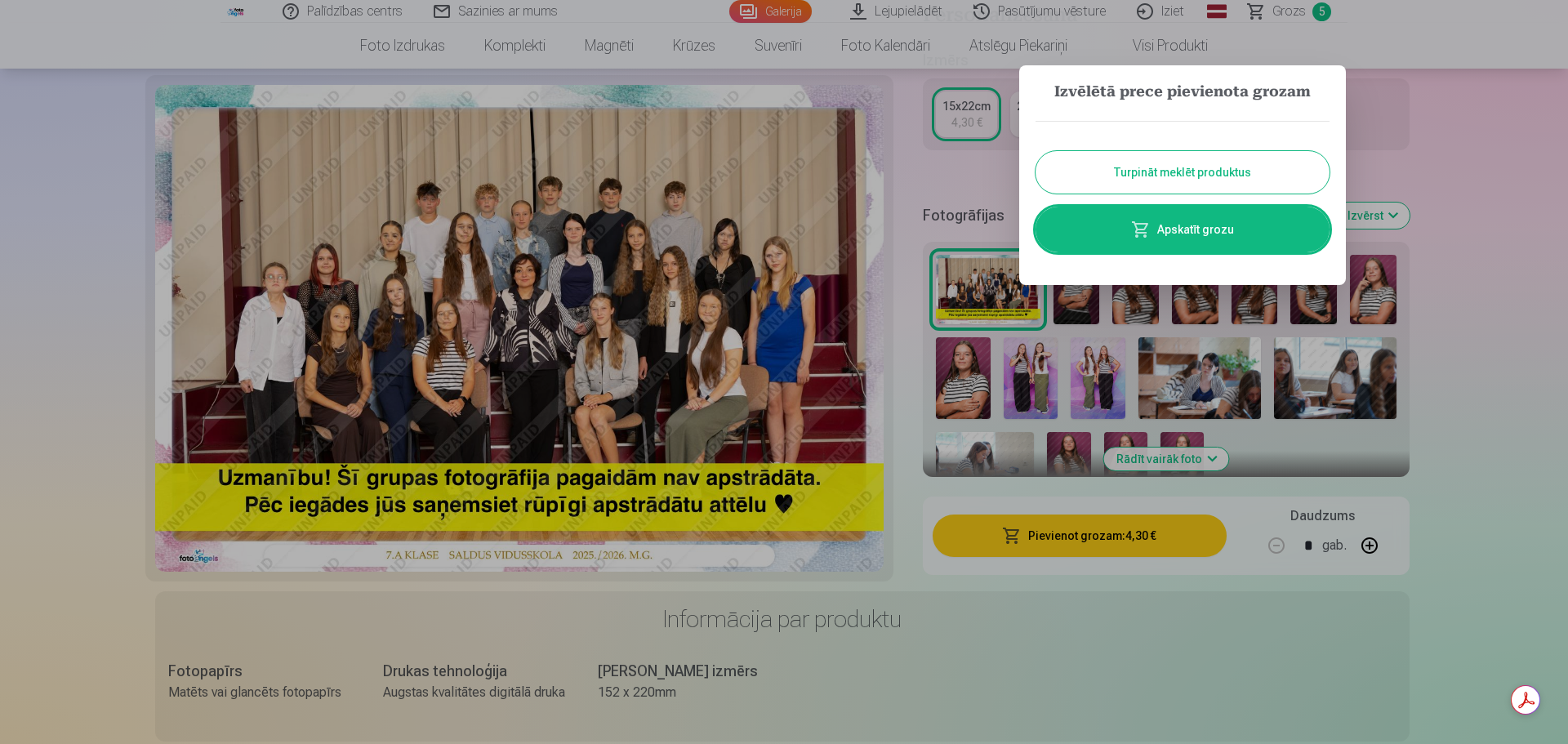
click at [1138, 233] on span at bounding box center [1140, 229] width 19 height 19
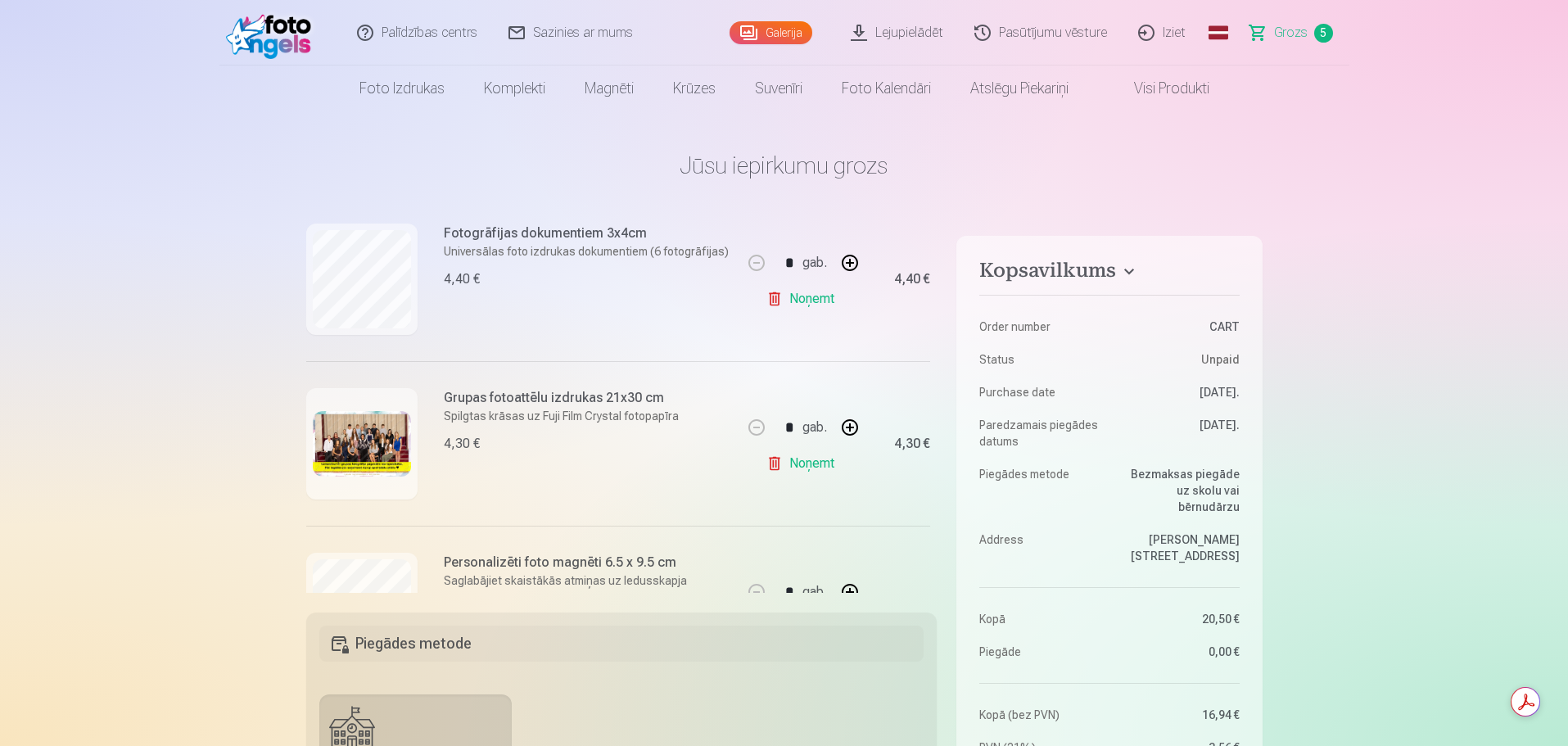
scroll to position [246, 0]
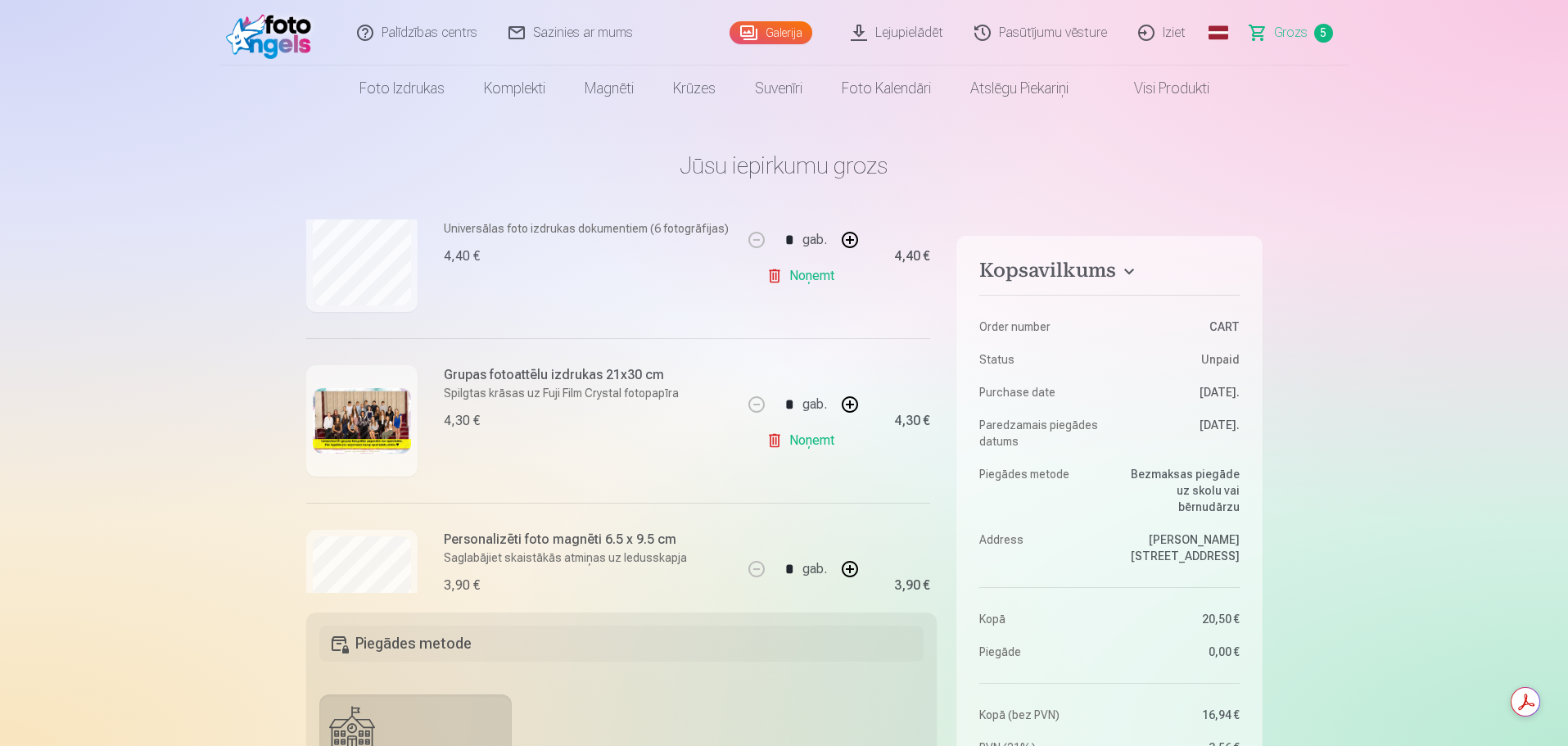
click at [794, 443] on link "Noņemt" at bounding box center [803, 441] width 74 height 33
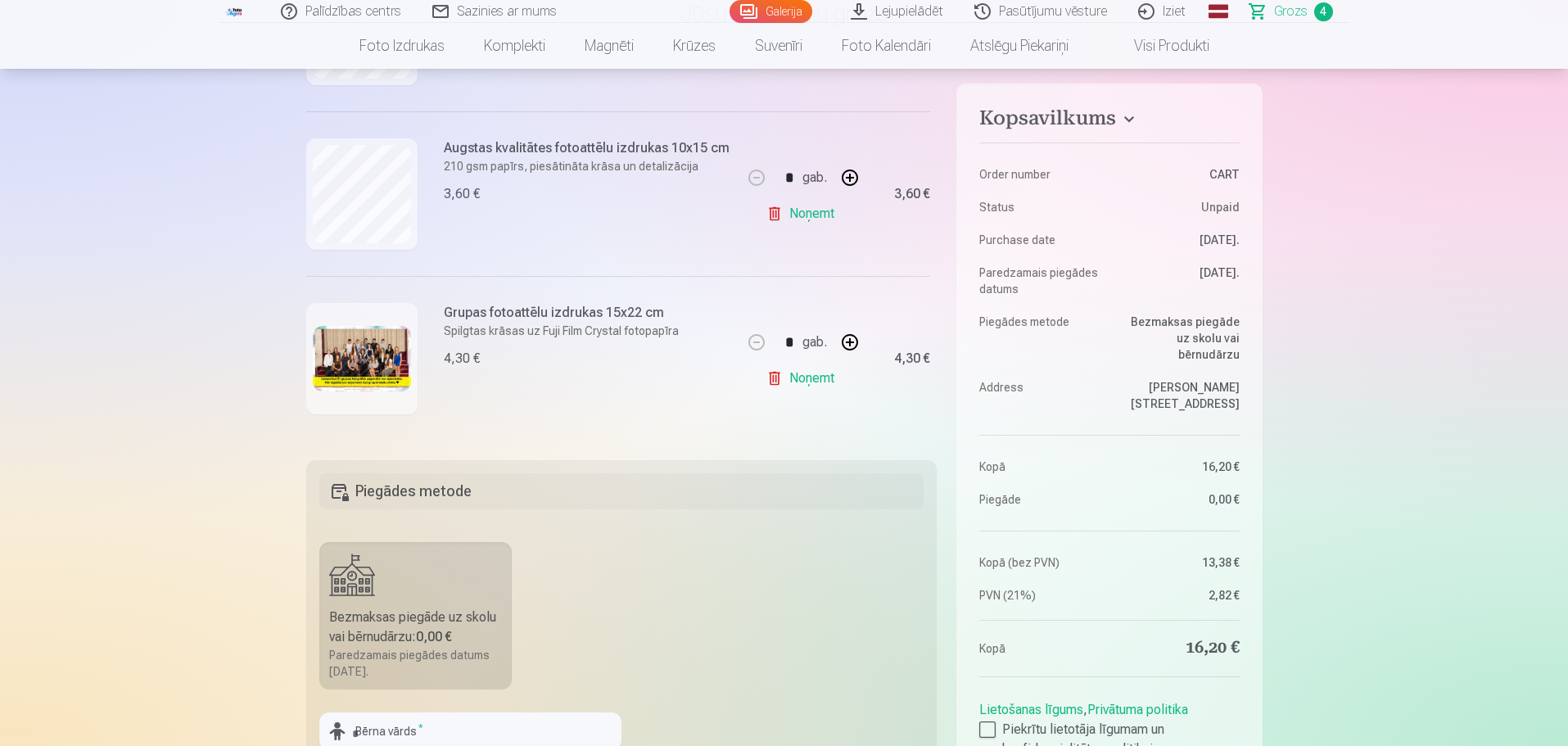
scroll to position [327, 0]
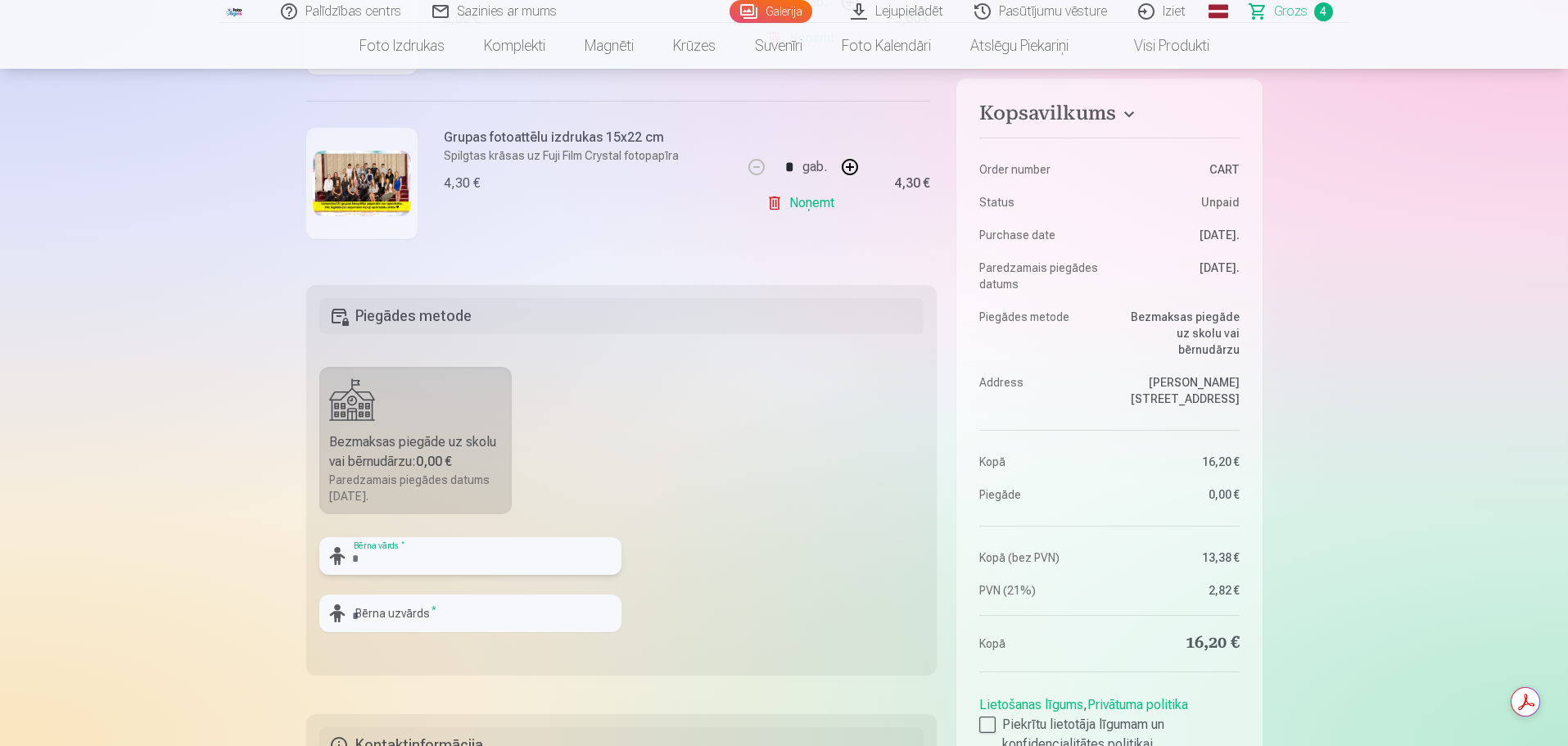
click at [381, 556] on input "text" at bounding box center [470, 555] width 303 height 38
type input "*****"
click at [410, 616] on input "text" at bounding box center [470, 612] width 303 height 38
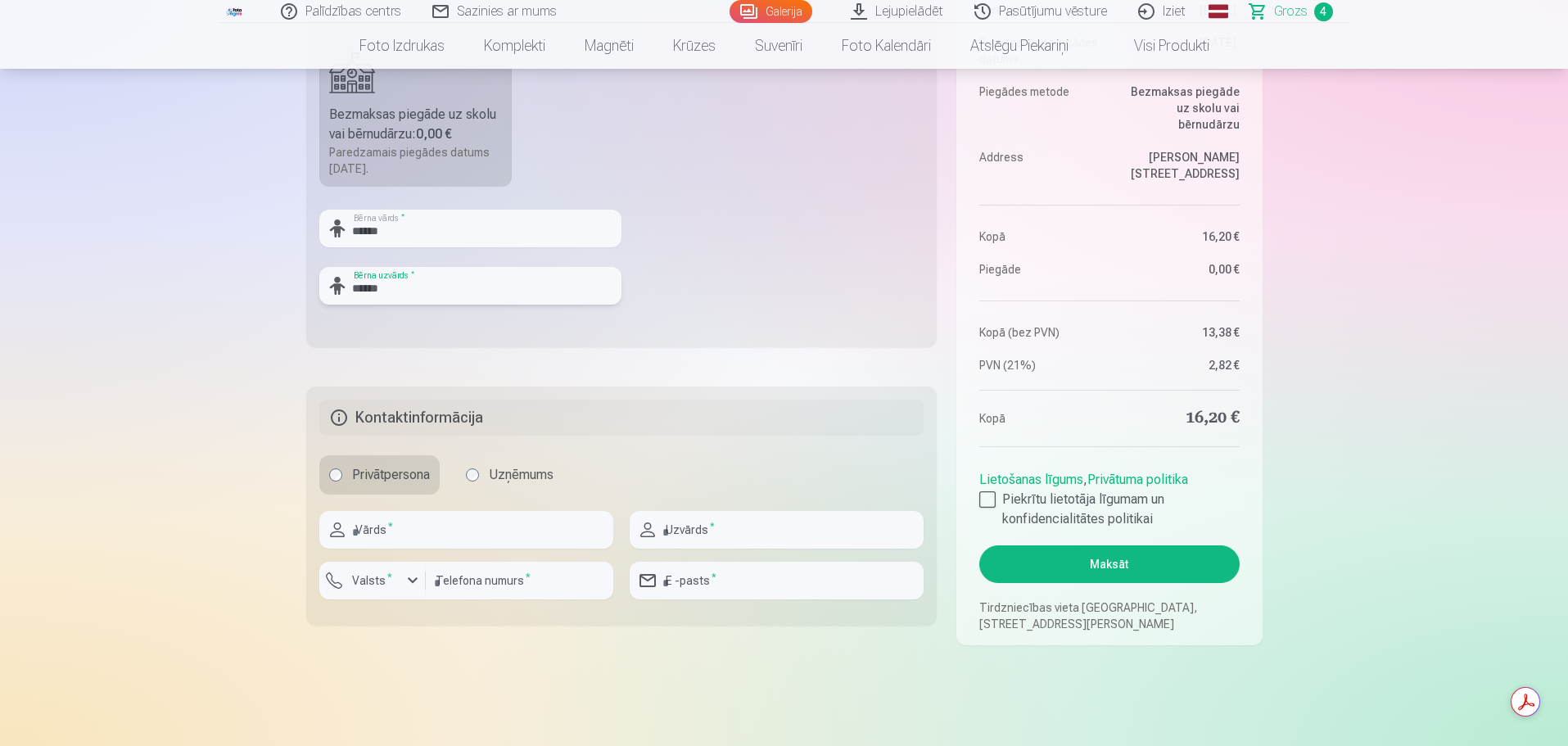
type input "******"
click at [454, 532] on input "text" at bounding box center [466, 529] width 294 height 38
type input "****"
click at [699, 532] on input "text" at bounding box center [777, 529] width 294 height 38
type input "******"
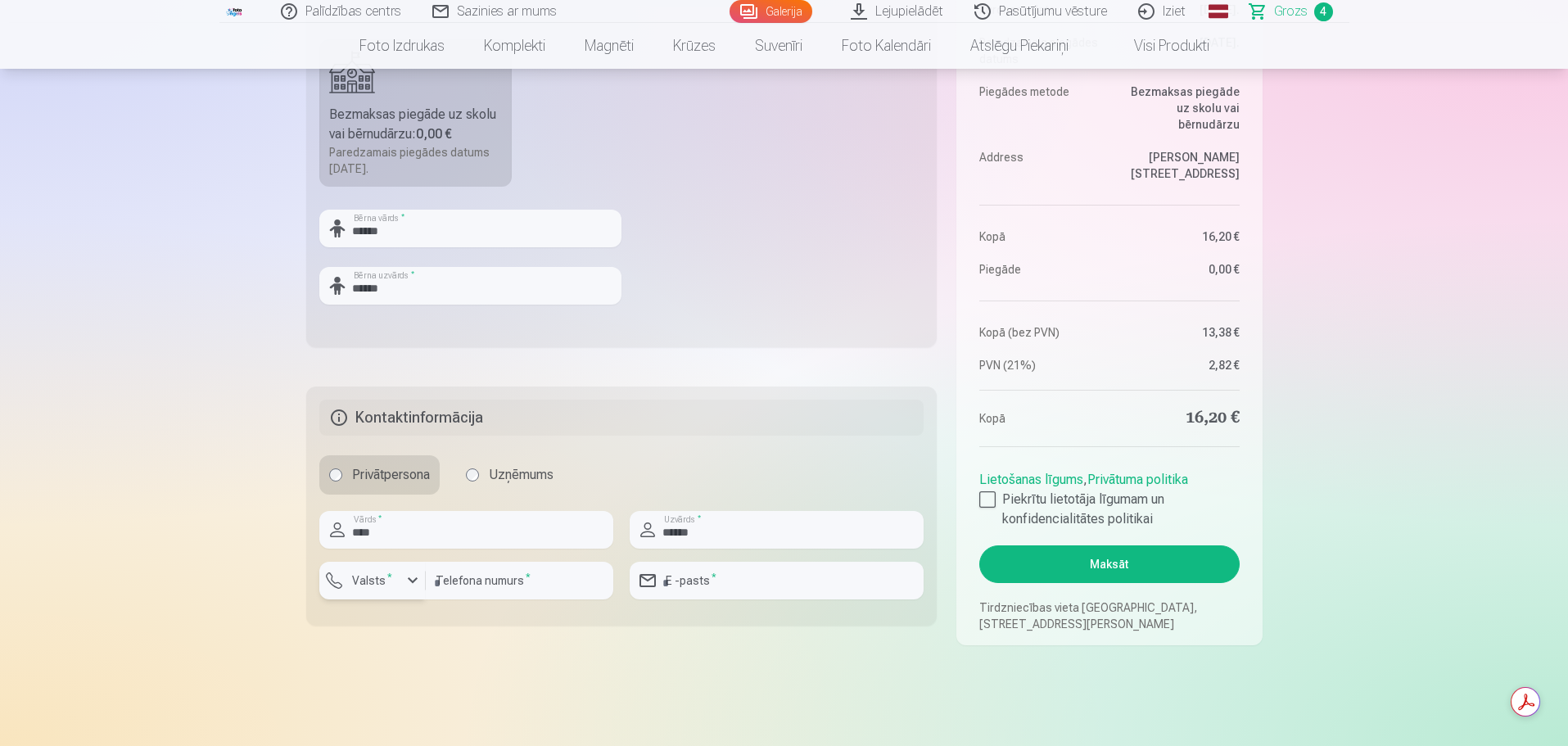
click at [416, 584] on div "button" at bounding box center [412, 580] width 19 height 19
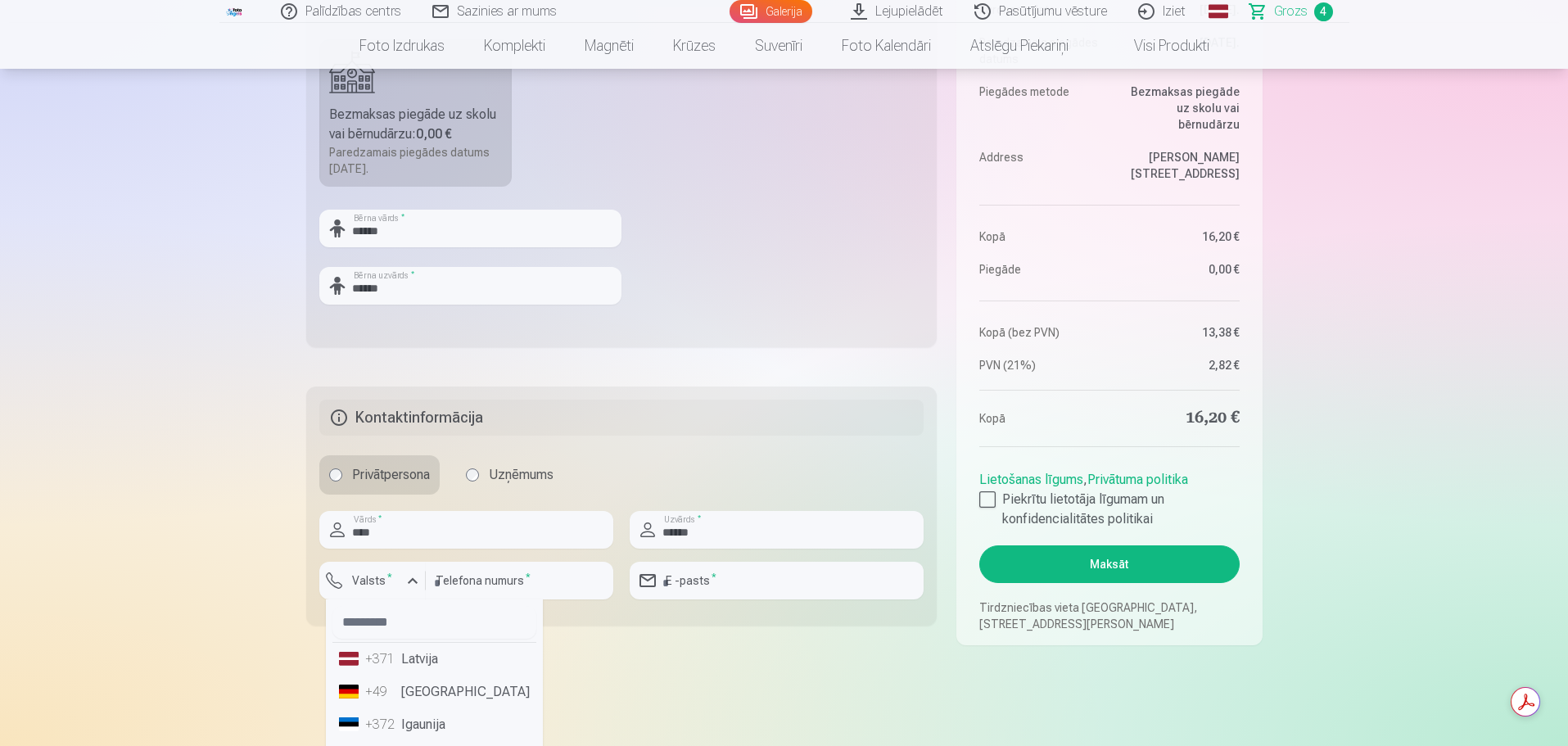
click at [430, 664] on li "+371 Latvija" at bounding box center [435, 659] width 204 height 33
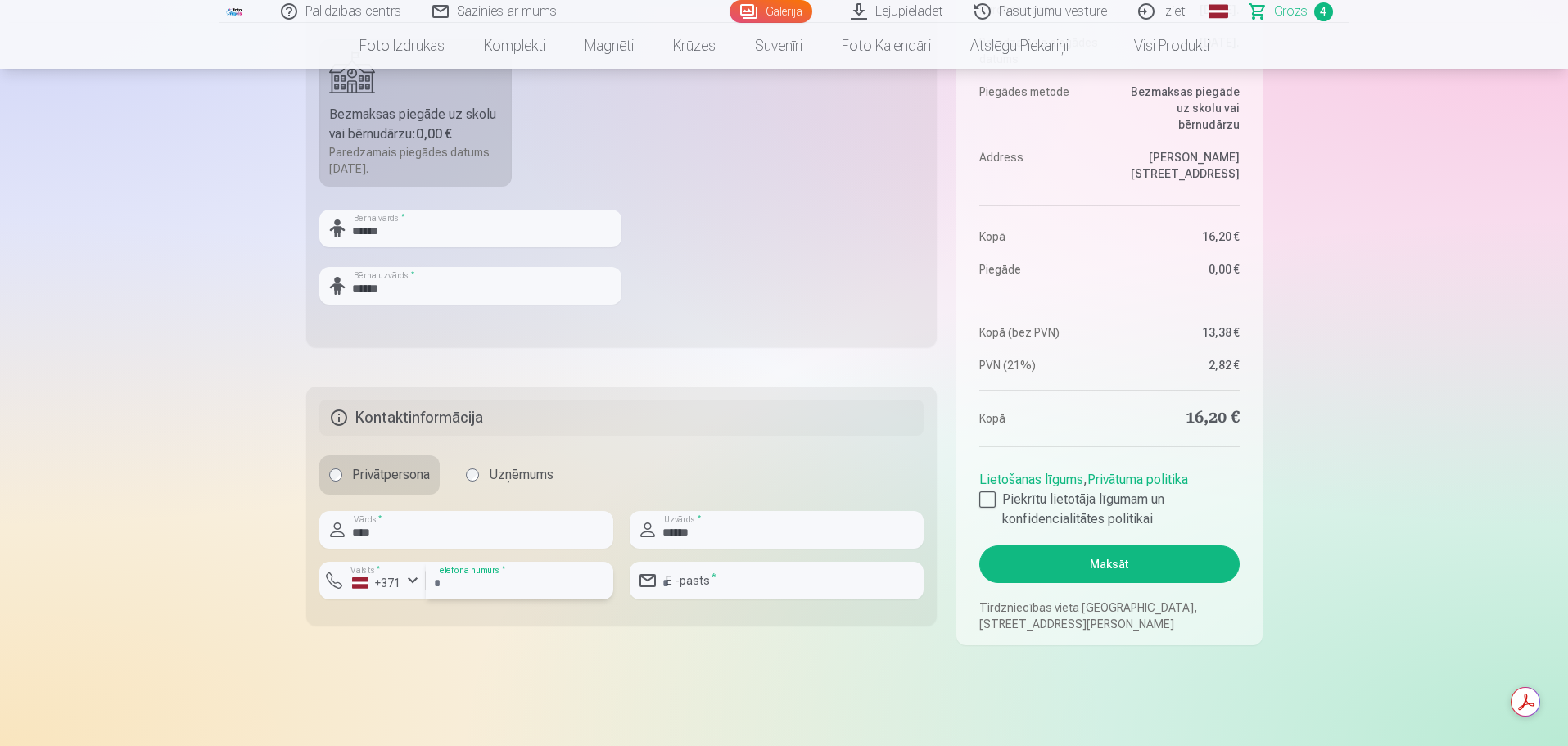
click at [463, 571] on input "number" at bounding box center [519, 580] width 188 height 38
type input "********"
click at [678, 585] on input "email" at bounding box center [777, 580] width 294 height 38
type input "**********"
click at [993, 504] on div at bounding box center [988, 499] width 17 height 16
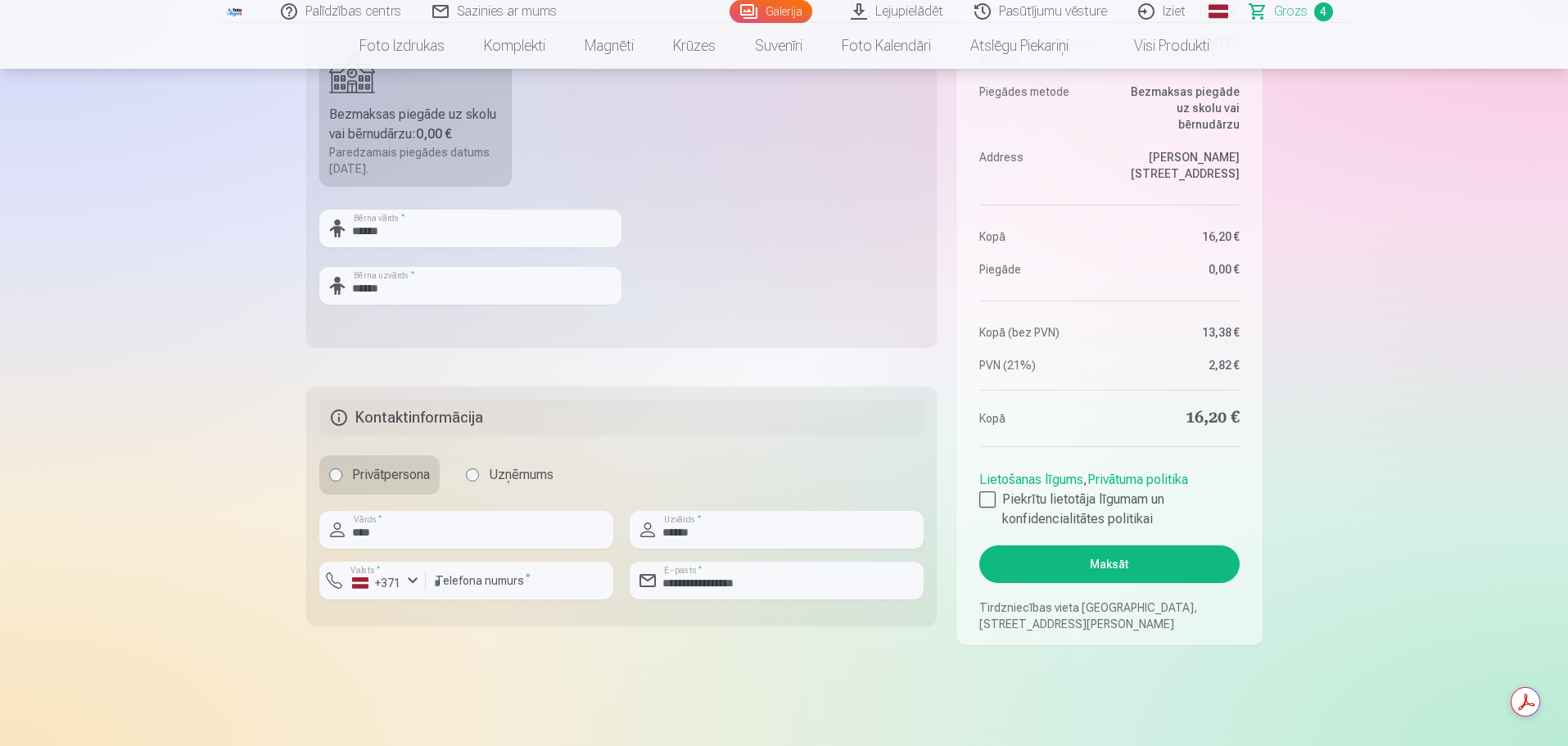
click at [1119, 565] on button "Maksāt" at bounding box center [1109, 564] width 259 height 38
